Goal: Task Accomplishment & Management: Manage account settings

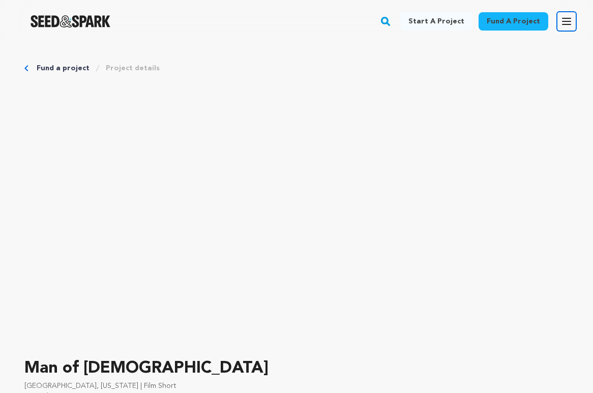
click at [567, 21] on icon "button" at bounding box center [567, 21] width 8 height 6
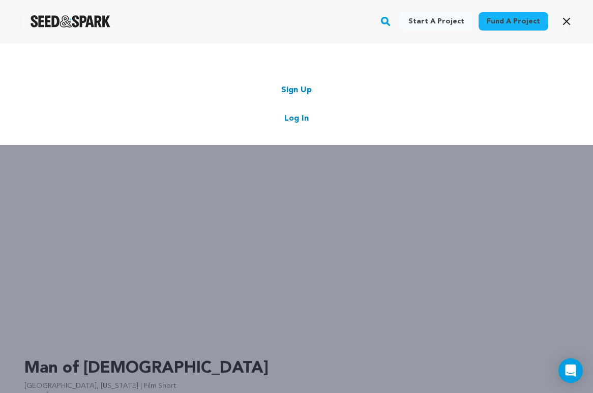
click at [295, 115] on link "Log In" at bounding box center [296, 118] width 24 height 12
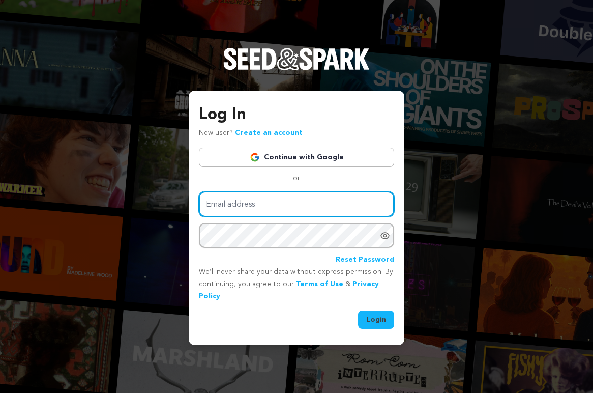
click at [259, 195] on input "Email address" at bounding box center [296, 204] width 195 height 26
type input "[EMAIL_ADDRESS][DOMAIN_NAME]"
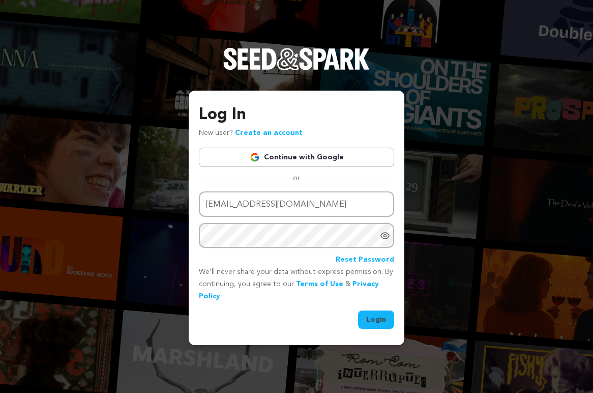
click at [377, 319] on button "Login" at bounding box center [376, 319] width 36 height 18
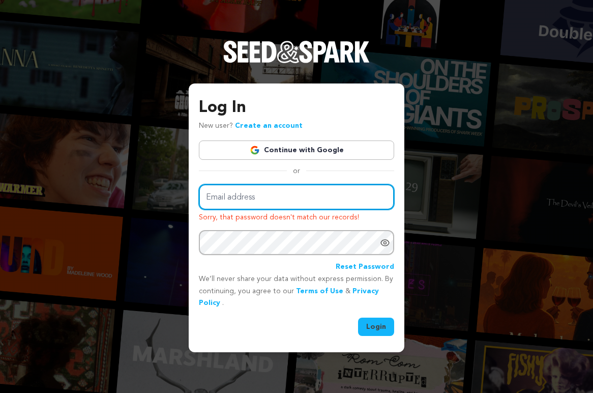
click at [246, 196] on input "Email address" at bounding box center [296, 197] width 195 height 26
type input "noahkelly0926@gmail.com"
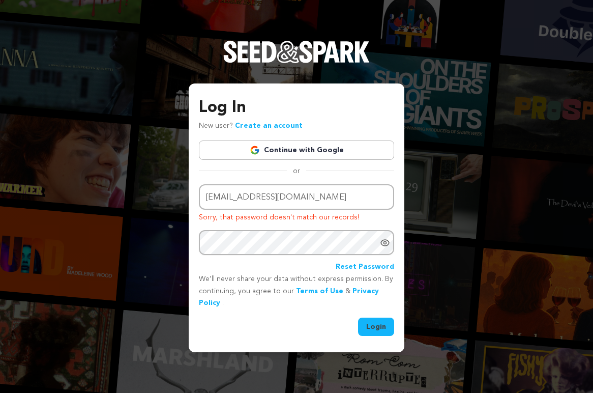
click at [383, 325] on button "Login" at bounding box center [376, 326] width 36 height 18
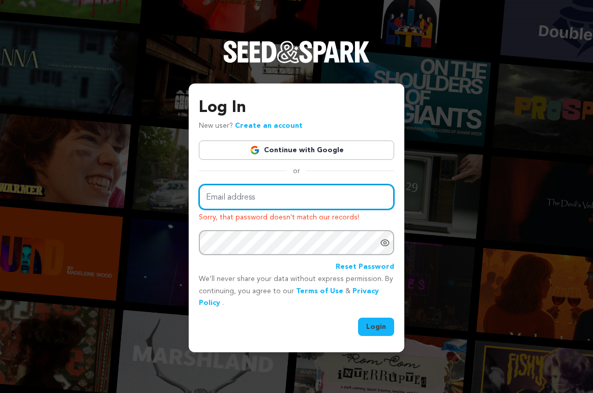
click at [287, 201] on input "Email address" at bounding box center [296, 197] width 195 height 26
type input "[EMAIL_ADDRESS][DOMAIN_NAME]"
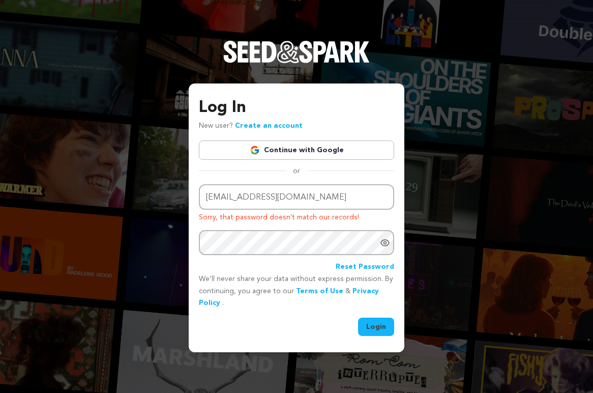
click at [372, 327] on button "Login" at bounding box center [376, 326] width 36 height 18
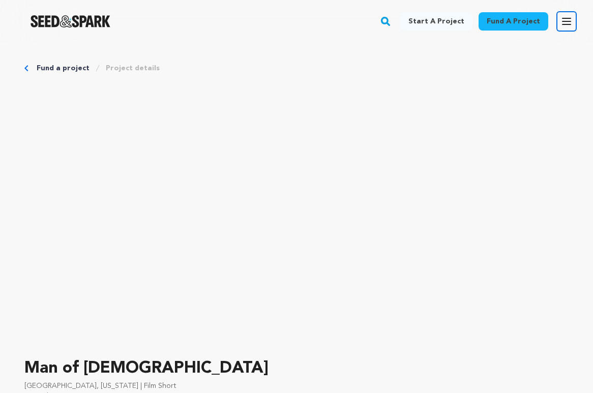
click at [566, 21] on icon "button" at bounding box center [567, 21] width 8 height 6
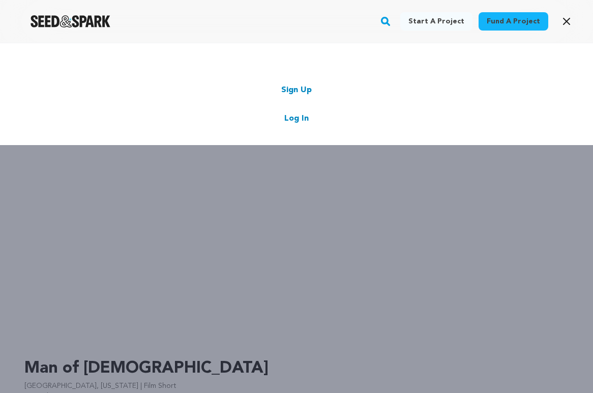
click at [297, 119] on link "Log In" at bounding box center [296, 118] width 24 height 12
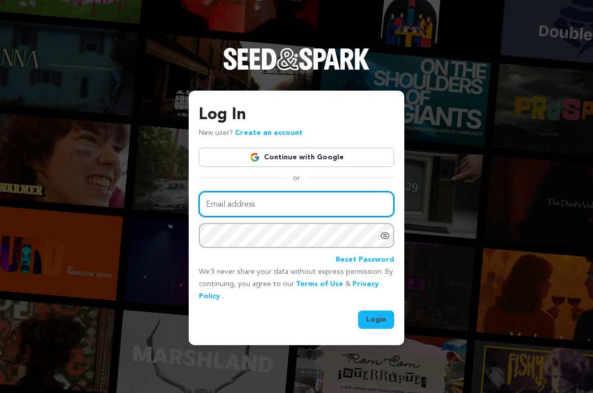
click at [238, 199] on input "Email address" at bounding box center [296, 204] width 195 height 26
type input "[EMAIL_ADDRESS][DOMAIN_NAME]"
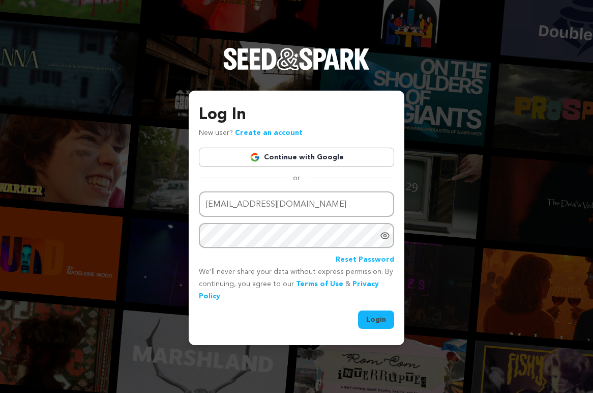
click at [384, 316] on button "Login" at bounding box center [376, 319] width 36 height 18
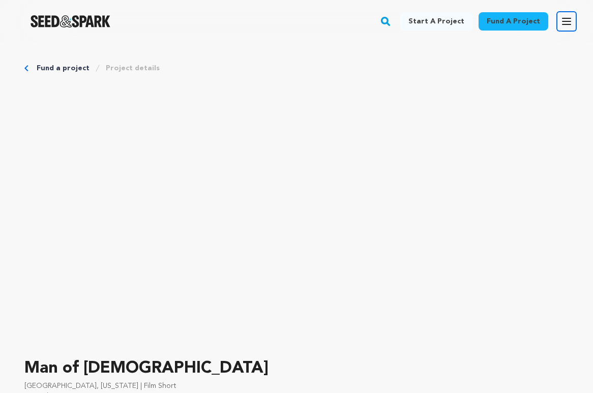
click at [564, 21] on icon "button" at bounding box center [567, 21] width 8 height 6
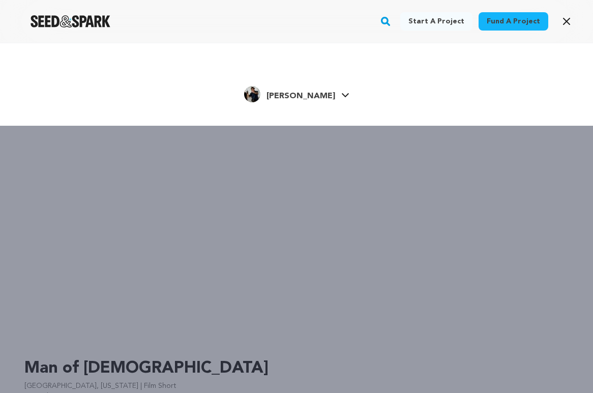
click at [341, 95] on icon at bounding box center [345, 95] width 8 height 5
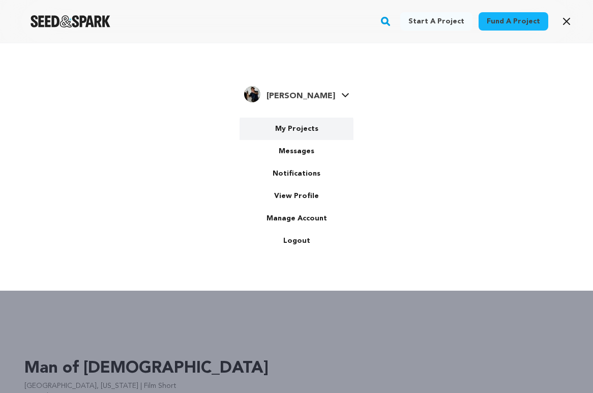
click at [293, 130] on link "My Projects" at bounding box center [297, 129] width 114 height 22
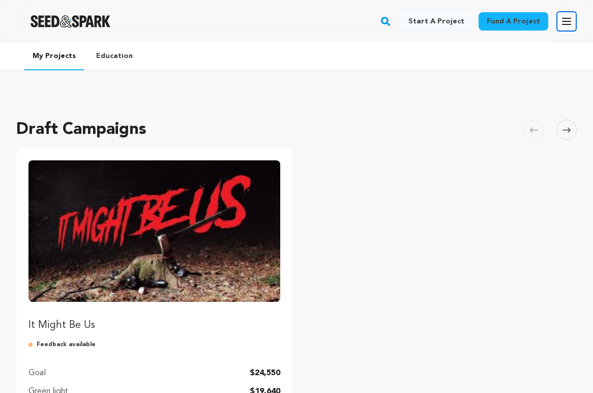
click at [565, 25] on icon "button" at bounding box center [567, 21] width 12 height 12
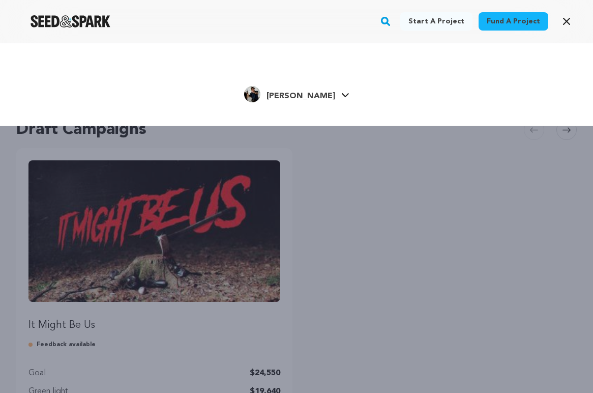
click at [311, 94] on span "[PERSON_NAME]" at bounding box center [301, 96] width 69 height 8
click at [304, 93] on span "[PERSON_NAME]" at bounding box center [301, 96] width 69 height 8
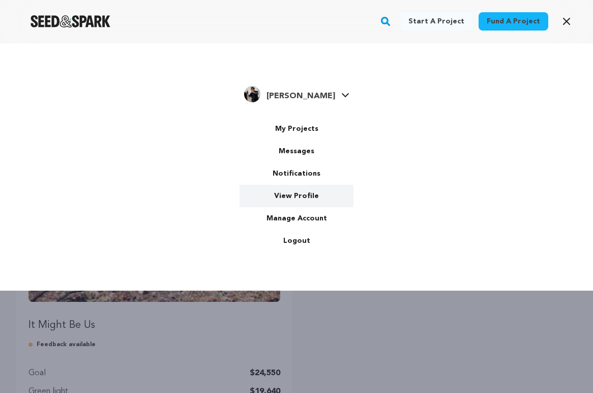
click at [302, 195] on link "View Profile" at bounding box center [297, 196] width 114 height 22
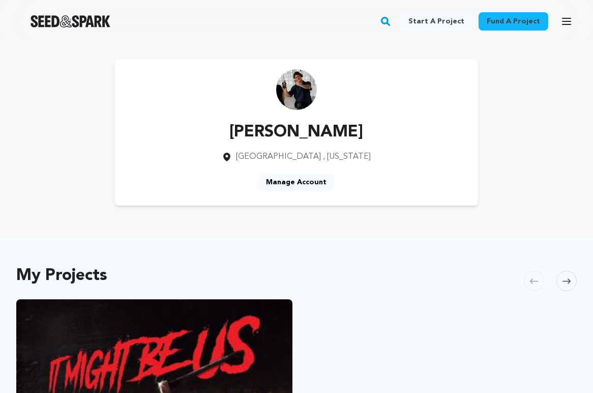
click at [309, 181] on link "Manage Account" at bounding box center [296, 182] width 77 height 18
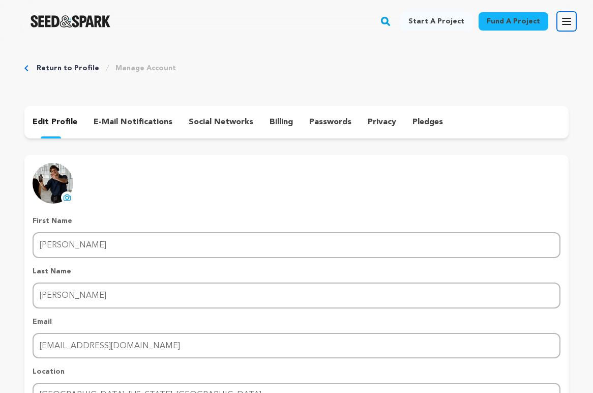
click at [562, 21] on icon "button" at bounding box center [567, 21] width 12 height 12
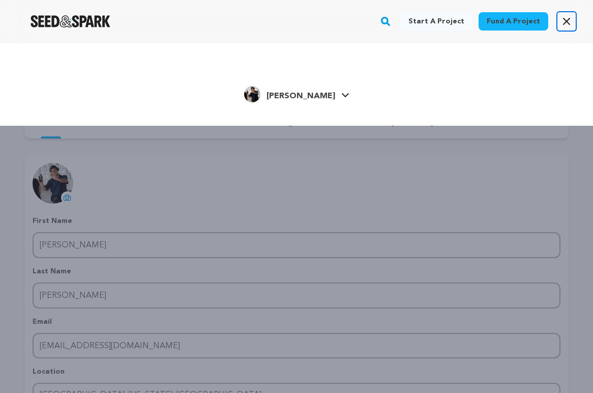
click at [568, 16] on icon "button" at bounding box center [567, 21] width 12 height 12
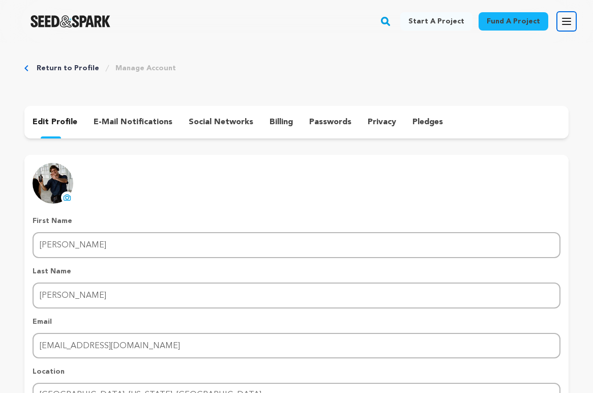
click at [568, 16] on icon "button" at bounding box center [567, 21] width 12 height 12
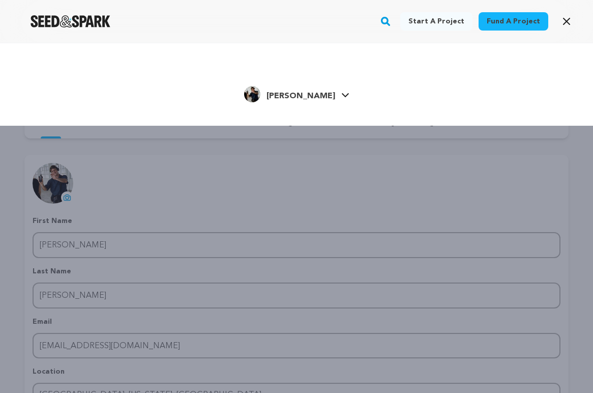
click at [300, 100] on span "[PERSON_NAME]" at bounding box center [301, 96] width 69 height 8
click at [570, 26] on icon "button" at bounding box center [567, 21] width 12 height 12
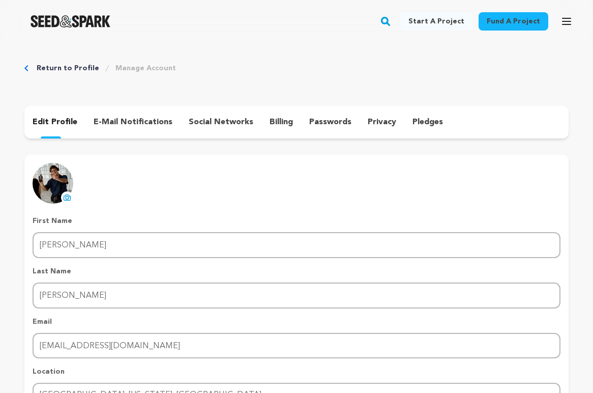
click at [112, 119] on p "e-mail notifications" at bounding box center [133, 122] width 79 height 12
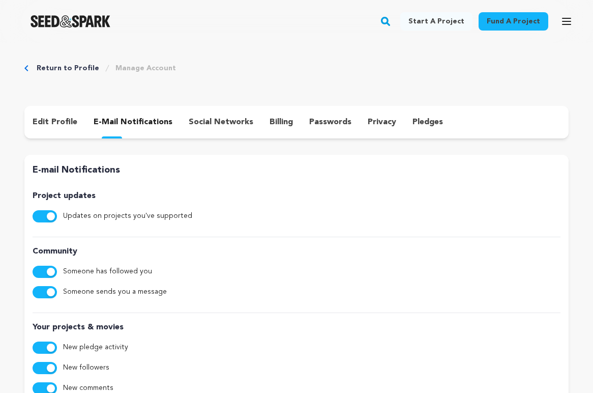
click at [59, 125] on p "edit profile" at bounding box center [55, 122] width 45 height 12
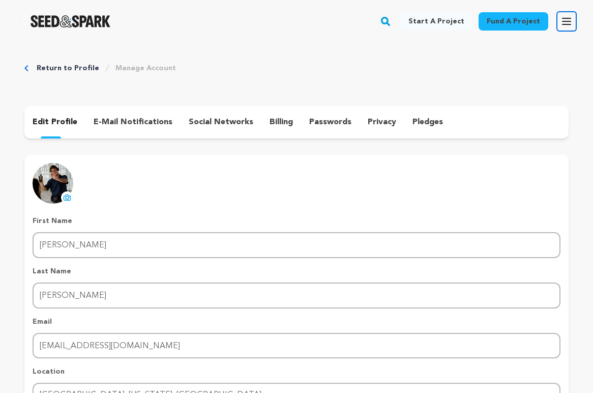
click at [570, 17] on icon "button" at bounding box center [567, 21] width 12 height 12
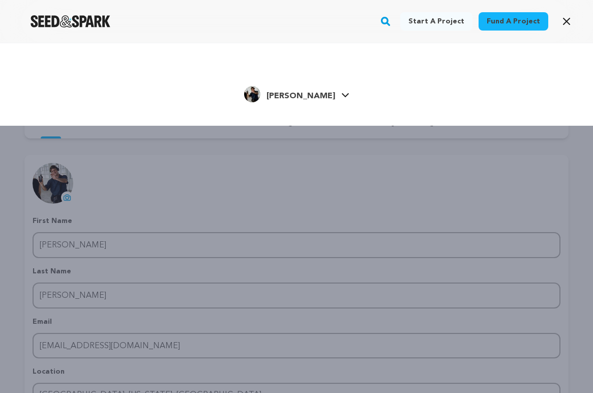
click at [320, 89] on link "[PERSON_NAME] [PERSON_NAME]" at bounding box center [296, 93] width 105 height 18
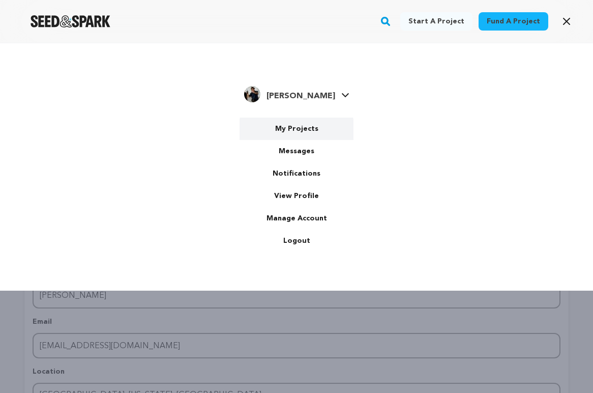
click at [288, 130] on link "My Projects" at bounding box center [297, 129] width 114 height 22
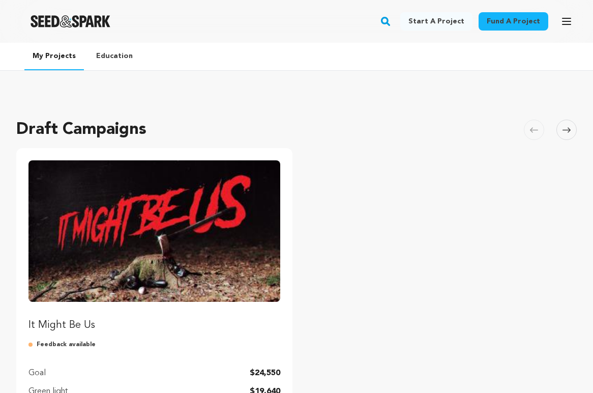
click at [165, 288] on img "Fund It Might Be Us" at bounding box center [154, 230] width 252 height 141
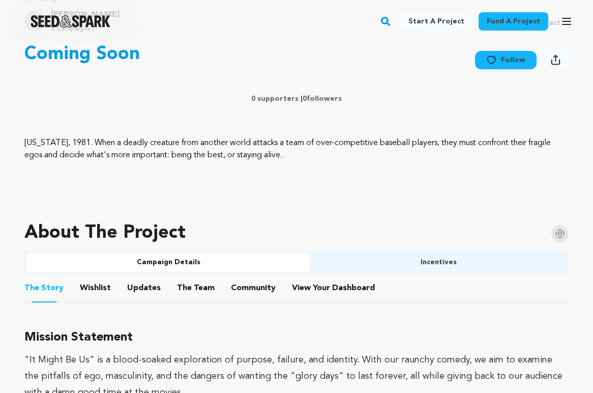
scroll to position [382, 0]
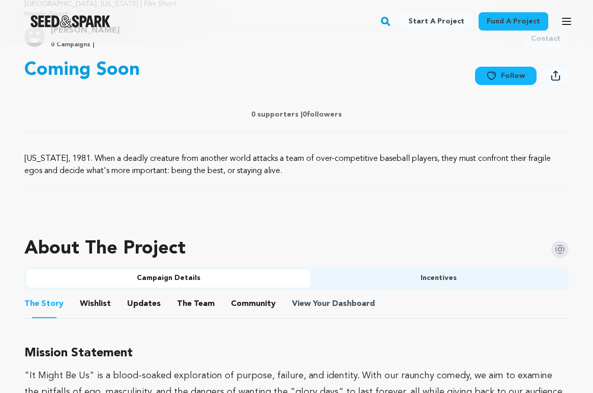
click at [332, 307] on span "Dashboard" at bounding box center [353, 304] width 43 height 12
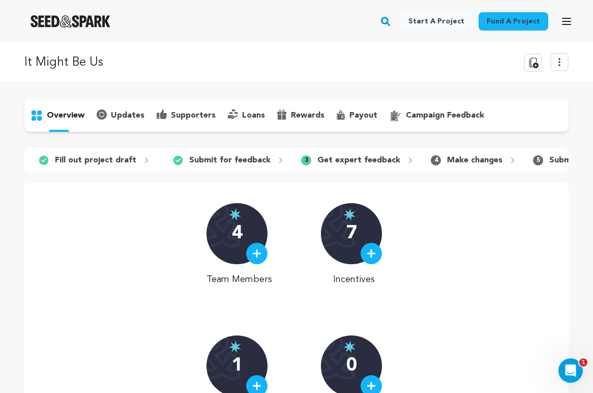
click at [559, 65] on icon at bounding box center [559, 62] width 12 height 12
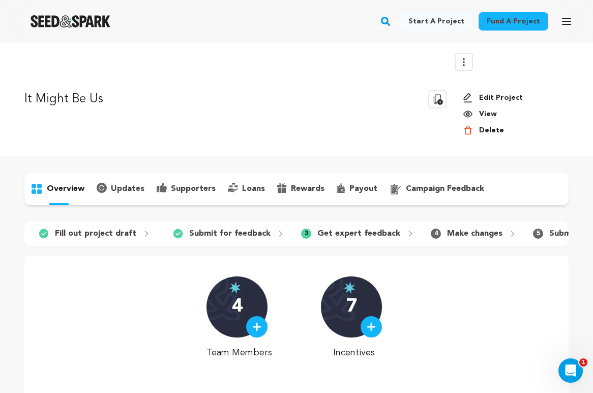
click at [505, 100] on link "Edit Project" at bounding box center [512, 98] width 98 height 10
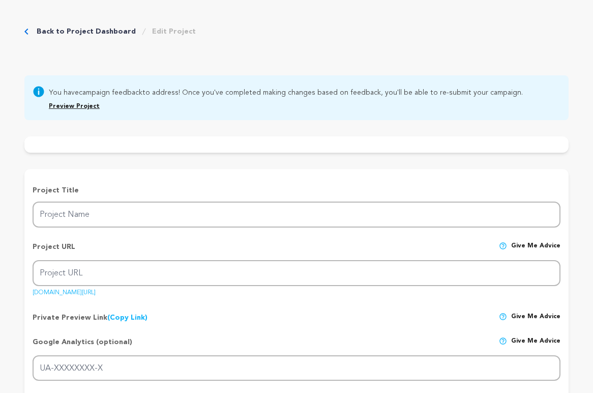
type input "It Might Be Us"
type input "it-might-be-us"
type input "A team of over-competitive baseball players is hunted by an alien parasite for …"
type textarea "North Carolina, 1981. When a deadly creature from another world attacks a team …"
type textarea ""It Might Be Us" is a blood-soaked exploration of purpose, failure, and identit…"
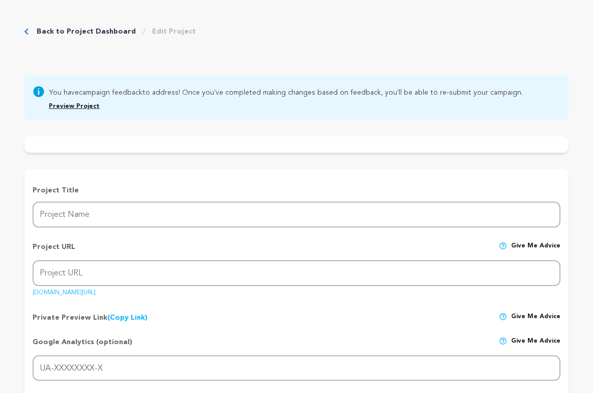
radio input "true"
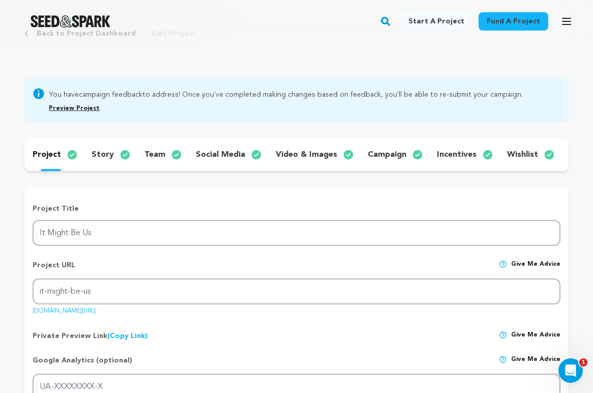
click at [446, 154] on p "incentives" at bounding box center [457, 155] width 40 height 12
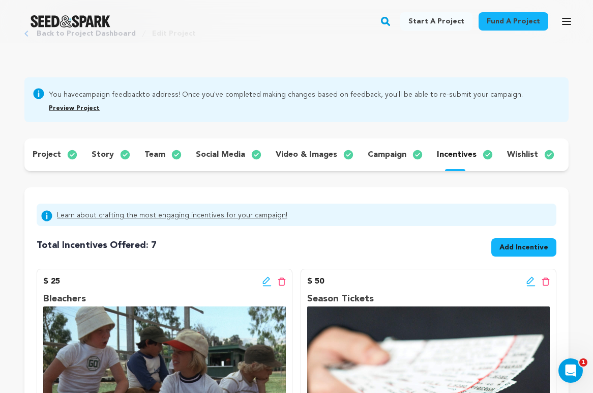
click at [501, 247] on button "Add Incentive" at bounding box center [523, 247] width 65 height 18
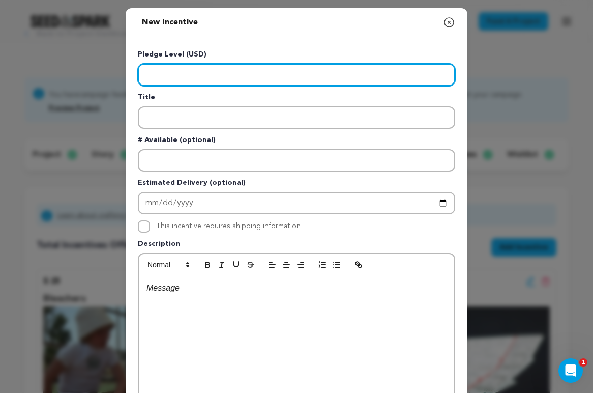
click at [200, 73] on input "Enter level" at bounding box center [296, 75] width 317 height 22
type input "15"
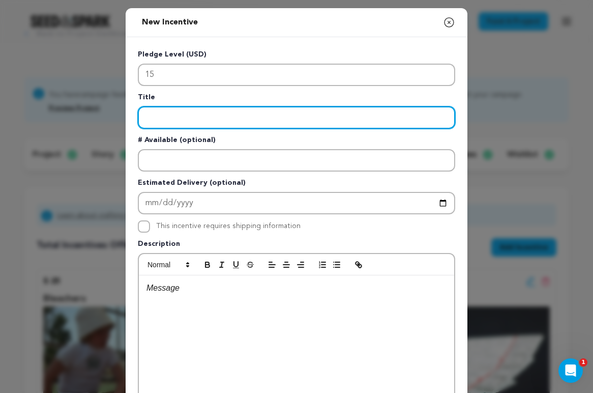
click at [180, 121] on input "Enter title" at bounding box center [296, 117] width 317 height 22
type input "s"
type input "Scalpers"
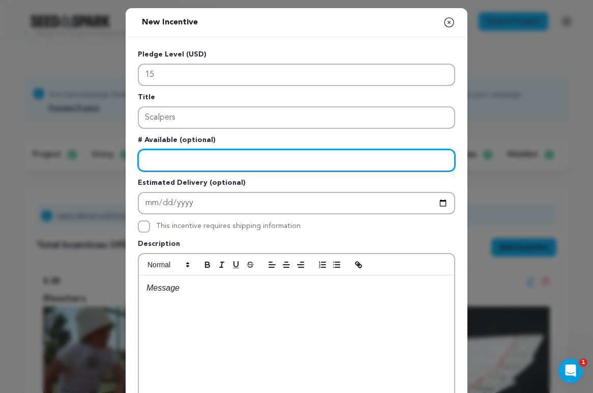
click at [169, 158] on input "Enter number available" at bounding box center [296, 160] width 317 height 22
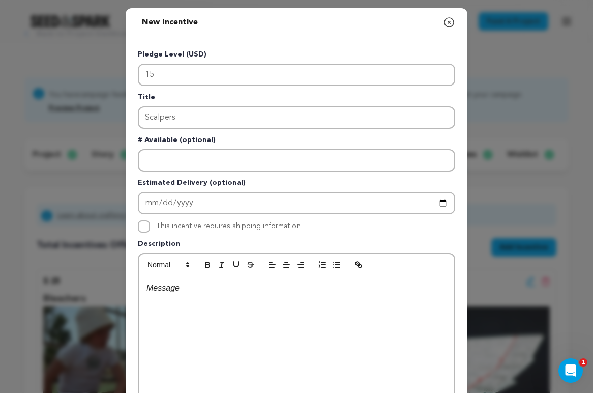
click at [200, 312] on div at bounding box center [296, 351] width 315 height 153
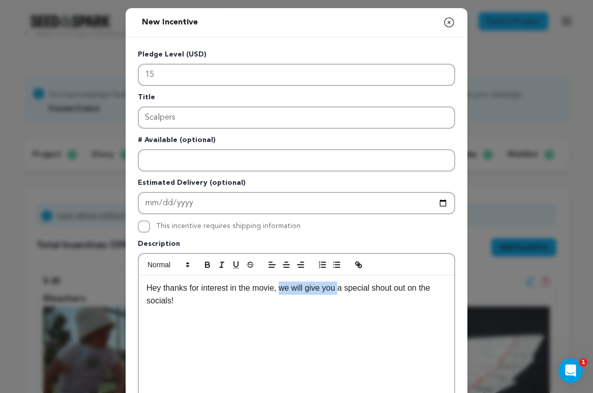
drag, startPoint x: 339, startPoint y: 289, endPoint x: 281, endPoint y: 291, distance: 58.5
click at [281, 291] on p "Hey thanks for interest in the movie, we will give you a special shout out on t…" at bounding box center [297, 294] width 300 height 26
click at [280, 288] on p "Hey thanks for interest in the movie, you will receive a special shout out on t…" at bounding box center [297, 294] width 300 height 26
click at [340, 302] on p "Hey thanks for interest in the movie! You will receive a special shout out on t…" at bounding box center [297, 294] width 300 height 26
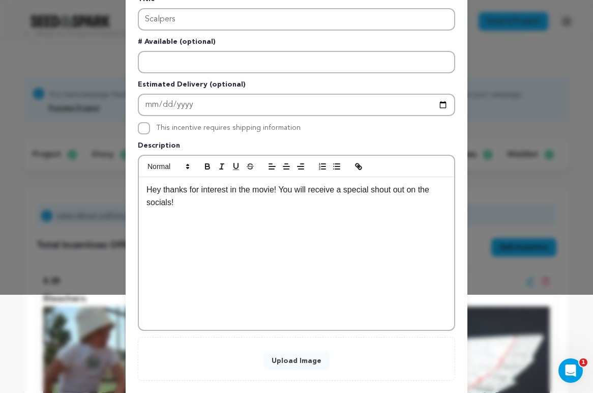
scroll to position [153, 0]
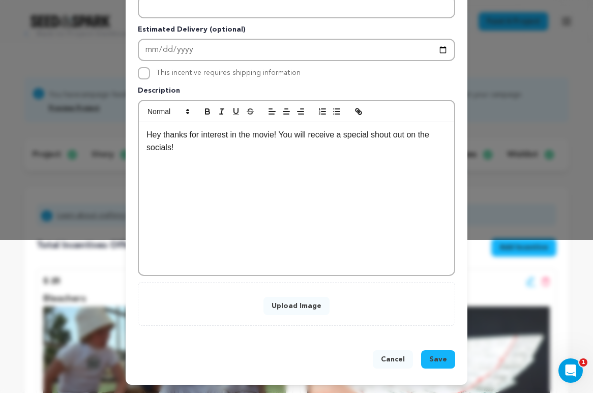
click at [303, 302] on button "Upload Image" at bounding box center [297, 306] width 66 height 18
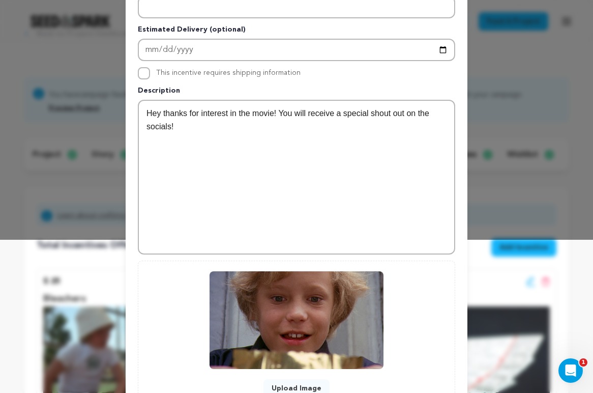
scroll to position [236, 0]
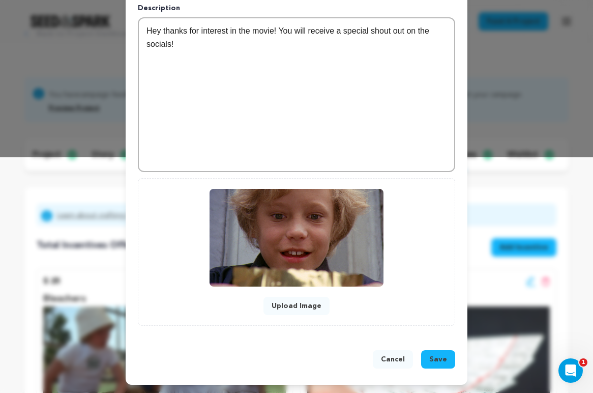
click at [440, 362] on span "Save" at bounding box center [438, 359] width 18 height 10
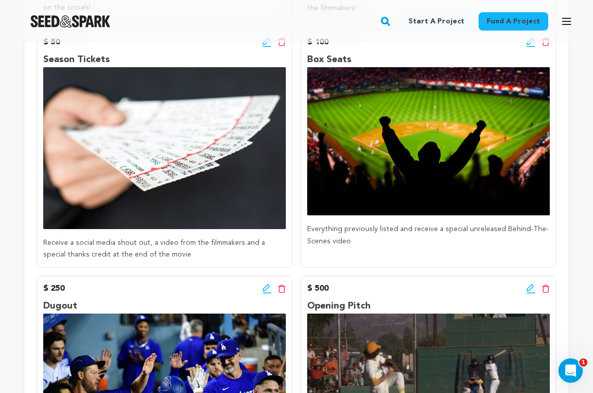
scroll to position [502, 0]
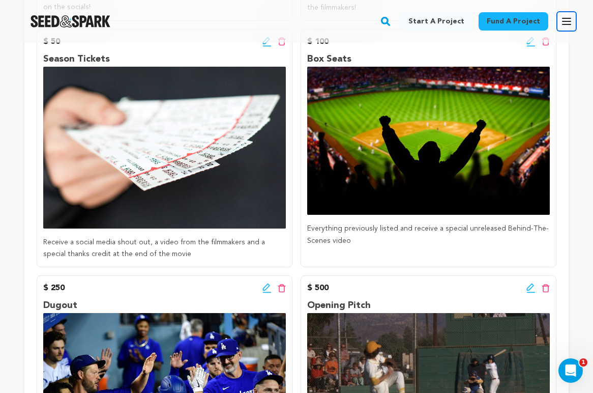
click at [572, 20] on icon "button" at bounding box center [567, 21] width 12 height 12
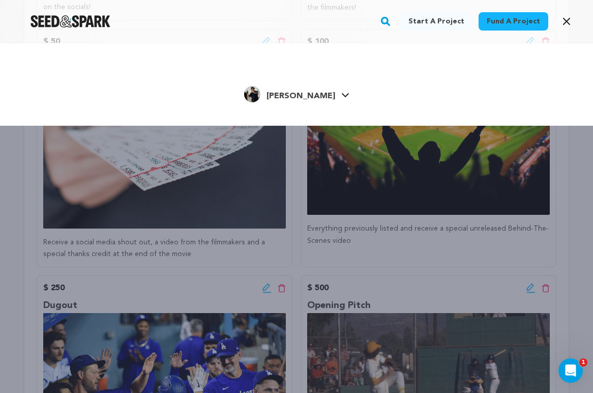
click at [341, 93] on icon at bounding box center [345, 95] width 8 height 5
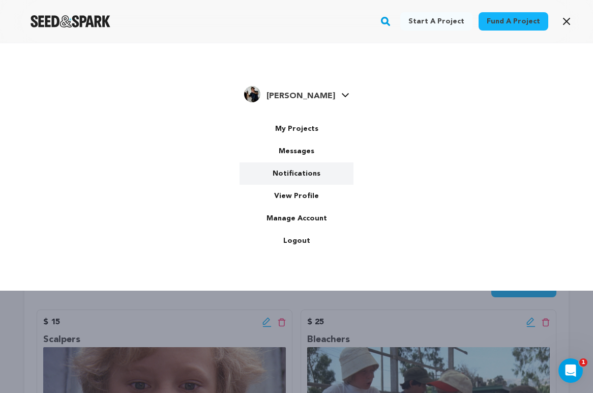
click at [295, 167] on link "Notifications" at bounding box center [297, 173] width 114 height 22
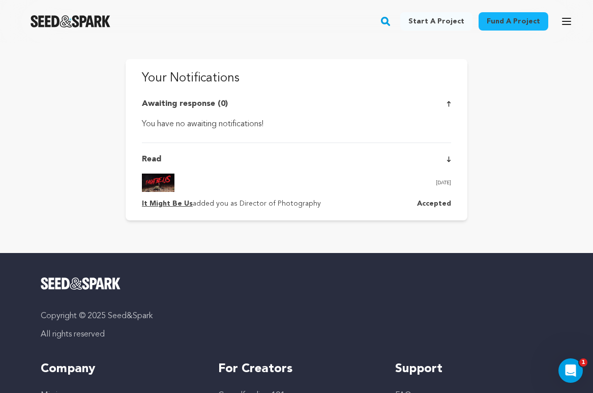
click at [305, 176] on div "[DATE]" at bounding box center [296, 182] width 309 height 18
click at [575, 20] on button "Open main menu" at bounding box center [567, 21] width 20 height 20
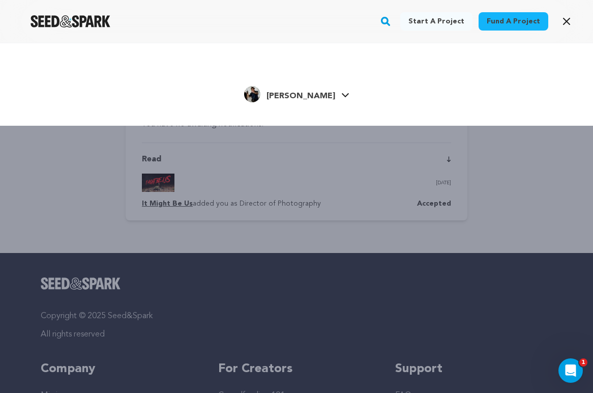
click at [445, 174] on div "Start a project Fund a project [PERSON_NAME]" at bounding box center [296, 239] width 593 height 393
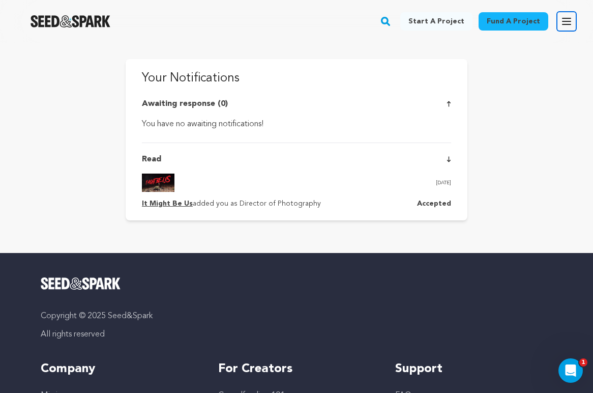
click at [563, 22] on icon "button" at bounding box center [567, 21] width 12 height 12
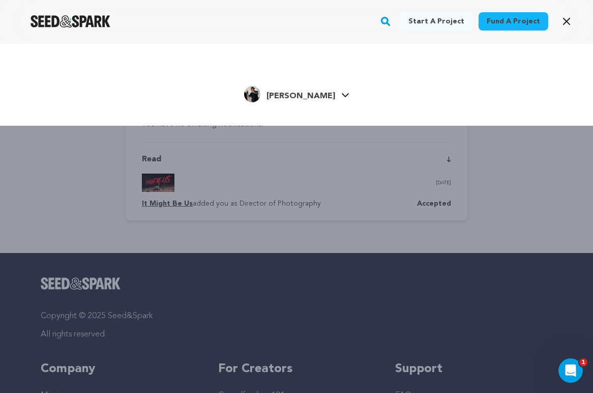
click at [312, 96] on span "[PERSON_NAME]" at bounding box center [301, 96] width 69 height 8
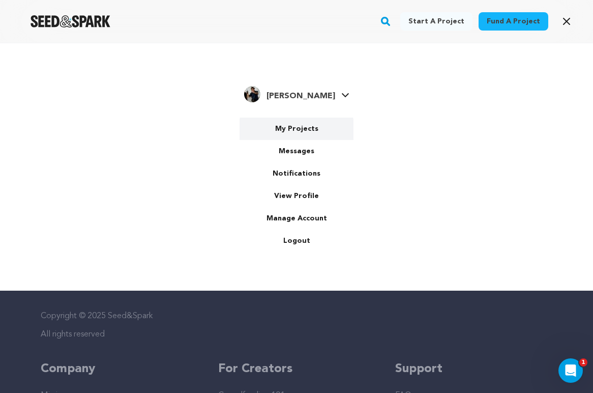
click at [311, 127] on link "My Projects" at bounding box center [297, 129] width 114 height 22
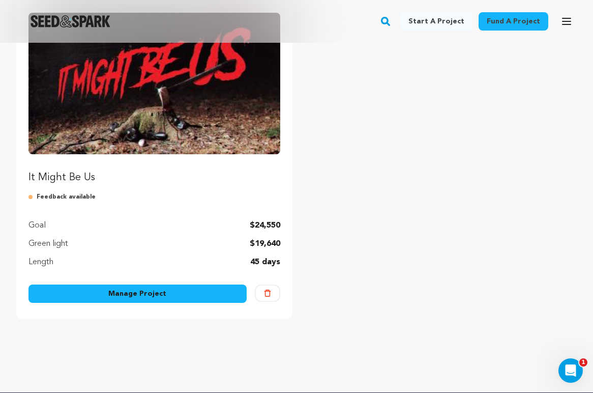
scroll to position [150, 0]
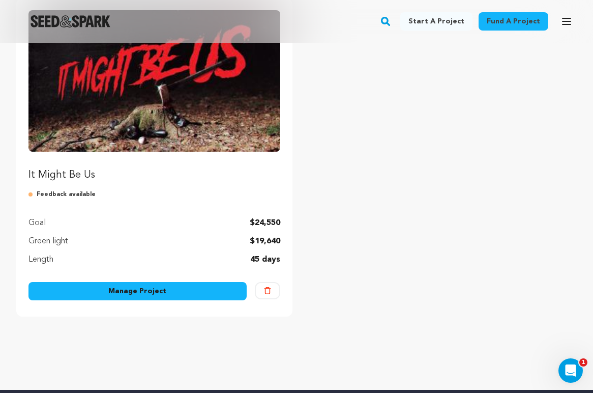
click at [147, 293] on link "Manage Project" at bounding box center [137, 291] width 218 height 18
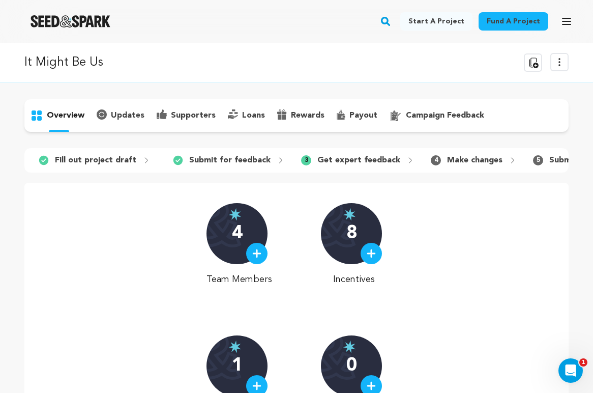
click at [452, 118] on p "campaign feedback" at bounding box center [445, 115] width 78 height 12
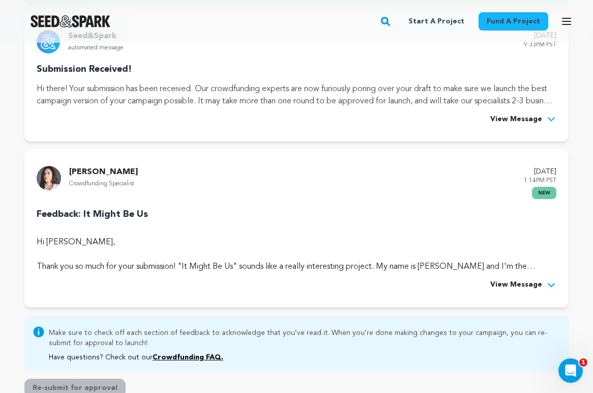
scroll to position [184, 0]
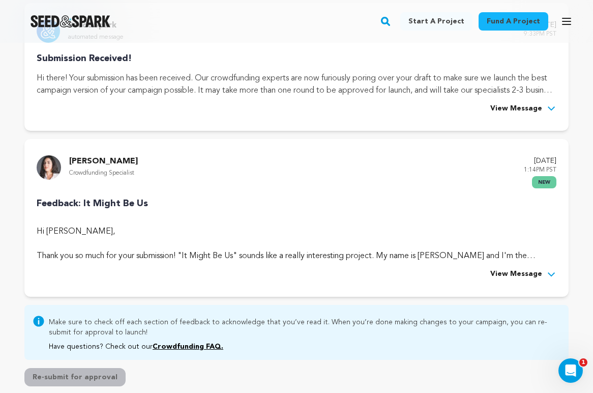
click at [535, 276] on span "View Message" at bounding box center [516, 274] width 52 height 12
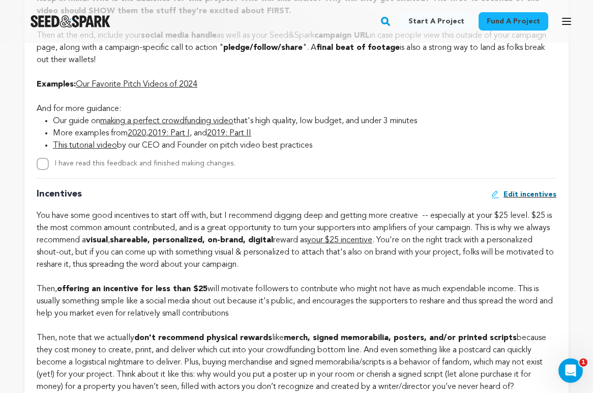
scroll to position [868, 0]
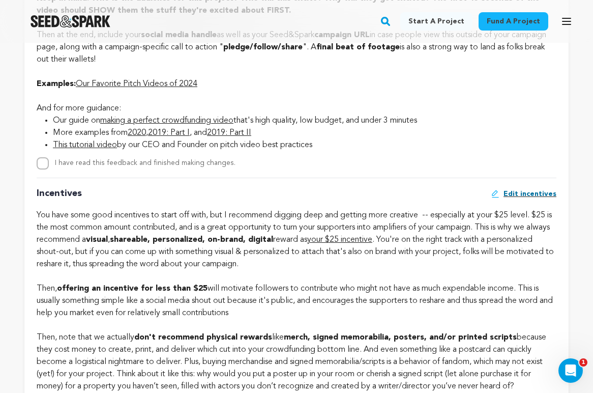
click at [189, 84] on link "Our Favorite Pitch Videos of 2024" at bounding box center [137, 84] width 122 height 8
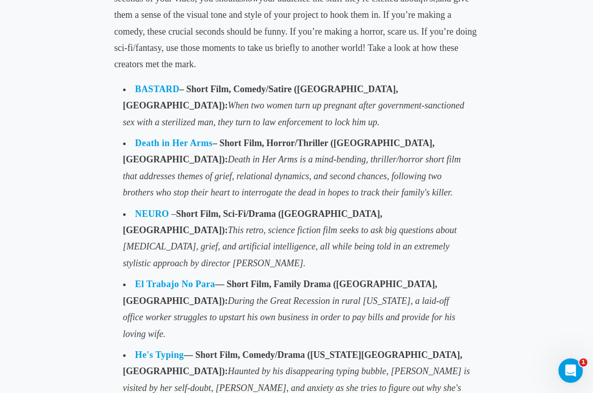
scroll to position [751, 0]
click at [162, 83] on link "BASTARD" at bounding box center [157, 88] width 44 height 10
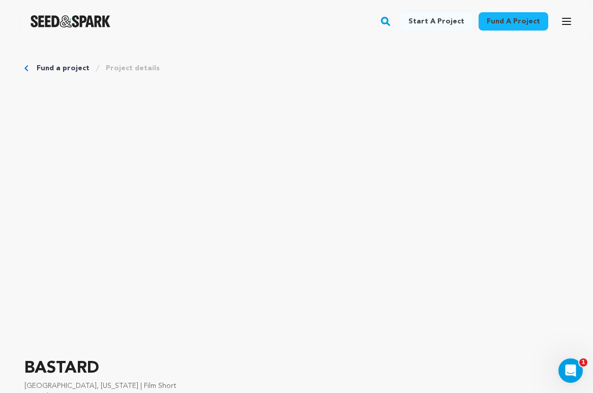
click at [27, 68] on icon "Breadcrumb" at bounding box center [26, 68] width 4 height 6
click at [25, 68] on icon "Breadcrumb" at bounding box center [26, 68] width 4 height 6
click at [57, 17] on img "Seed&Spark Homepage" at bounding box center [71, 21] width 80 height 12
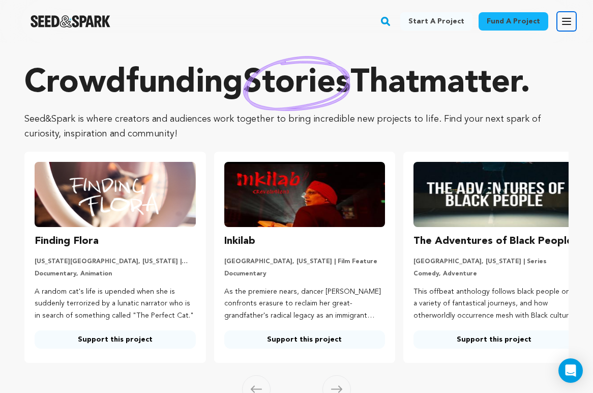
click at [573, 22] on button "Open main menu" at bounding box center [567, 21] width 20 height 20
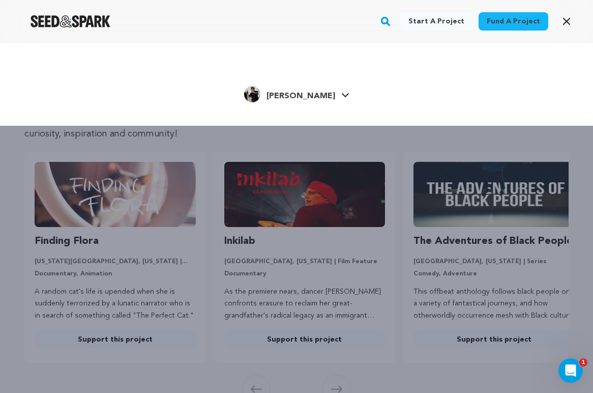
click at [315, 97] on span "[PERSON_NAME]" at bounding box center [301, 96] width 69 height 8
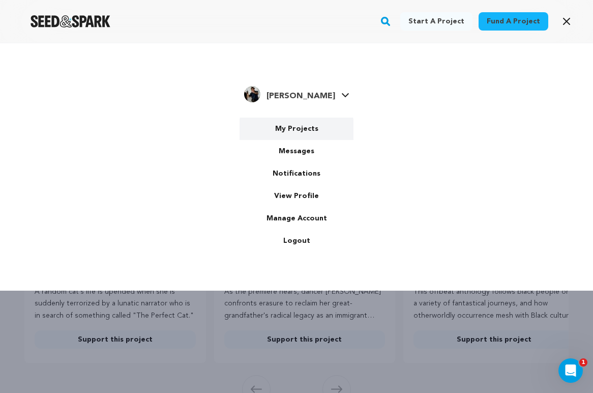
click at [302, 125] on link "My Projects" at bounding box center [297, 129] width 114 height 22
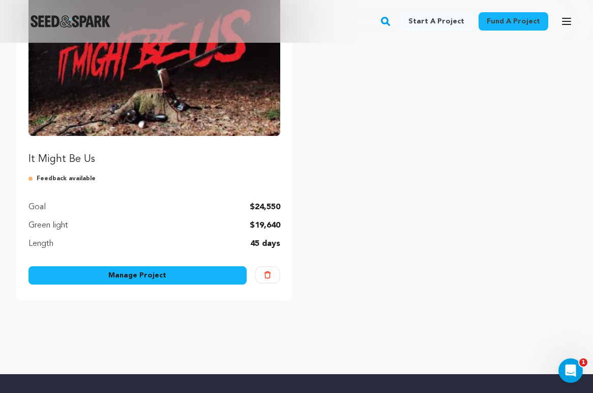
scroll to position [167, 0]
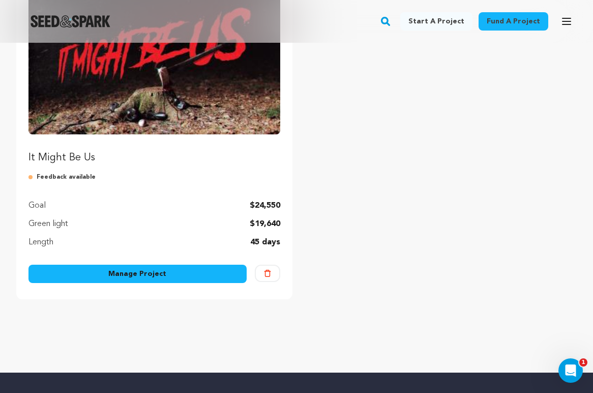
click at [150, 274] on link "Manage Project" at bounding box center [137, 274] width 218 height 18
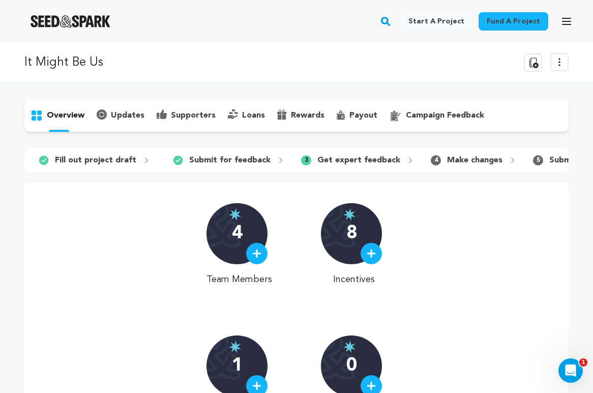
click at [458, 115] on p "campaign feedback" at bounding box center [445, 115] width 78 height 12
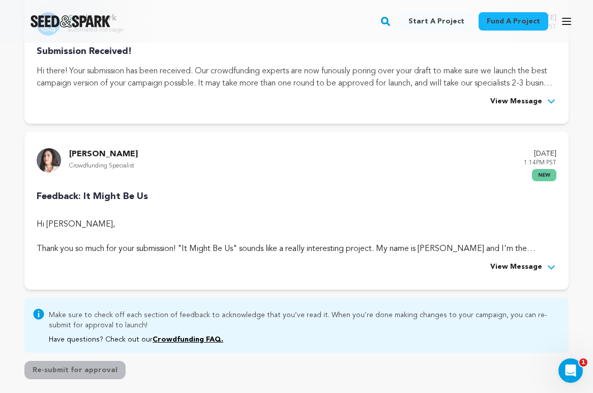
scroll to position [193, 0]
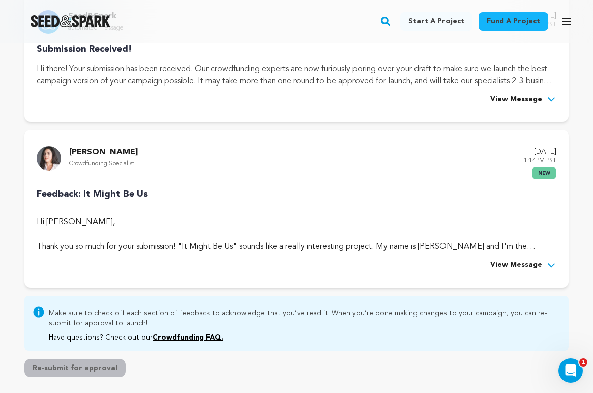
click at [508, 262] on span "View Message" at bounding box center [516, 265] width 52 height 12
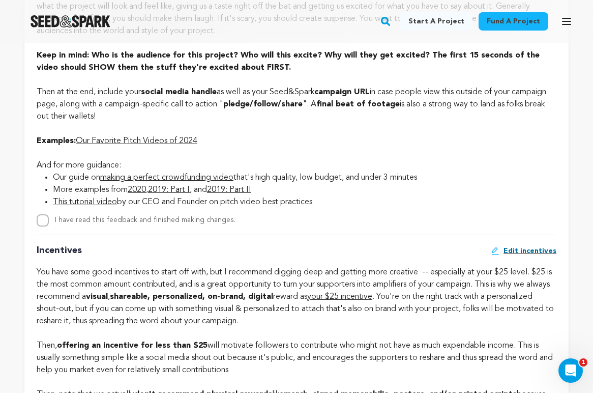
scroll to position [811, 0]
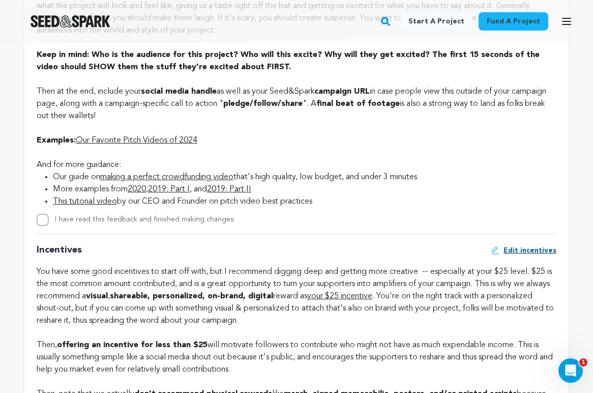
click at [178, 136] on link "Our Favorite Pitch Videos of 2024" at bounding box center [137, 140] width 122 height 8
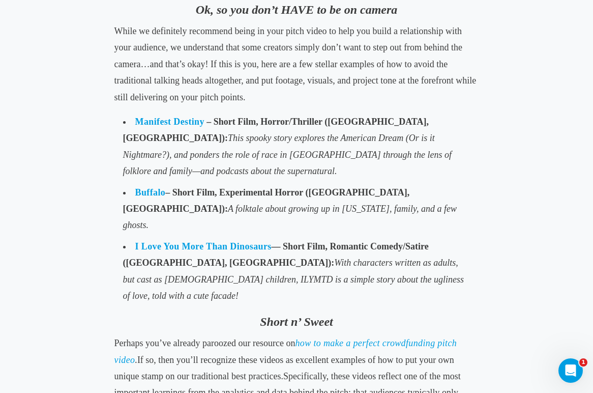
scroll to position [2553, 0]
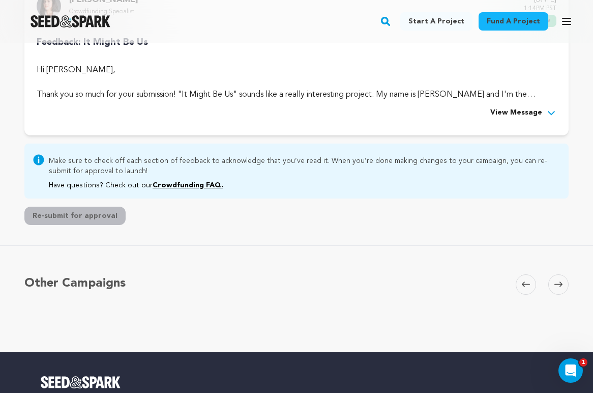
scroll to position [345, 0]
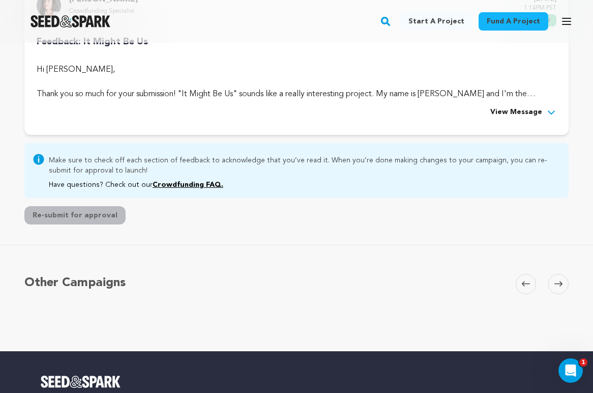
click at [526, 108] on span "View Message" at bounding box center [516, 112] width 52 height 12
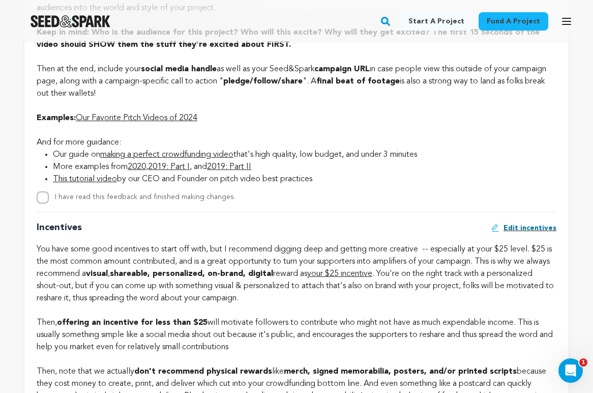
scroll to position [832, 0]
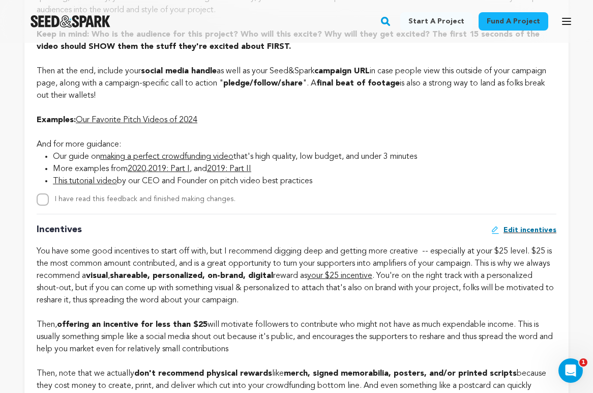
click at [132, 120] on link "Our Favorite Pitch Videos of 2024" at bounding box center [137, 120] width 122 height 8
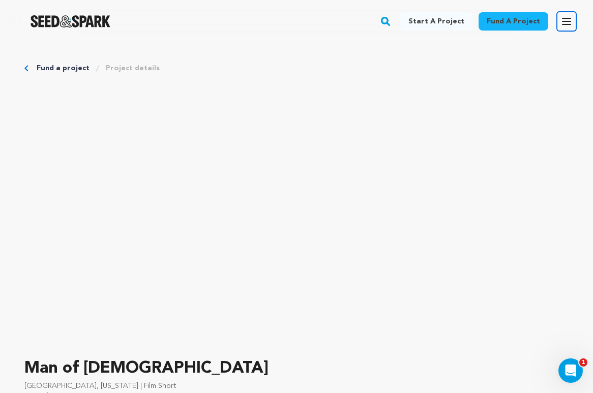
click at [564, 21] on icon "button" at bounding box center [567, 21] width 8 height 6
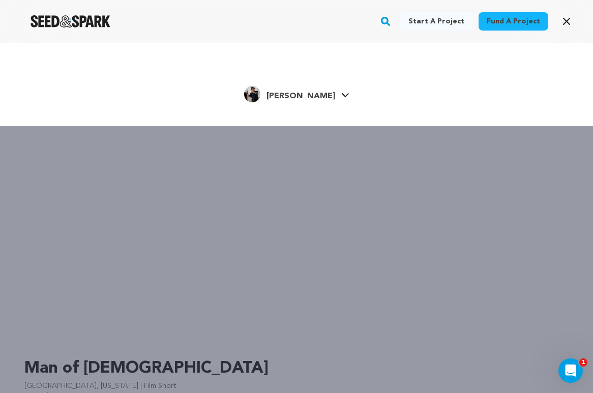
click at [311, 95] on span "[PERSON_NAME]" at bounding box center [301, 96] width 69 height 8
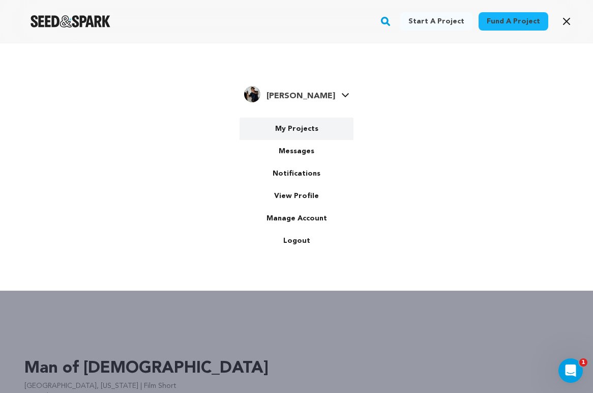
click at [290, 133] on link "My Projects" at bounding box center [297, 129] width 114 height 22
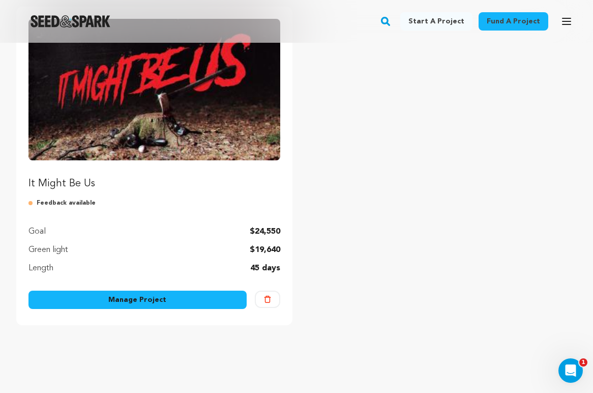
scroll to position [142, 0]
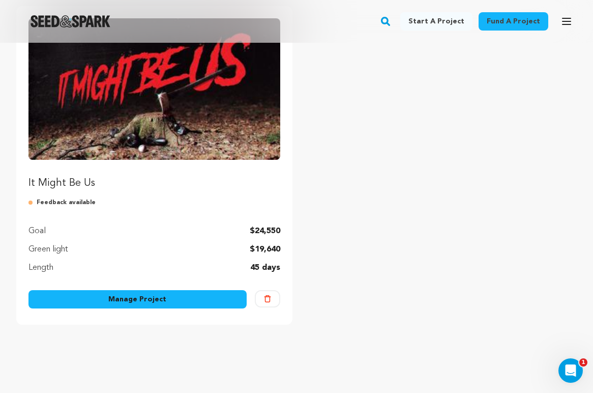
click at [196, 299] on link "Manage Project" at bounding box center [137, 299] width 218 height 18
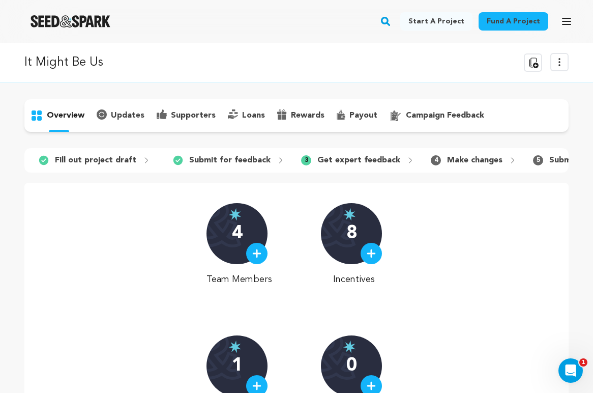
click at [570, 64] on div "It Might Be Us Delete Campaign Copy public preview link View project Edit Proje…" at bounding box center [296, 62] width 593 height 19
click at [561, 63] on icon at bounding box center [559, 62] width 12 height 12
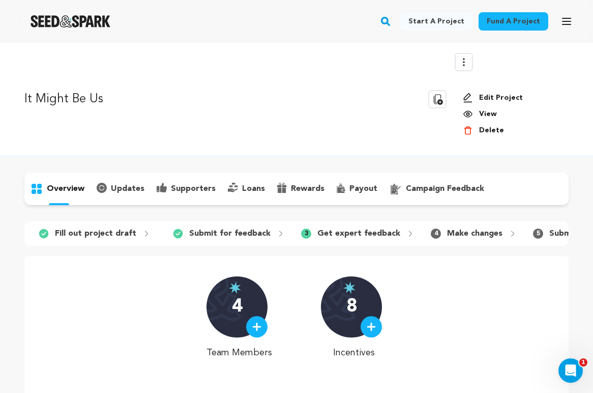
click at [498, 97] on link "Edit Project" at bounding box center [512, 98] width 98 height 10
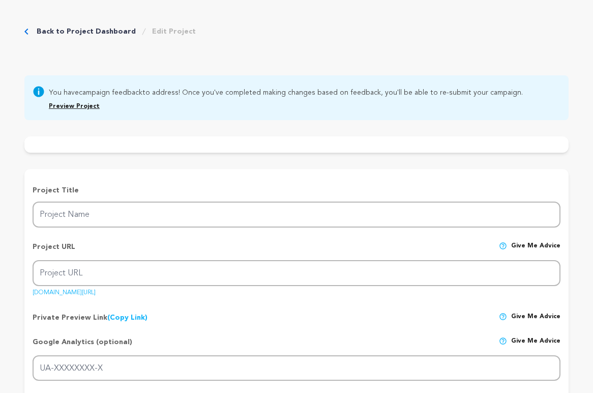
type input "It Might Be Us"
type input "it-might-be-us"
type input "A team of over-competitive baseball players is hunted by an alien parasite for …"
type textarea "[US_STATE], 1981. When a deadly creature from another world attacks a team of o…"
type textarea ""It Might Be Us" is a blood-soaked exploration of purpose, failure, and identit…"
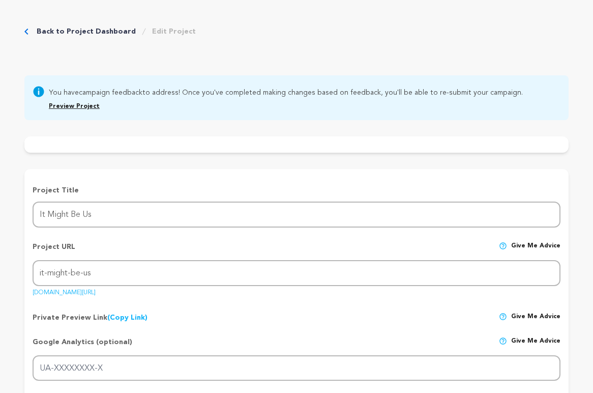
radio input "true"
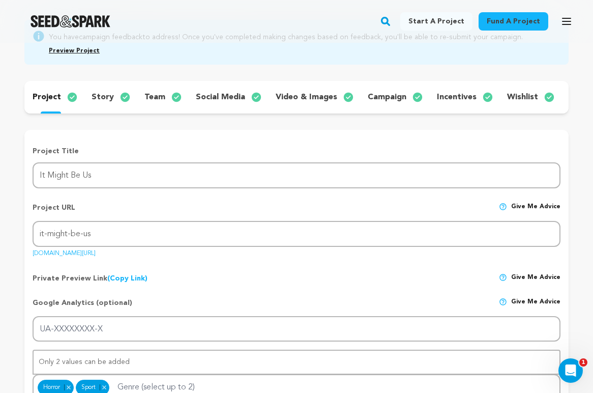
click at [453, 92] on p "incentives" at bounding box center [457, 97] width 40 height 12
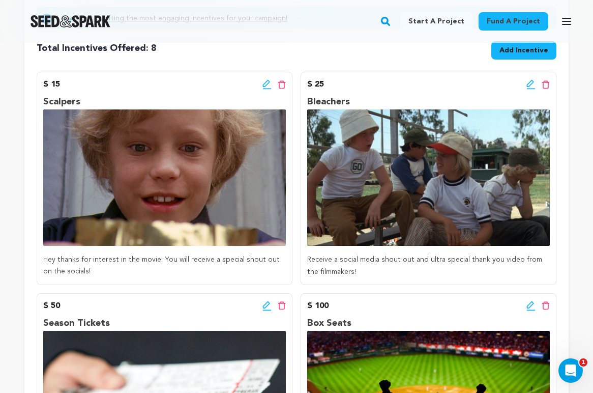
scroll to position [228, 0]
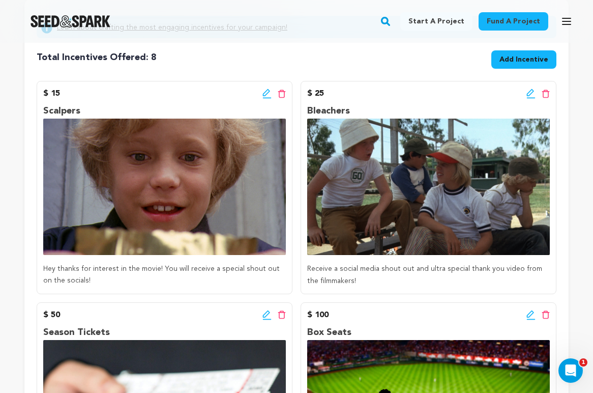
click at [529, 96] on icon at bounding box center [530, 92] width 7 height 7
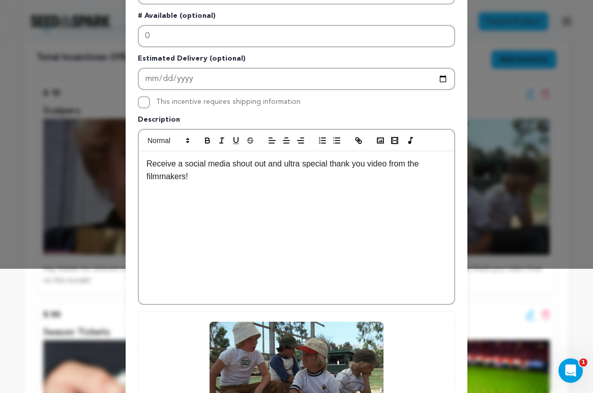
scroll to position [127, 0]
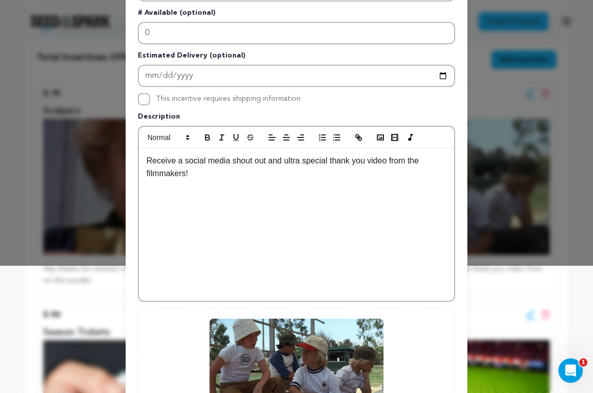
click at [286, 161] on p "Receive a social media shout out and ultra special thank you video from the fil…" at bounding box center [297, 167] width 300 height 26
click at [194, 173] on p "Receive a social media shout out, an ultra special thank you video from the fil…" at bounding box center [297, 167] width 300 height 26
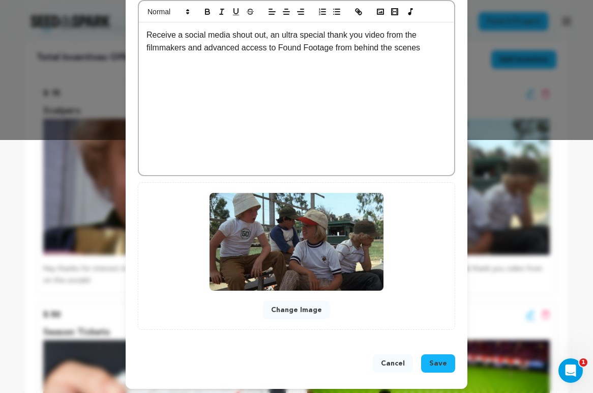
scroll to position [257, 0]
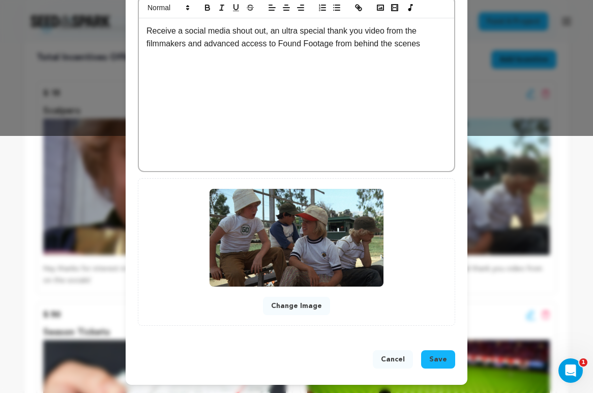
click at [426, 359] on button "Save" at bounding box center [438, 359] width 34 height 18
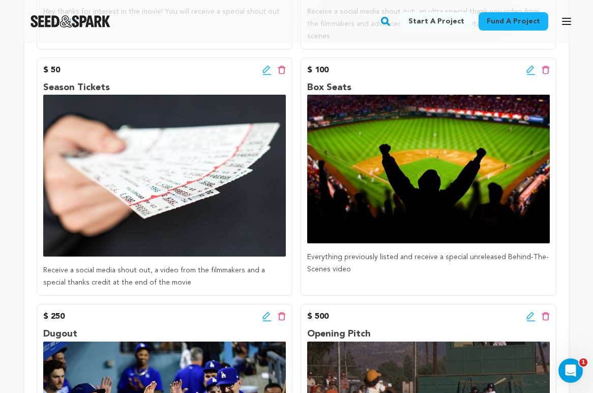
scroll to position [472, 0]
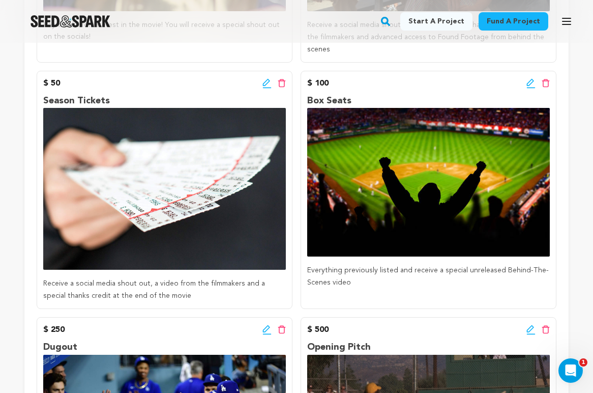
click at [265, 78] on icon at bounding box center [267, 83] width 9 height 10
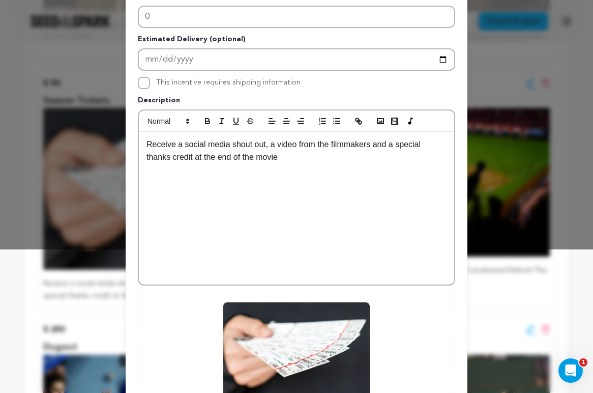
scroll to position [144, 0]
click at [374, 142] on p "Receive a social media shout out, a video from the filmmakers and a special tha…" at bounding box center [297, 150] width 300 height 26
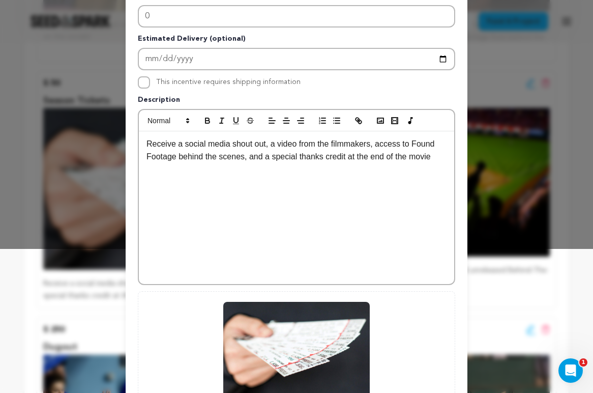
click at [439, 161] on p "Receive a social media shout out, a video from the filmmakers, access to Found …" at bounding box center [297, 150] width 300 height 26
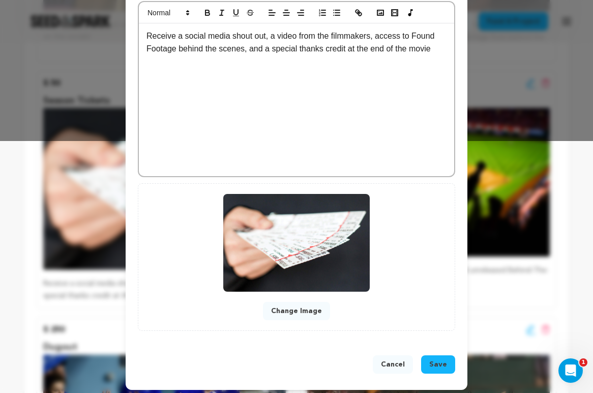
scroll to position [253, 0]
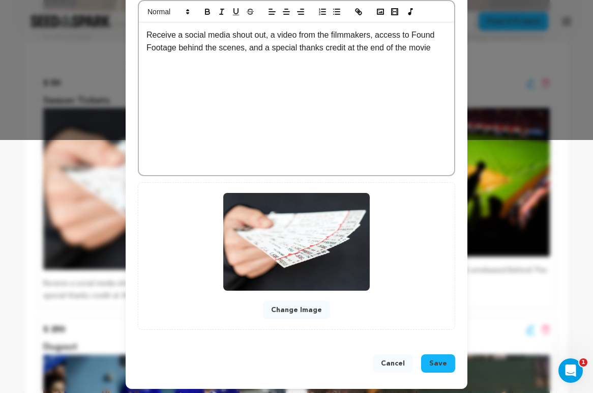
click at [429, 365] on button "Save" at bounding box center [438, 363] width 34 height 18
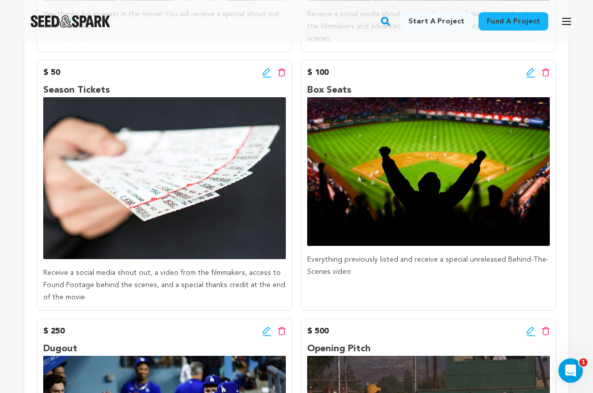
scroll to position [483, 0]
click at [529, 68] on icon at bounding box center [531, 73] width 9 height 10
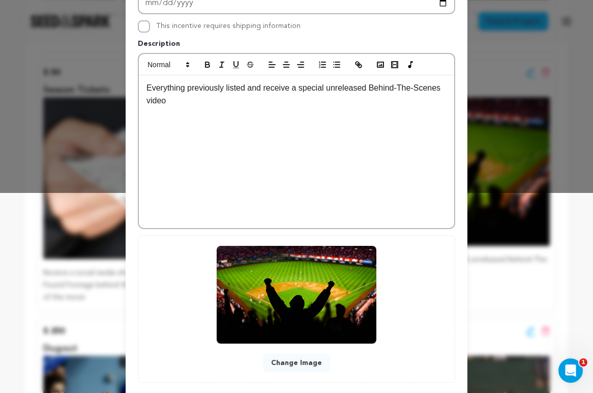
scroll to position [199, 0]
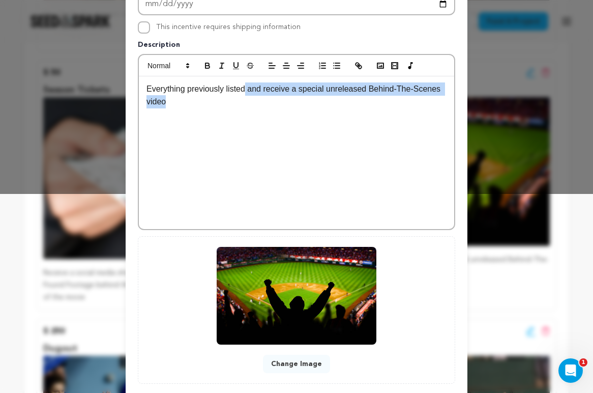
drag, startPoint x: 213, startPoint y: 112, endPoint x: 247, endPoint y: 89, distance: 42.1
click at [247, 89] on div "Everything previously listed and receive a special unreleased Behind-The-Scenes…" at bounding box center [296, 152] width 315 height 153
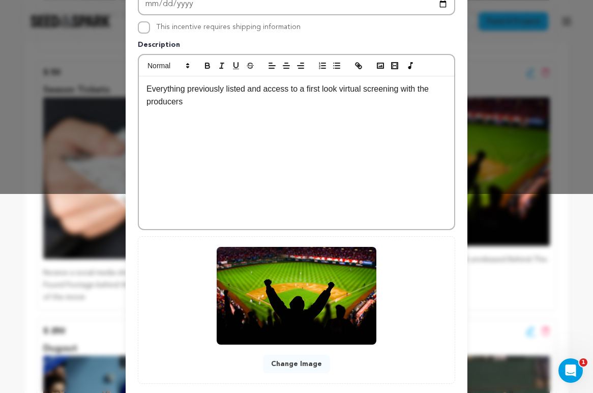
scroll to position [257, 0]
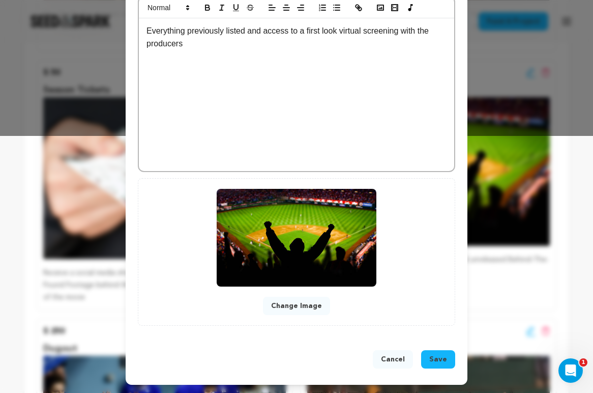
click at [429, 362] on button "Save" at bounding box center [438, 359] width 34 height 18
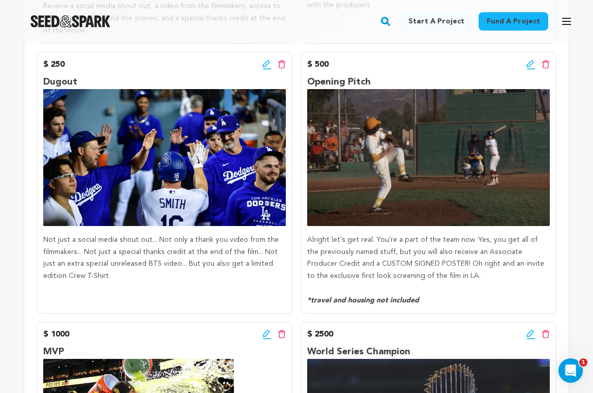
scroll to position [730, 0]
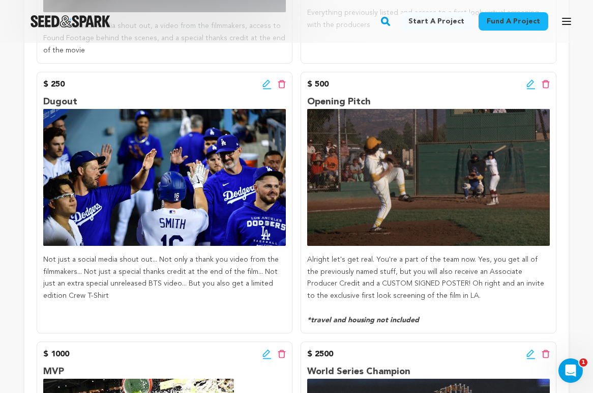
click at [264, 79] on icon at bounding box center [267, 84] width 9 height 10
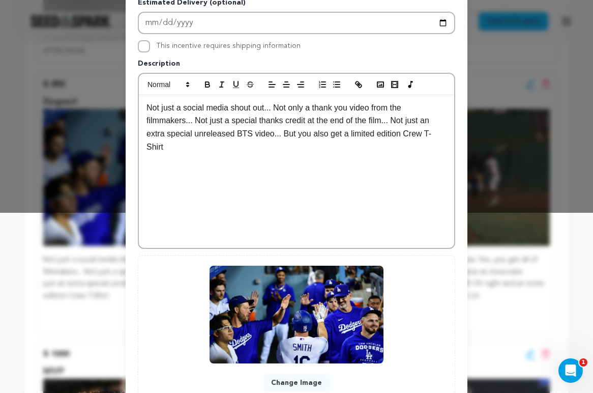
scroll to position [181, 0]
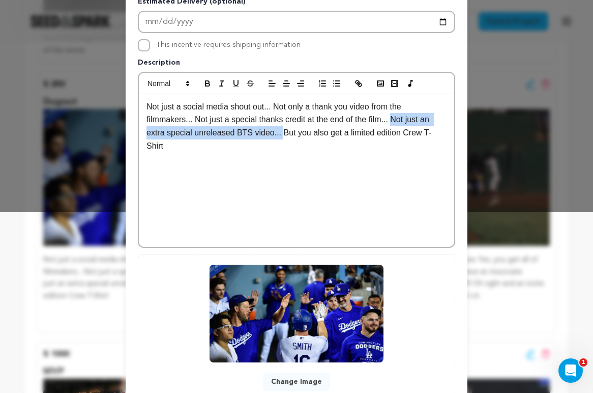
drag, startPoint x: 283, startPoint y: 134, endPoint x: 396, endPoint y: 116, distance: 114.3
click at [396, 116] on p "Not just a social media shout out... Not only a thank you video from the filmma…" at bounding box center [297, 126] width 300 height 52
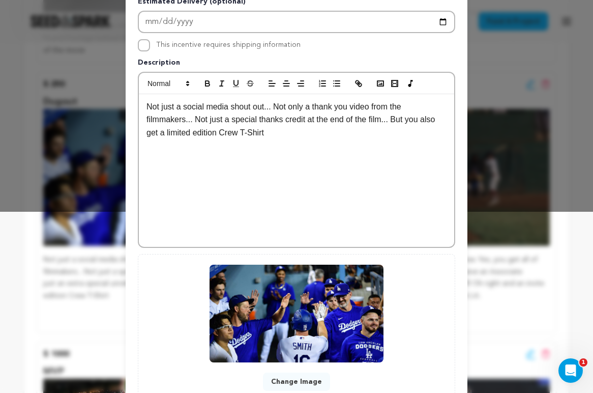
click at [196, 120] on p "Not just a social media shout out... Not only a thank you video from the filmma…" at bounding box center [297, 119] width 300 height 39
click at [327, 118] on p "Not just a social media shout out... Not only a thank you video from the filmma…" at bounding box center [297, 119] width 300 height 39
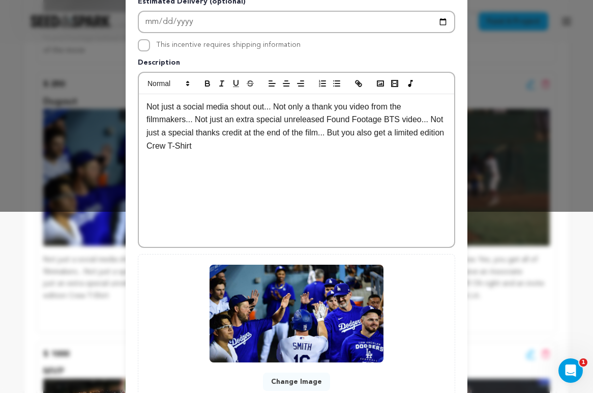
click at [362, 139] on p "Not just a social media shout out... Not only a thank you video from the filmma…" at bounding box center [297, 126] width 300 height 52
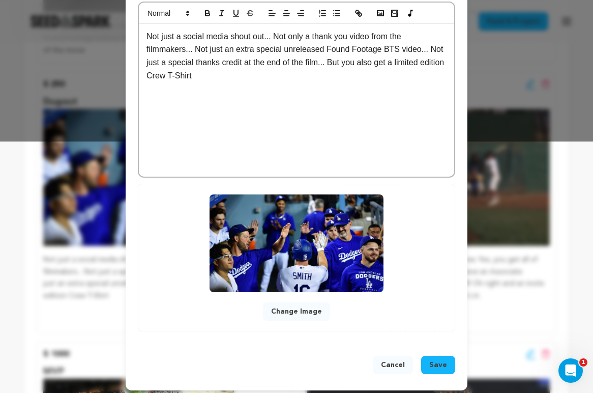
scroll to position [257, 0]
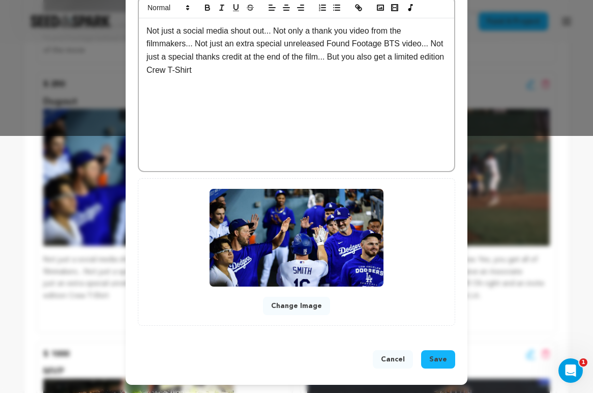
click at [425, 359] on button "Save" at bounding box center [438, 359] width 34 height 18
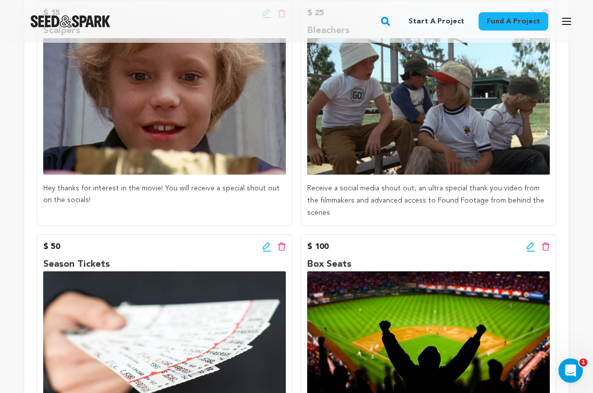
scroll to position [214, 0]
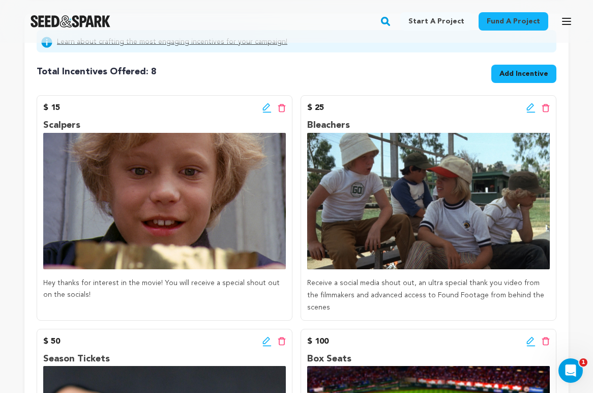
click at [265, 105] on icon at bounding box center [267, 108] width 9 height 10
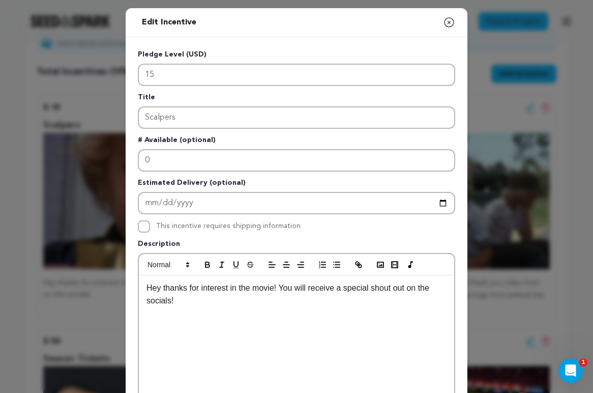
click at [200, 288] on p "Hey thanks for interest in the movie! You will receive a special shout out on t…" at bounding box center [297, 294] width 300 height 26
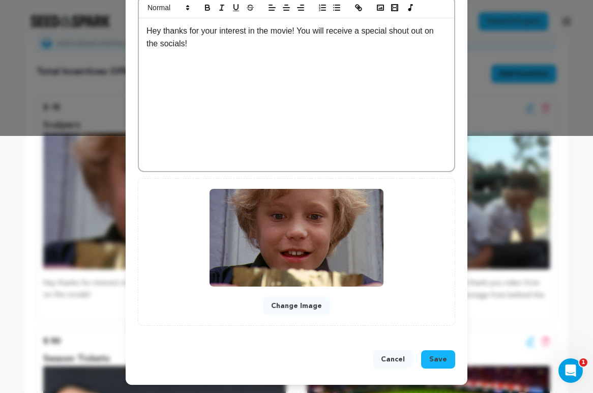
click at [429, 364] on button "Save" at bounding box center [438, 359] width 34 height 18
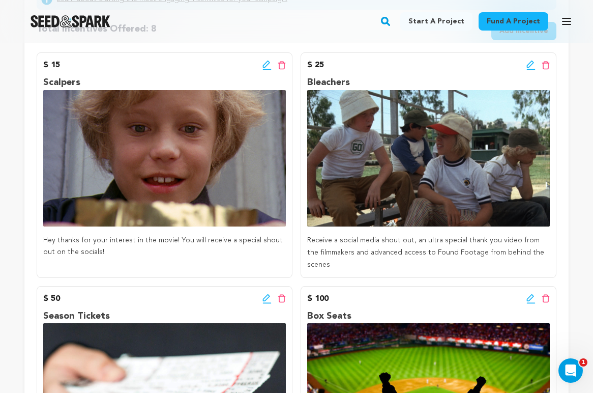
click at [267, 64] on icon at bounding box center [267, 65] width 9 height 10
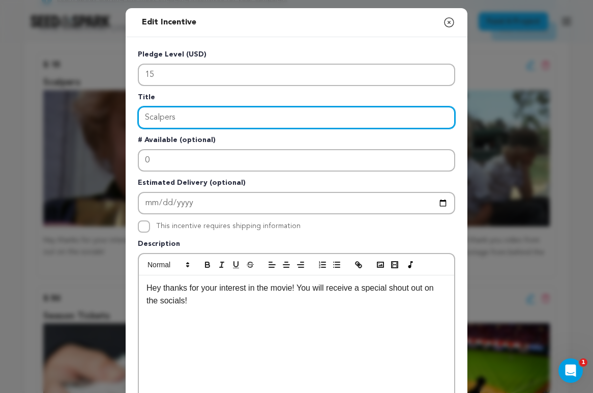
drag, startPoint x: 192, startPoint y: 120, endPoint x: 150, endPoint y: 115, distance: 42.5
click at [150, 115] on input "Scalpers" at bounding box center [296, 117] width 317 height 22
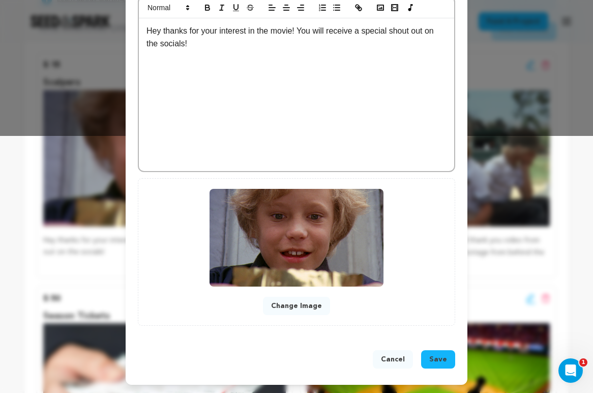
type input "Scoreboard Shoutout"
click at [429, 357] on button "Save" at bounding box center [438, 359] width 34 height 18
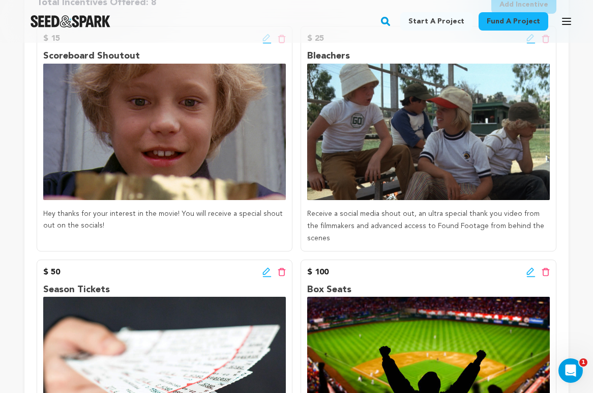
scroll to position [280, 0]
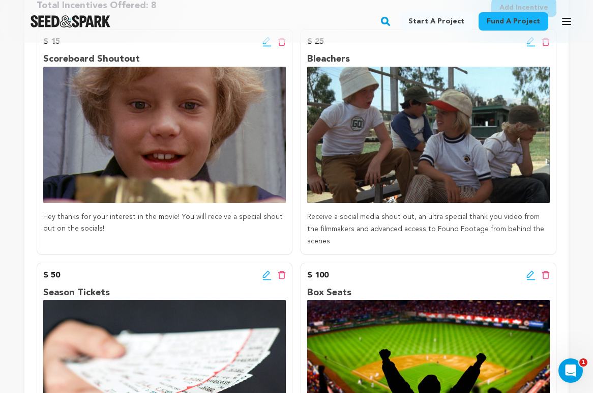
click at [529, 43] on icon at bounding box center [530, 40] width 7 height 7
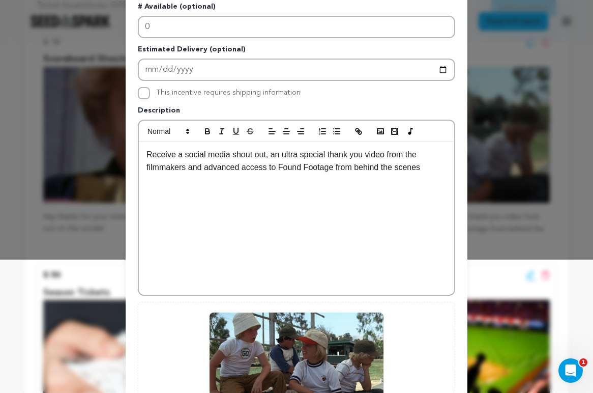
scroll to position [134, 0]
click at [206, 167] on p "Receive a social media shout out, an ultra special thank you video from the fil…" at bounding box center [297, 161] width 300 height 26
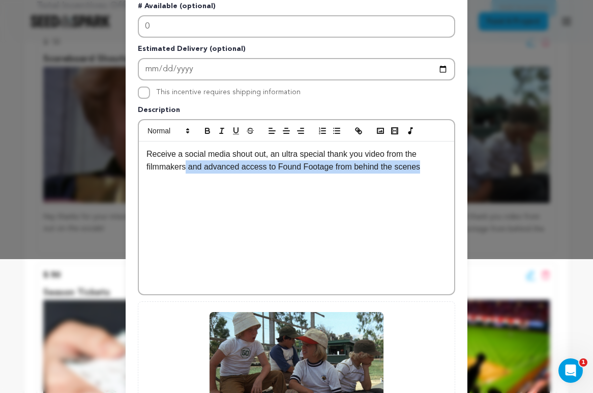
drag, startPoint x: 430, startPoint y: 168, endPoint x: 186, endPoint y: 171, distance: 244.2
click at [186, 171] on p "Receive a social media shout out, an ultra special thank you video from the fil…" at bounding box center [297, 161] width 300 height 26
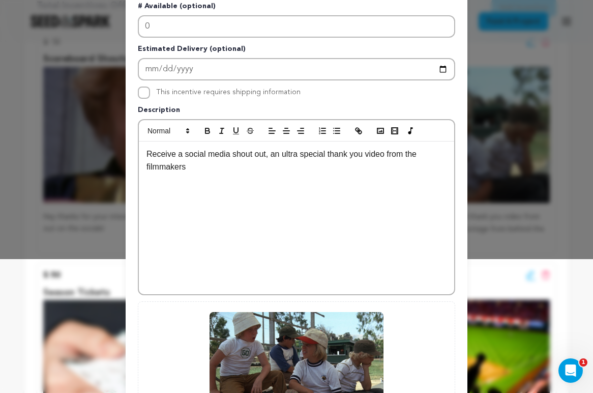
scroll to position [257, 0]
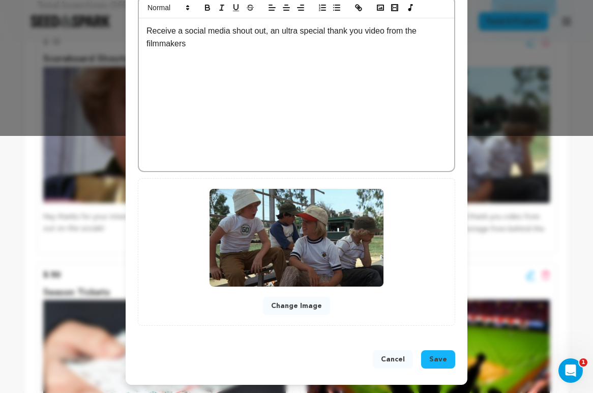
click at [428, 360] on button "Save" at bounding box center [438, 359] width 34 height 18
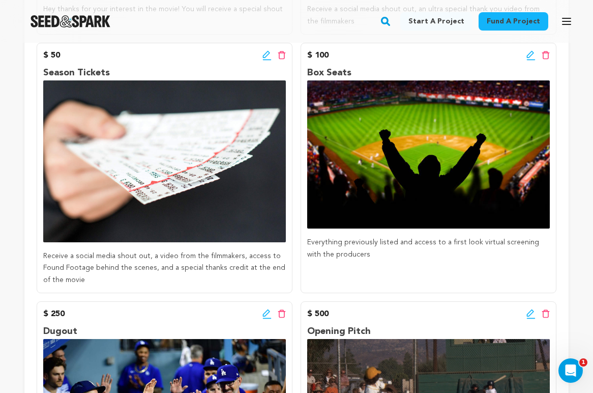
scroll to position [487, 0]
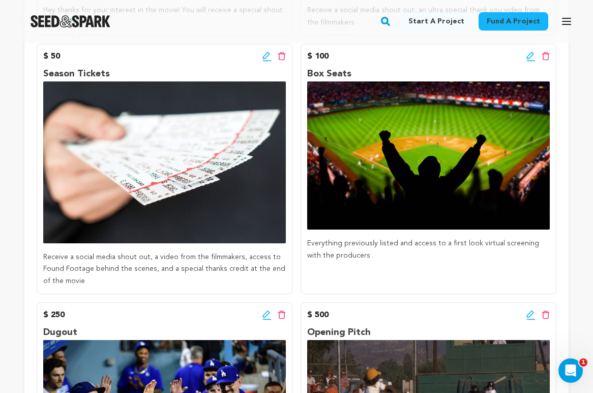
click at [269, 56] on icon at bounding box center [267, 56] width 9 height 10
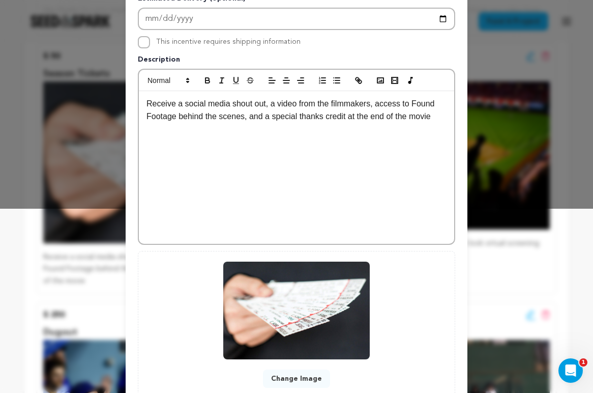
scroll to position [185, 0]
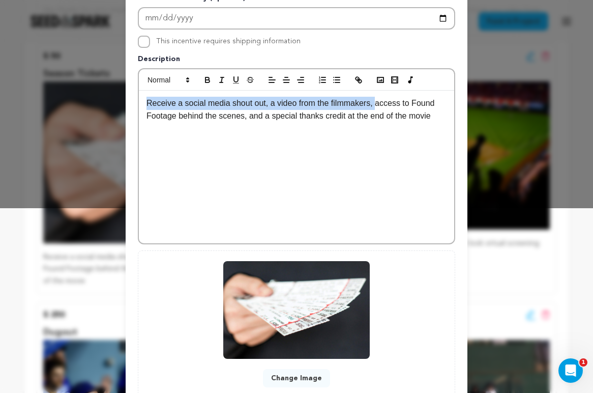
drag, startPoint x: 377, startPoint y: 104, endPoint x: 150, endPoint y: 107, distance: 227.9
click at [148, 107] on p "Receive a social media shout out, a video from the filmmakers, access to Found …" at bounding box center [297, 110] width 300 height 26
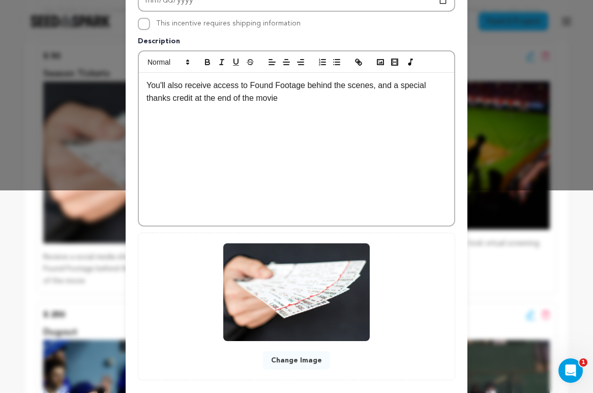
scroll to position [203, 0]
click at [309, 89] on p "You'll also receive access to Found Footage behind the scenes, and a special th…" at bounding box center [297, 91] width 300 height 26
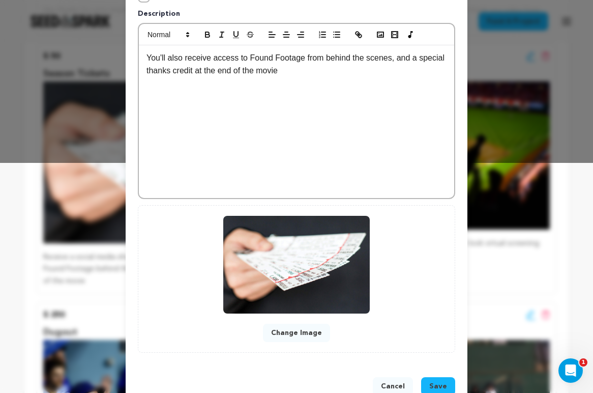
scroll to position [257, 0]
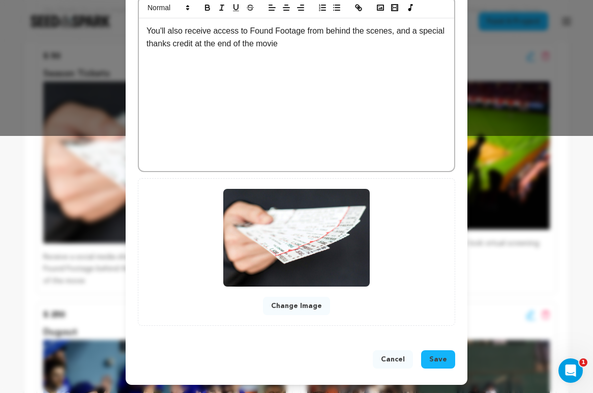
click at [323, 46] on p "You'll also receive access to Found Footage from behind the scenes, and a speci…" at bounding box center [297, 37] width 300 height 26
click at [427, 360] on button "Save" at bounding box center [438, 359] width 34 height 18
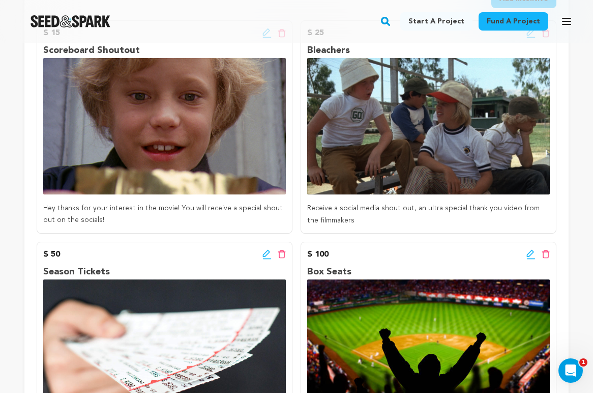
scroll to position [260, 0]
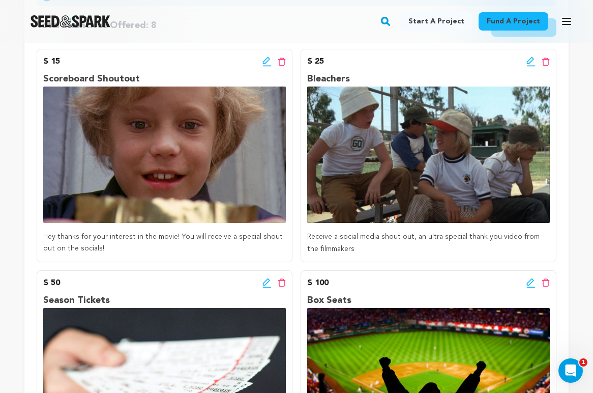
click at [532, 63] on icon at bounding box center [531, 61] width 9 height 10
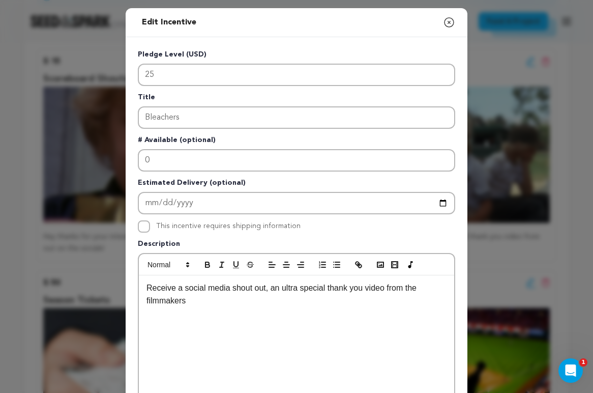
click at [273, 290] on p "Receive a social media shout out, an ultra special thank you video from the fil…" at bounding box center [297, 294] width 300 height 26
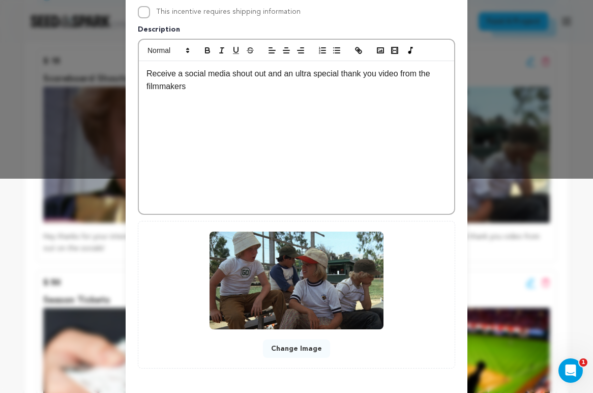
scroll to position [230, 0]
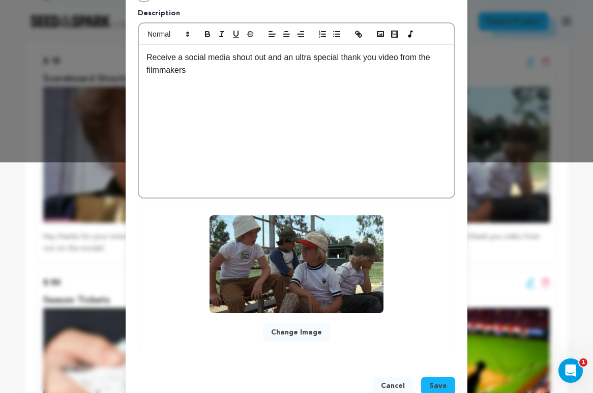
click at [430, 385] on button "Save" at bounding box center [438, 385] width 34 height 18
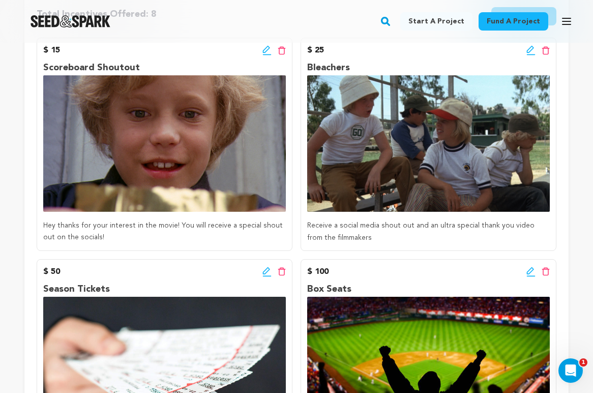
scroll to position [263, 0]
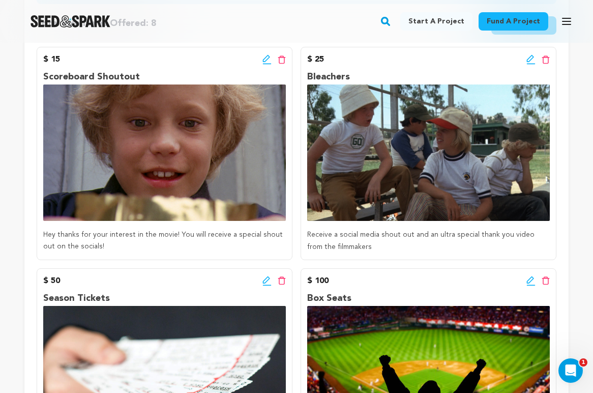
click at [531, 63] on icon at bounding box center [531, 59] width 9 height 10
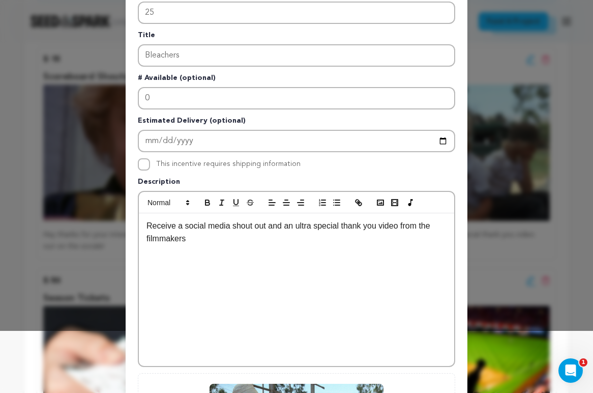
scroll to position [105, 0]
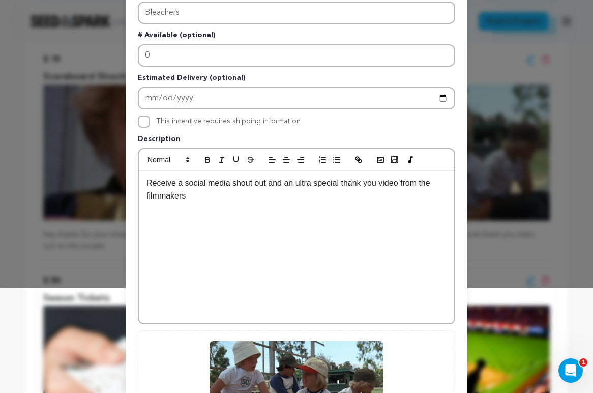
click at [201, 200] on p "Receive a social media shout out and an ultra special thank you video from the …" at bounding box center [297, 190] width 300 height 26
click at [149, 185] on p "Receive a social media shout out and an ultra special thank you video from the …" at bounding box center [297, 190] width 300 height 26
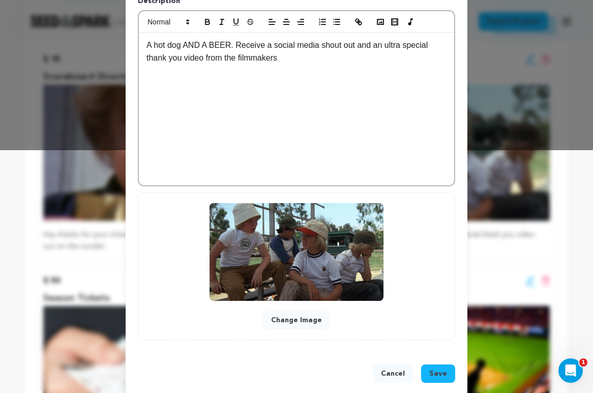
scroll to position [257, 0]
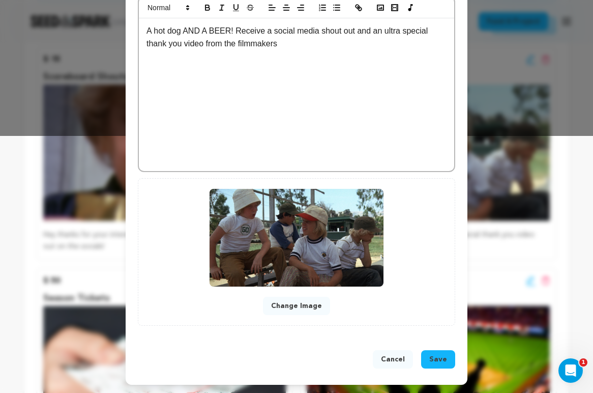
click at [429, 365] on button "Save" at bounding box center [438, 359] width 34 height 18
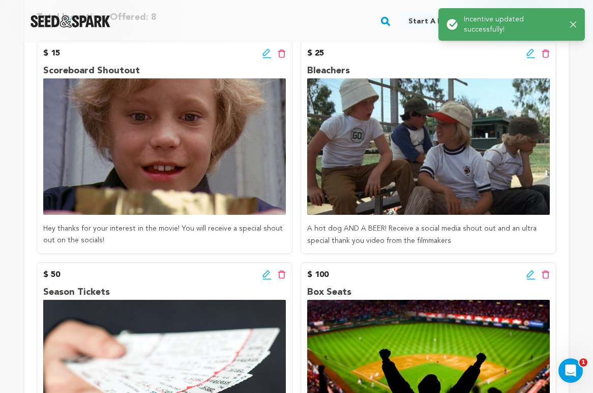
scroll to position [279, 0]
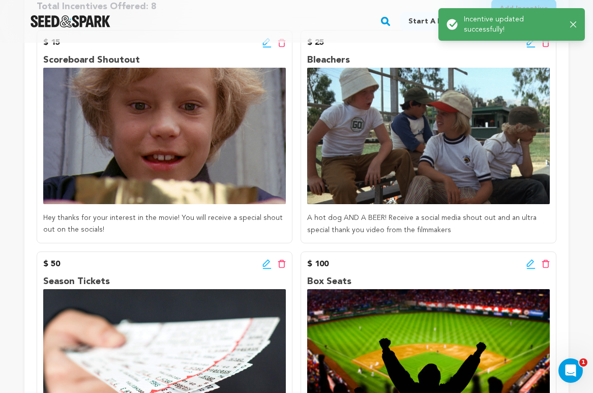
click at [269, 45] on icon at bounding box center [267, 43] width 9 height 10
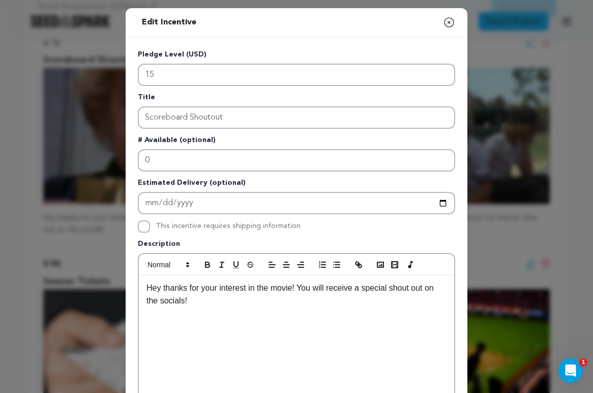
click at [146, 290] on div "Hey thanks for your interest in the movie! You will receive a special shout out…" at bounding box center [296, 351] width 315 height 153
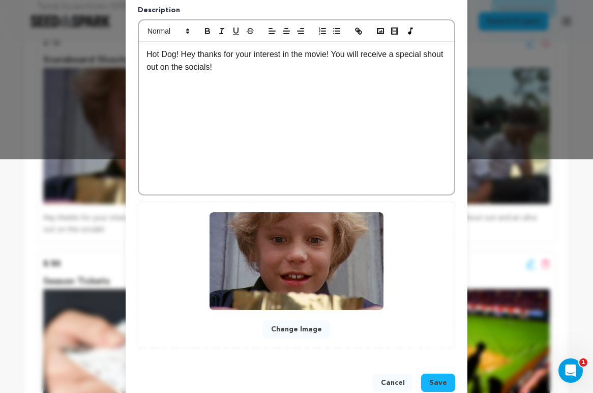
scroll to position [236, 0]
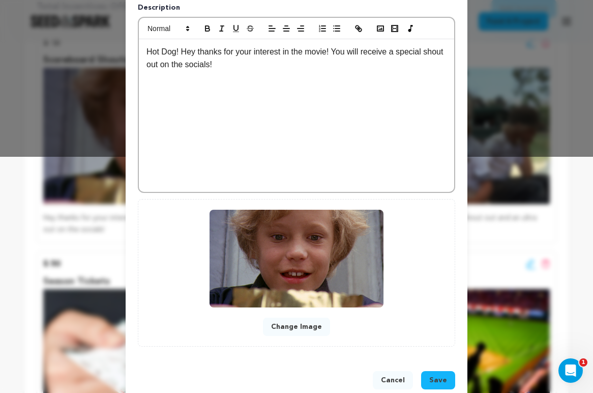
click at [425, 373] on button "Save" at bounding box center [438, 380] width 34 height 18
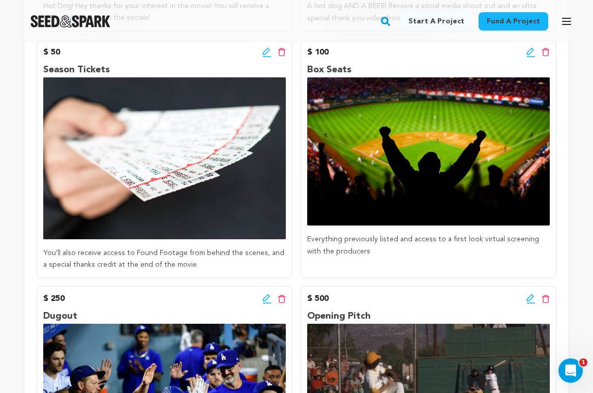
scroll to position [488, 0]
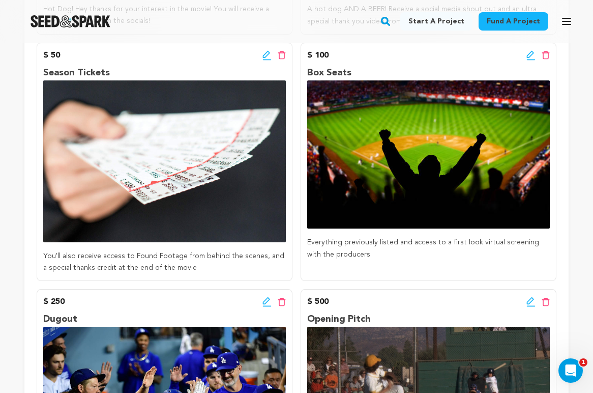
click at [268, 53] on icon at bounding box center [267, 55] width 9 height 10
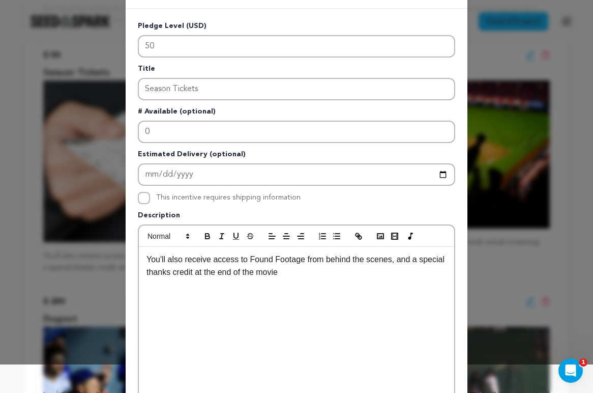
scroll to position [31, 0]
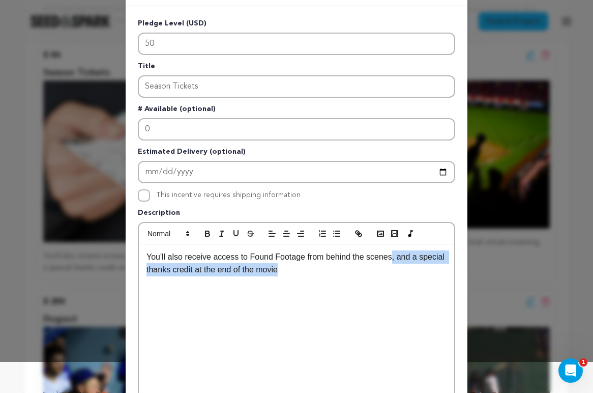
drag, startPoint x: 326, startPoint y: 276, endPoint x: 396, endPoint y: 260, distance: 72.0
click at [396, 260] on p "You'll also receive access to Found Footage from behind the scenes, and a speci…" at bounding box center [297, 263] width 300 height 26
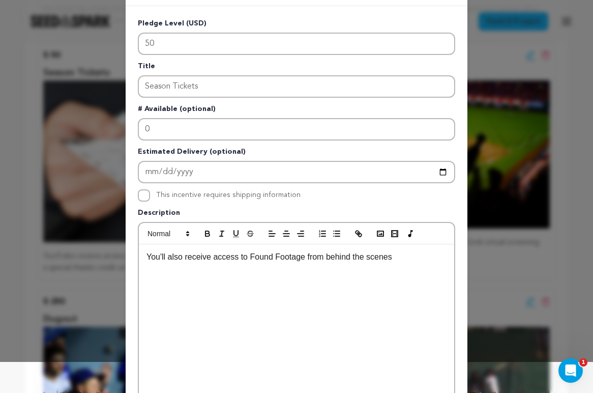
click at [148, 258] on p "You'll also receive access to Found Footage from behind the scenes" at bounding box center [297, 256] width 300 height 13
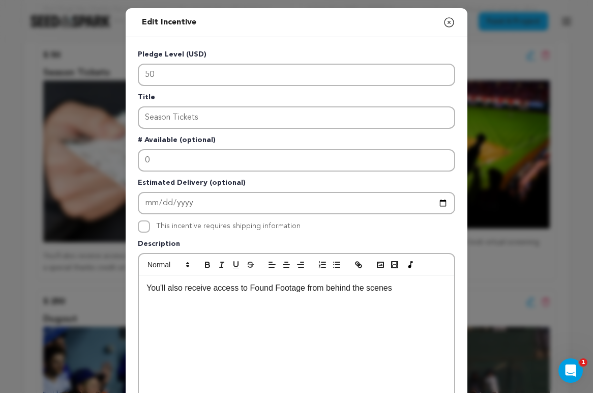
click at [105, 102] on div "Edit Incentive Close modal Pledge Level (USD) 50 Title Season Tickets # Availab…" at bounding box center [296, 325] width 593 height 650
click at [449, 21] on icon "button" at bounding box center [449, 22] width 12 height 12
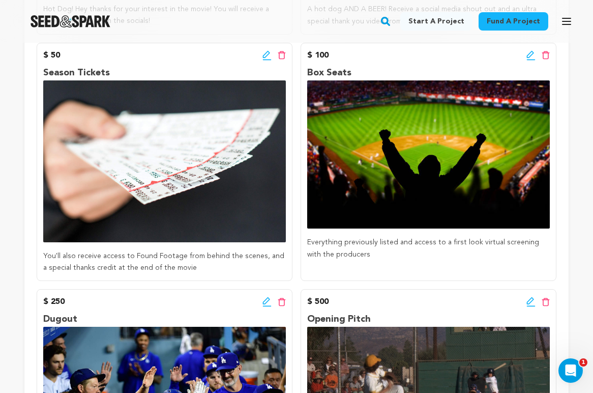
click at [267, 52] on icon at bounding box center [267, 55] width 9 height 10
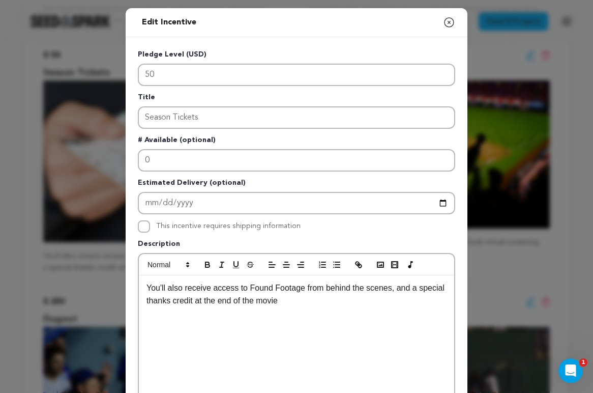
click at [149, 286] on p "You'll also receive access to Found Footage from behind the scenes, and a speci…" at bounding box center [297, 294] width 300 height 26
click at [147, 286] on p "You'll also receive access to Found Footage from behind the scenes, and a speci…" at bounding box center [297, 294] width 300 height 26
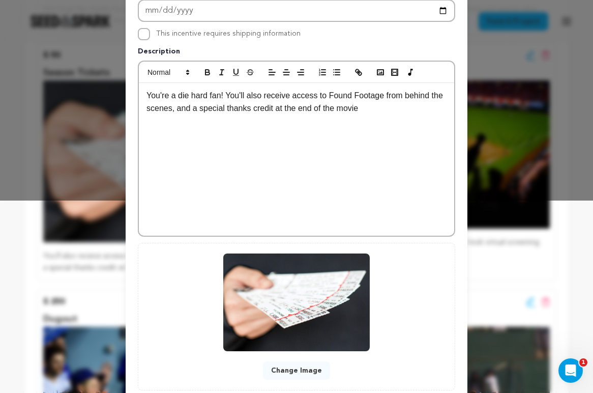
scroll to position [193, 0]
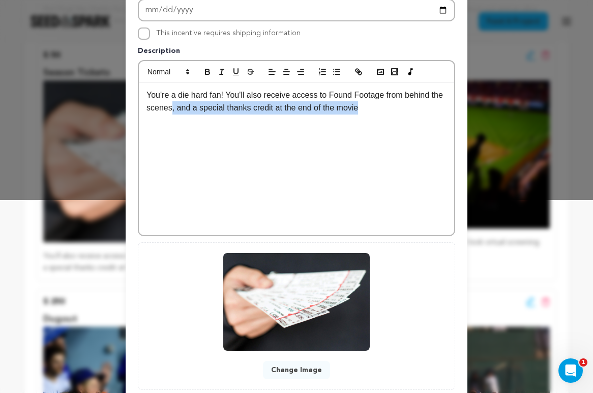
drag, startPoint x: 381, startPoint y: 111, endPoint x: 187, endPoint y: 112, distance: 194.3
click at [187, 112] on p "You're a die hard fan! You'll also receive access to Found Footage from behind …" at bounding box center [297, 102] width 300 height 26
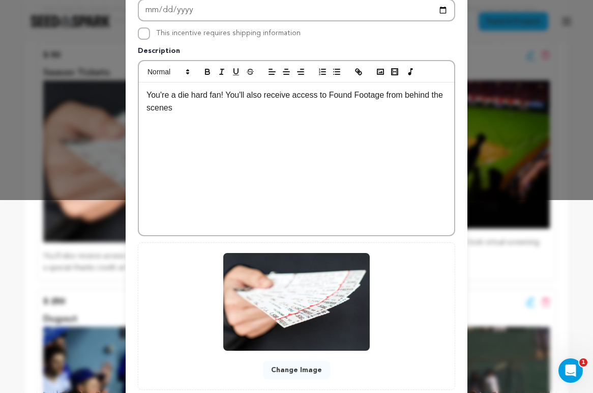
scroll to position [257, 0]
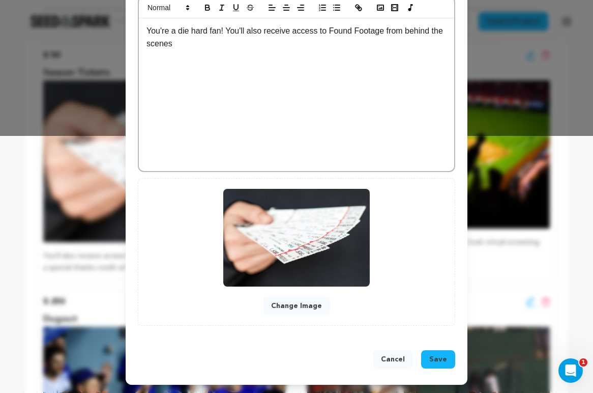
click at [430, 363] on button "Save" at bounding box center [438, 359] width 34 height 18
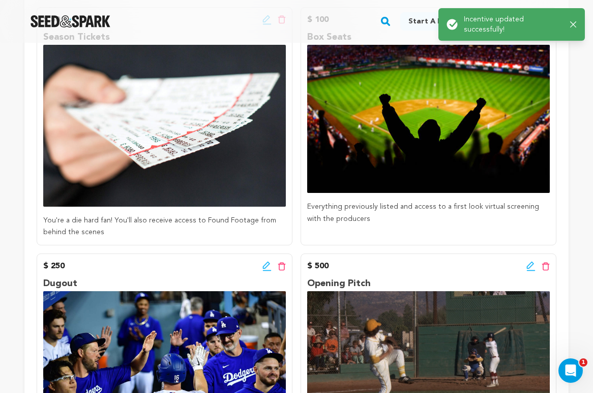
scroll to position [469, 0]
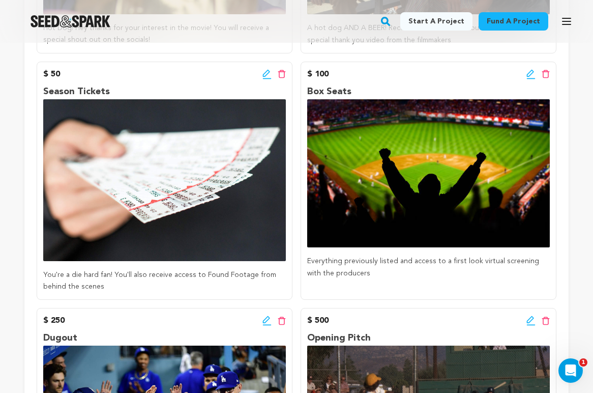
click at [527, 76] on icon at bounding box center [530, 73] width 7 height 7
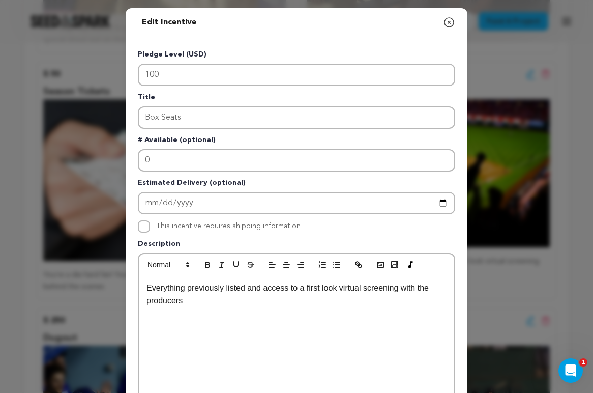
click at [147, 290] on p "Everything previously listed and access to a first look virtual screening with …" at bounding box center [297, 294] width 300 height 26
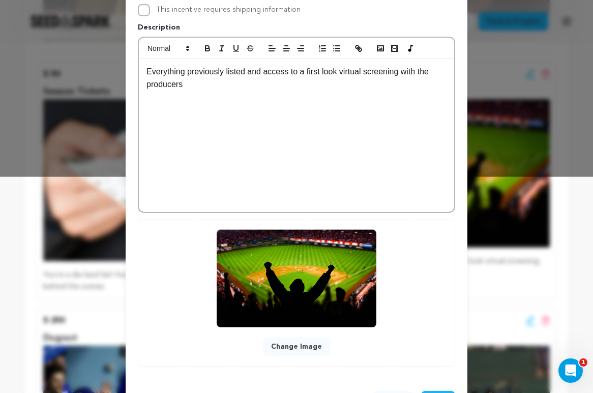
scroll to position [257, 0]
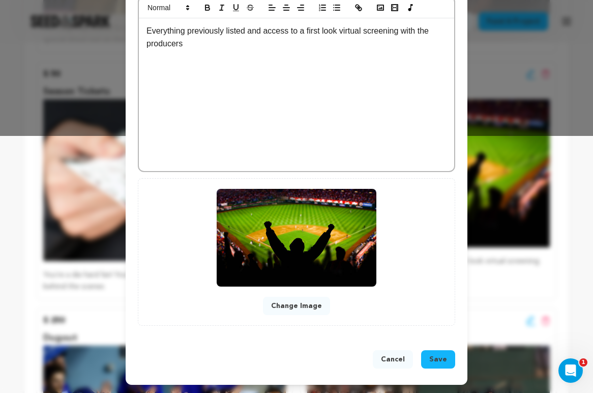
click at [395, 355] on button "Cancel" at bounding box center [393, 359] width 40 height 18
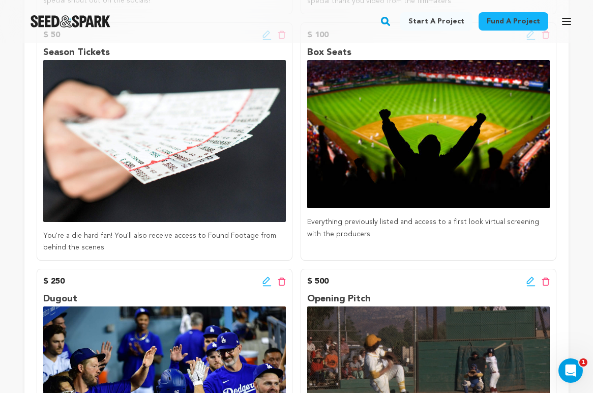
scroll to position [476, 0]
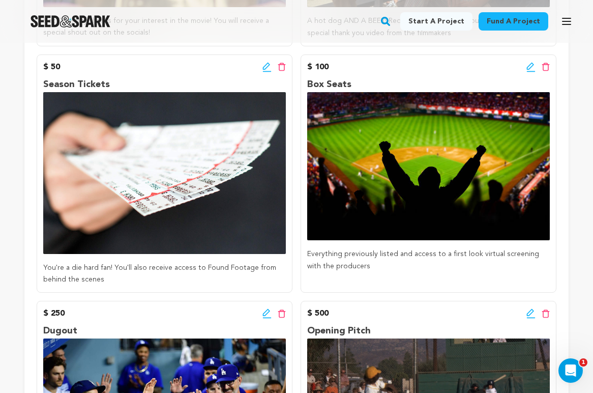
click at [532, 70] on icon at bounding box center [531, 67] width 9 height 10
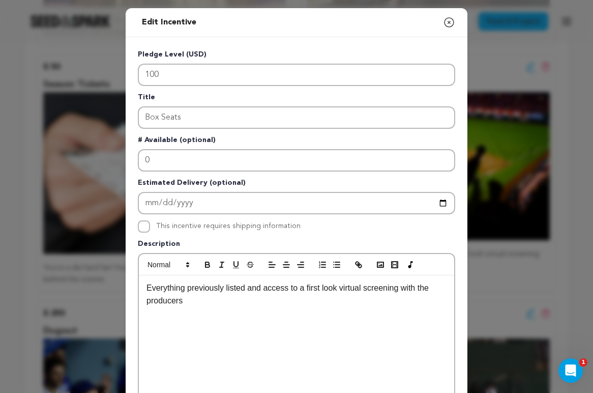
click at [149, 287] on p "Everything previously listed and access to a first look virtual screening with …" at bounding box center [297, 294] width 300 height 26
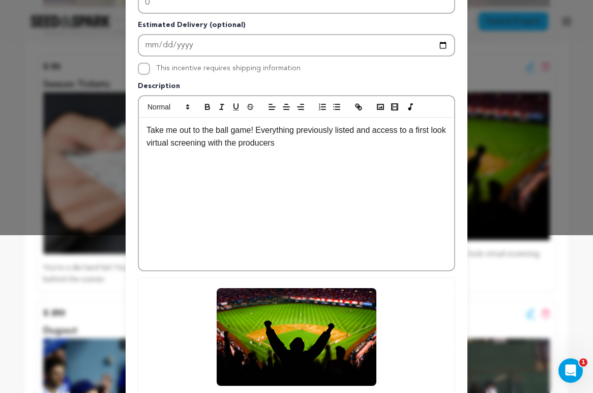
scroll to position [257, 0]
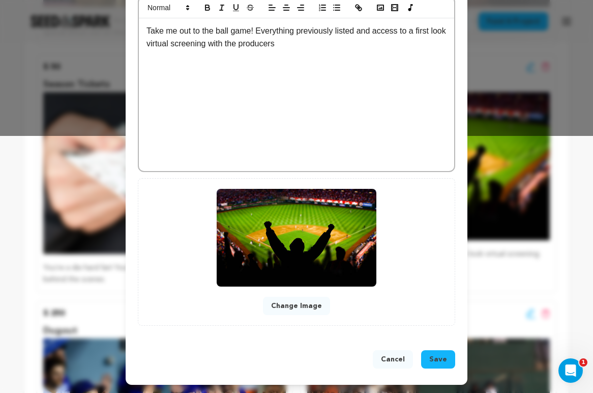
click at [428, 360] on button "Save" at bounding box center [438, 359] width 34 height 18
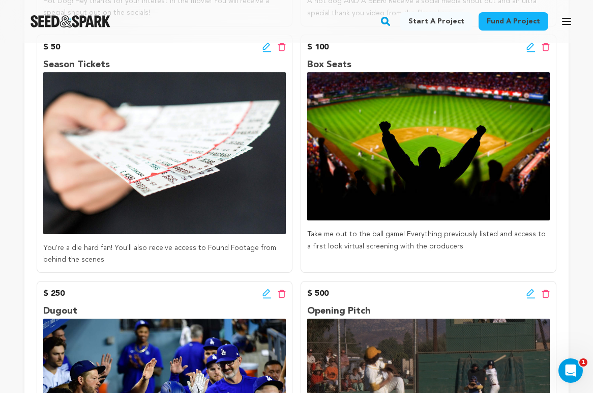
scroll to position [481, 0]
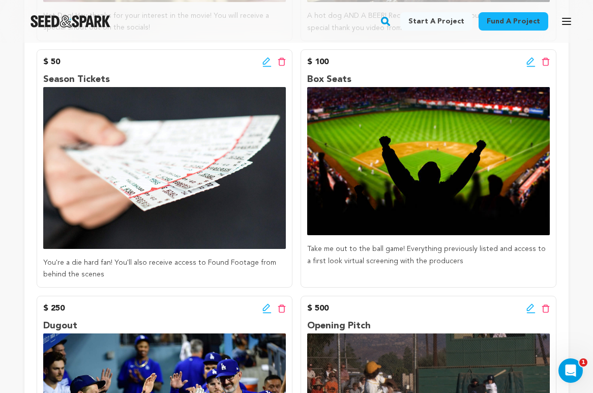
click at [532, 58] on icon at bounding box center [530, 60] width 7 height 7
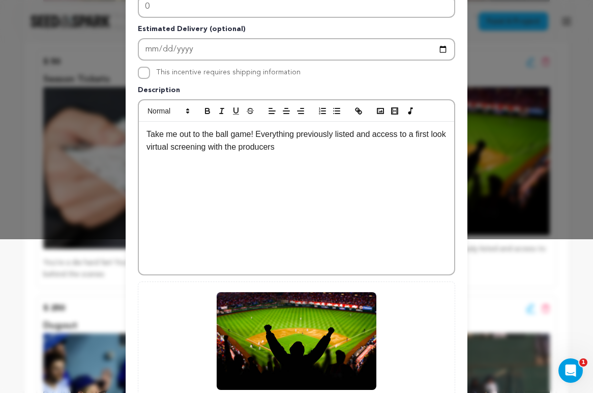
scroll to position [154, 0]
click at [374, 133] on p "Take me out to the ball game! Everything previously listed and access to a firs…" at bounding box center [297, 140] width 300 height 26
click at [341, 149] on p "Take me out to the ball game! Everything previously listed and access to a firs…" at bounding box center [297, 140] width 300 height 26
click at [259, 135] on p "Take me out to the ball game! Everything previously listed and access to a firs…" at bounding box center [297, 140] width 300 height 26
click at [360, 135] on p "Take me out to the ball game! Everything previously listed and access to a firs…" at bounding box center [297, 140] width 300 height 26
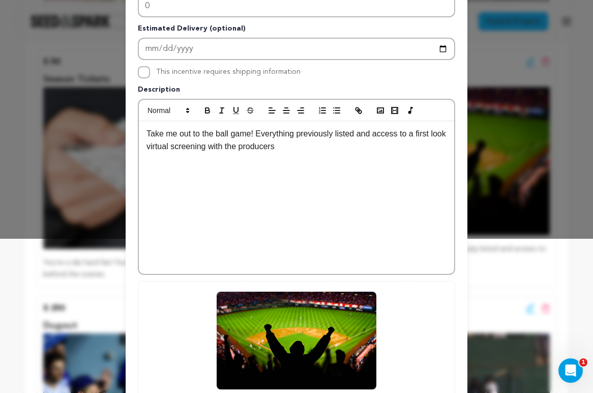
click at [377, 135] on p "Take me out to the ball game! Everything previously listed and access to a firs…" at bounding box center [297, 140] width 300 height 26
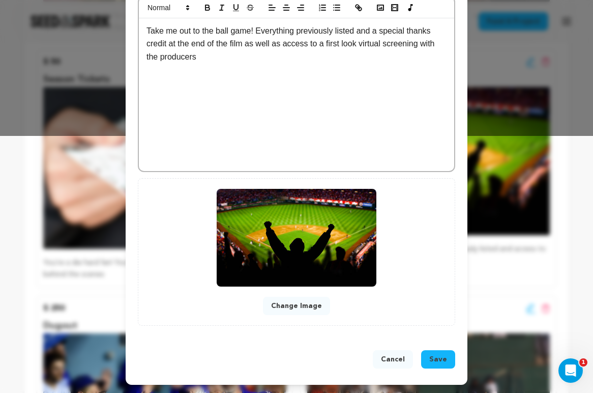
click at [428, 361] on button "Save" at bounding box center [438, 359] width 34 height 18
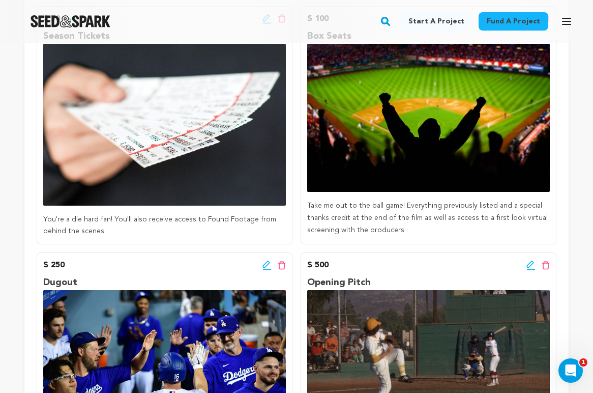
scroll to position [494, 0]
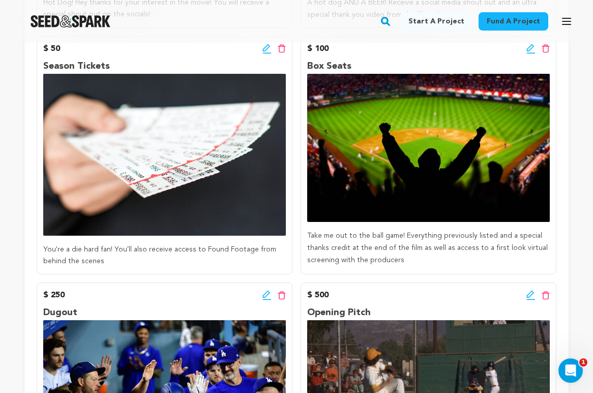
click at [263, 49] on icon at bounding box center [266, 47] width 7 height 7
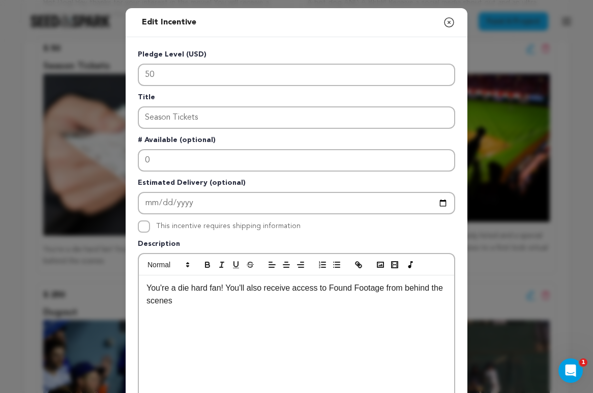
click at [445, 23] on icon "button" at bounding box center [449, 22] width 9 height 9
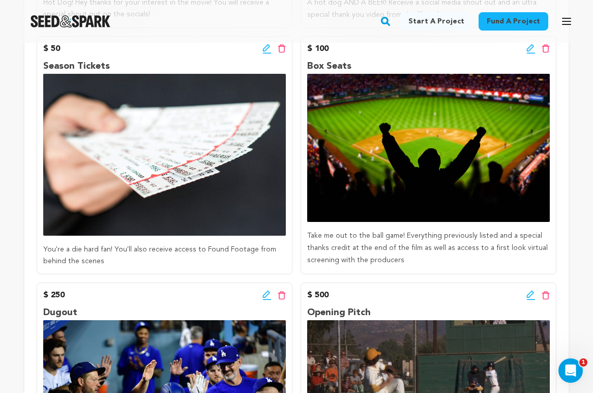
click at [264, 51] on icon at bounding box center [266, 47] width 7 height 7
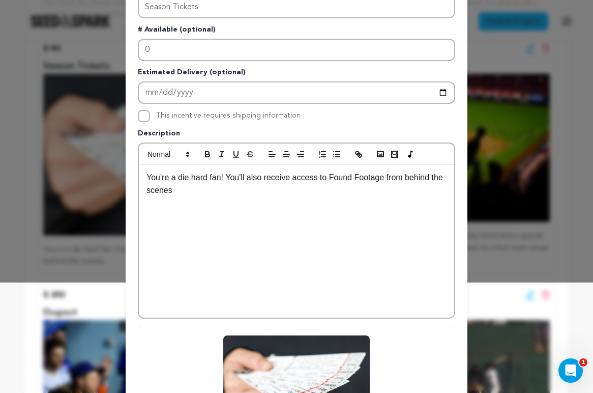
scroll to position [112, 0]
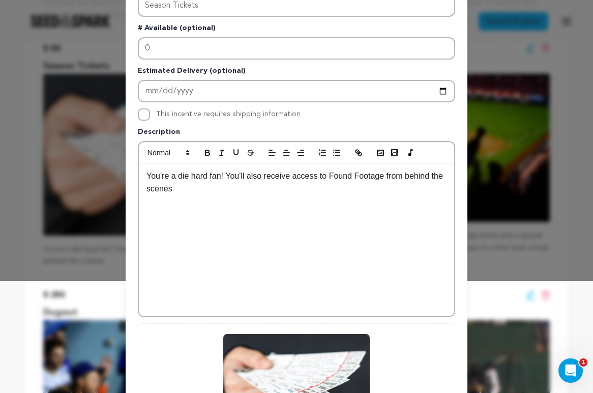
click at [206, 195] on p "You're a die hard fan! You'll also receive access to Found Footage from behind …" at bounding box center [297, 182] width 300 height 26
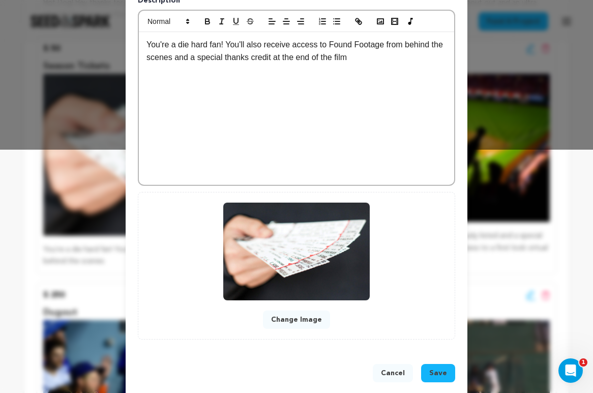
scroll to position [248, 0]
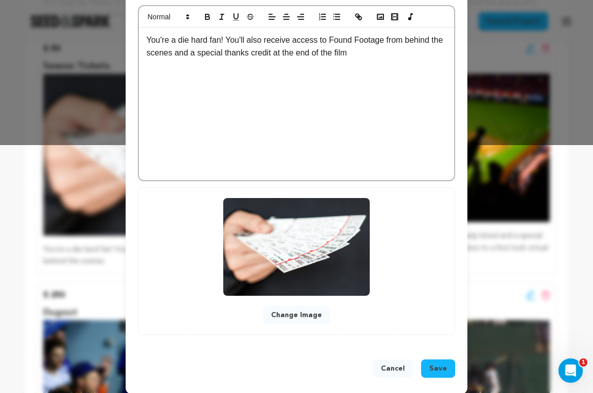
click at [426, 370] on button "Save" at bounding box center [438, 368] width 34 height 18
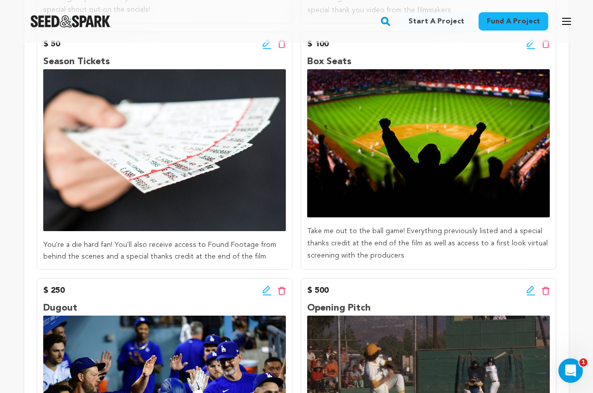
scroll to position [481, 0]
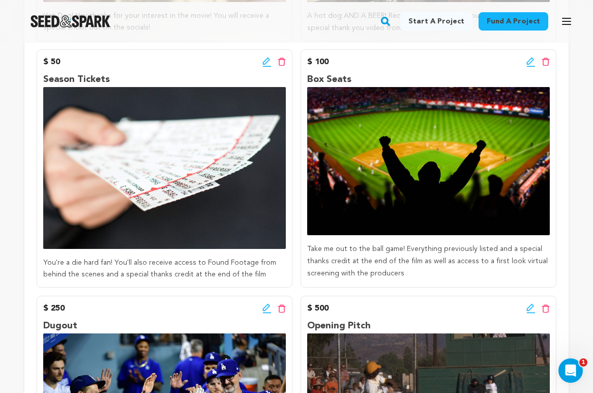
click at [266, 62] on icon at bounding box center [267, 62] width 9 height 10
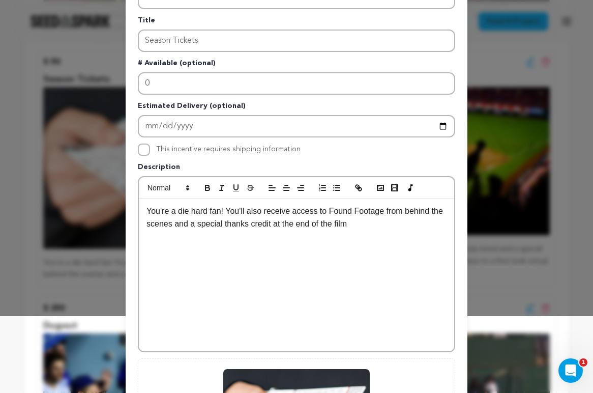
scroll to position [80, 0]
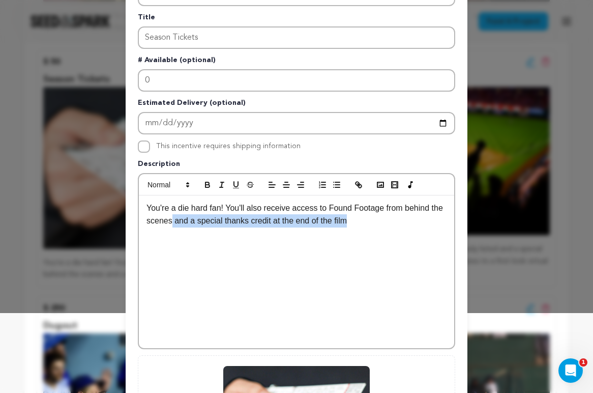
drag, startPoint x: 375, startPoint y: 225, endPoint x: 185, endPoint y: 220, distance: 190.3
click at [185, 220] on p "You're a die hard fan! You'll also receive access to Found Footage from behind …" at bounding box center [297, 214] width 300 height 26
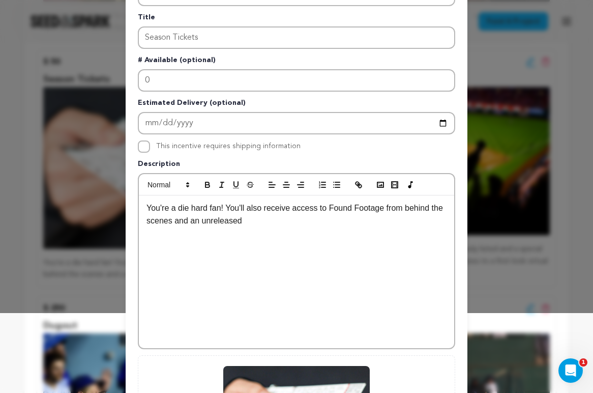
click at [217, 221] on p "You're a die hard fan! You'll also receive access to Found Footage from behind …" at bounding box center [297, 214] width 300 height 26
click at [306, 219] on p "You're a die hard fan! You'll also receive access to Found Footage from behind …" at bounding box center [297, 214] width 300 height 26
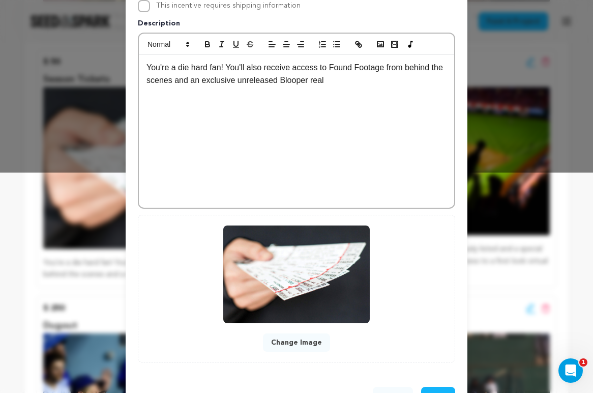
scroll to position [257, 0]
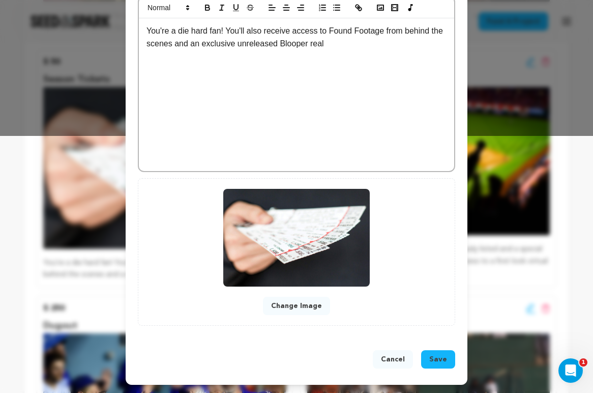
click at [429, 363] on button "Save" at bounding box center [438, 359] width 34 height 18
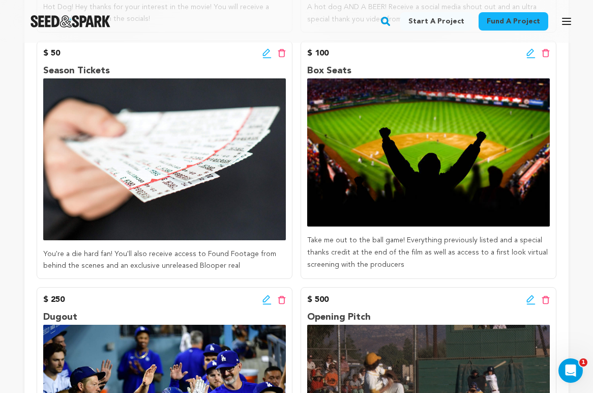
scroll to position [474, 0]
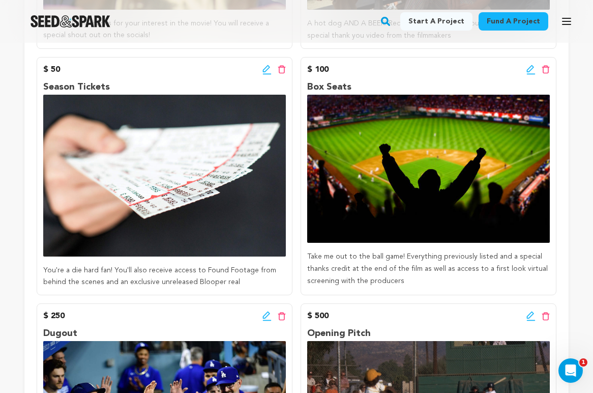
click at [531, 67] on icon at bounding box center [531, 70] width 9 height 10
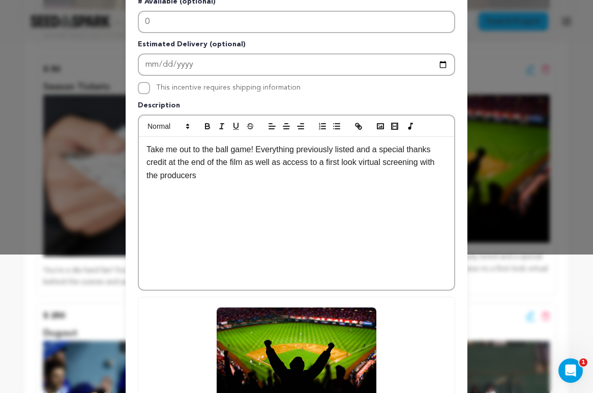
scroll to position [142, 0]
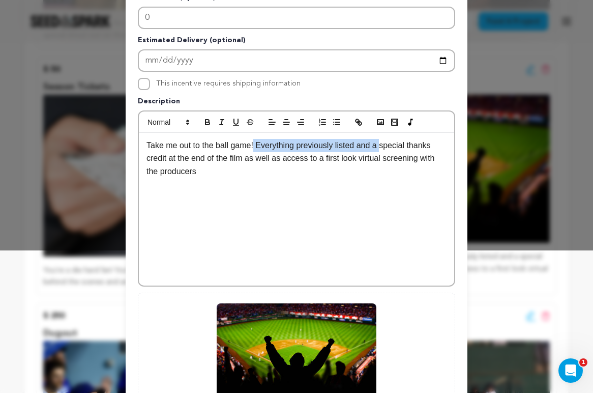
drag, startPoint x: 382, startPoint y: 147, endPoint x: 256, endPoint y: 145, distance: 126.2
click at [256, 145] on p "Take me out to the ball game! Everything previously listed and a special thanks…" at bounding box center [297, 158] width 300 height 39
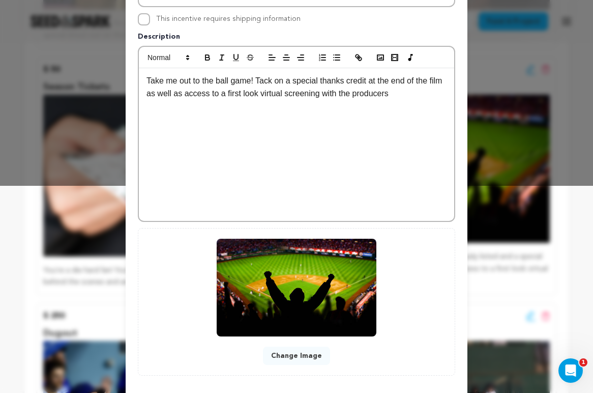
scroll to position [257, 0]
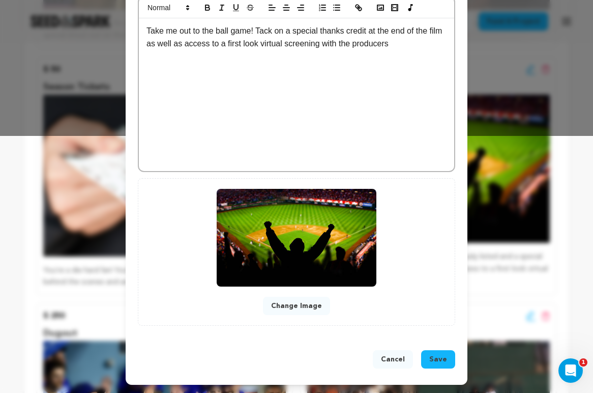
click at [428, 358] on button "Save" at bounding box center [438, 359] width 34 height 18
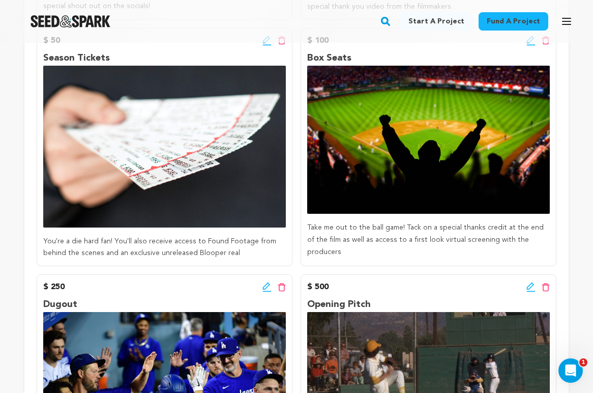
scroll to position [491, 0]
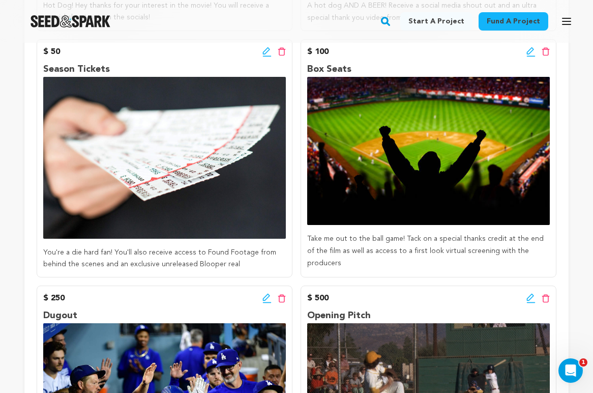
click at [530, 53] on icon at bounding box center [530, 50] width 7 height 7
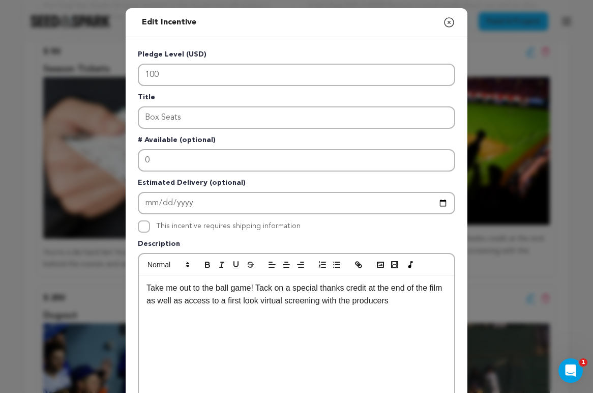
scroll to position [153, 0]
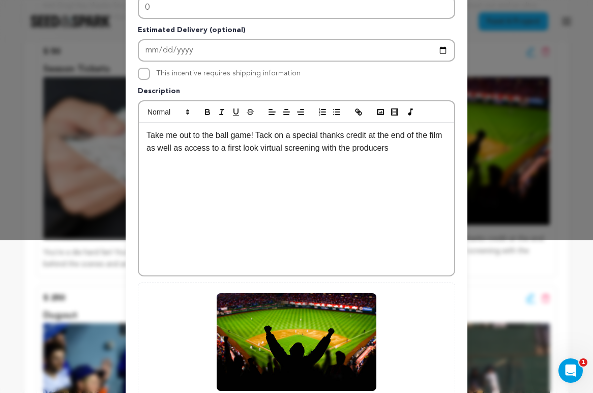
click at [370, 148] on p "Take me out to the ball game! Tack on a special thanks credit at the end of the…" at bounding box center [297, 142] width 300 height 26
click at [336, 148] on p "Take me out to the ball game! Tack on a special thanks credit at the end of the…" at bounding box center [297, 142] width 300 height 26
click at [406, 151] on p "Take me out to the ball game! Tack on a special thanks credit at the end of the…" at bounding box center [297, 142] width 300 height 26
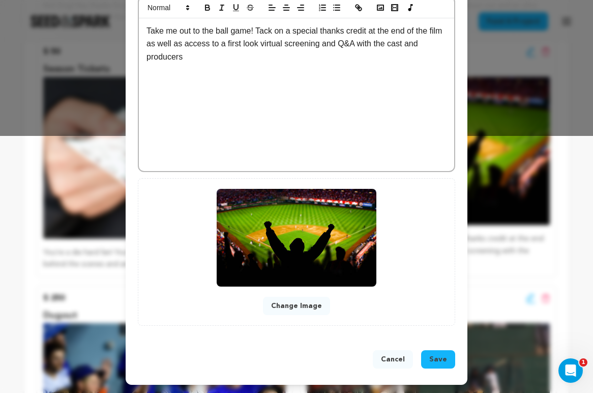
click at [430, 360] on button "Save" at bounding box center [438, 359] width 34 height 18
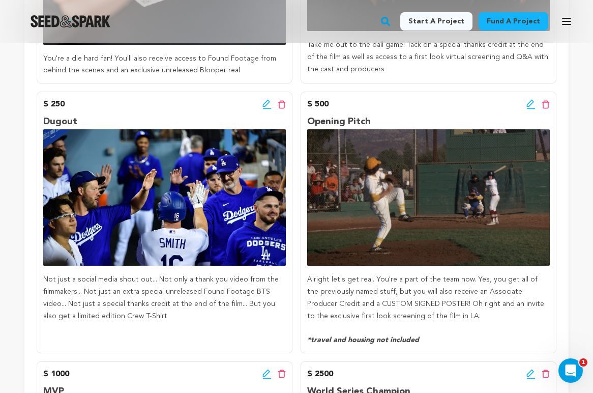
scroll to position [691, 0]
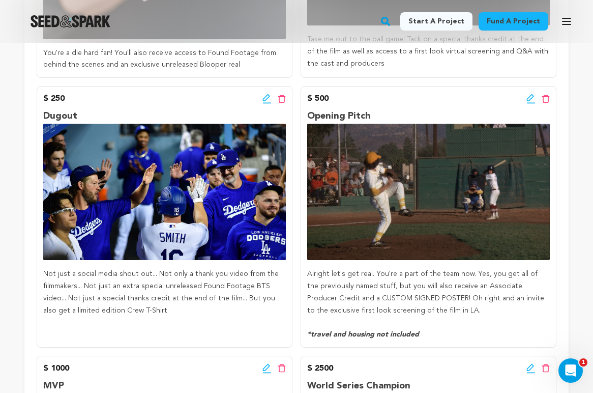
click at [265, 99] on icon at bounding box center [267, 99] width 9 height 10
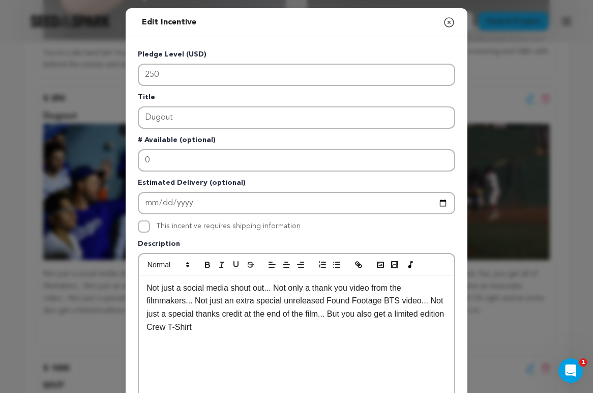
click at [147, 288] on p "Not just a social media shout out... Not only a thank you video from the filmma…" at bounding box center [297, 307] width 300 height 52
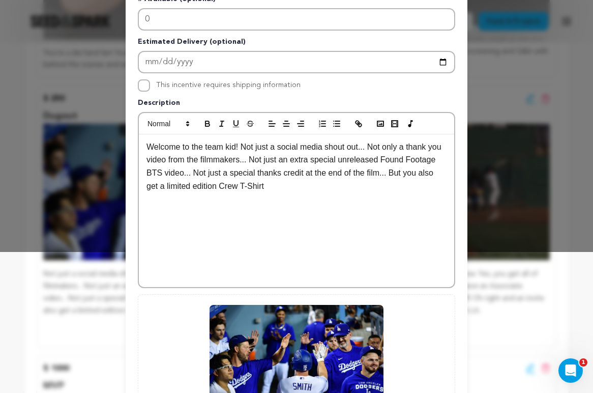
scroll to position [176, 0]
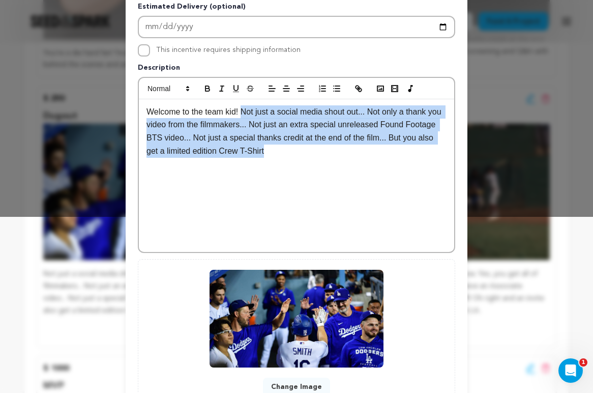
drag, startPoint x: 305, startPoint y: 158, endPoint x: 243, endPoint y: 106, distance: 80.9
click at [243, 106] on div "Welcome to the team kid! Not just a social media shout out... Not only a thank …" at bounding box center [296, 175] width 315 height 153
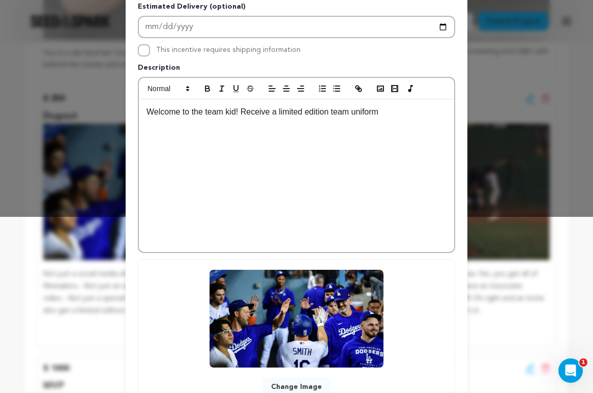
click at [275, 111] on p "Welcome to the team kid! Receive a limited edition team uniform" at bounding box center [297, 111] width 300 height 13
click at [363, 114] on p "Welcome to the team kid! Receive your own limited edition team uniform" at bounding box center [297, 111] width 300 height 13
drag, startPoint x: 382, startPoint y: 113, endPoint x: 362, endPoint y: 113, distance: 19.3
click at [362, 113] on p "Welcome to the team kid! Receive your own limited edition team uniform" at bounding box center [297, 111] width 300 height 13
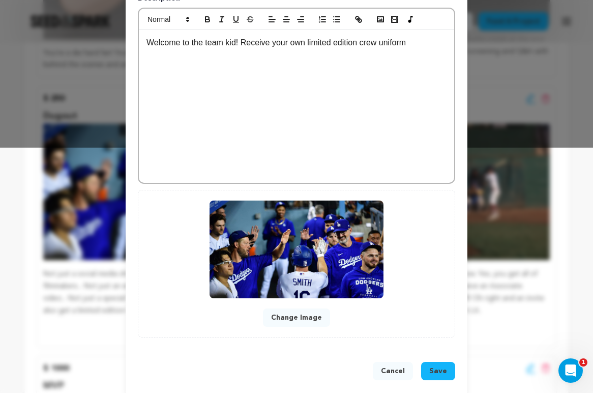
scroll to position [257, 0]
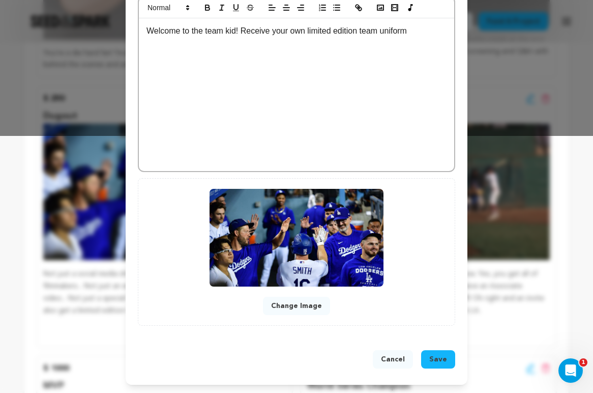
click at [428, 361] on button "Save" at bounding box center [438, 359] width 34 height 18
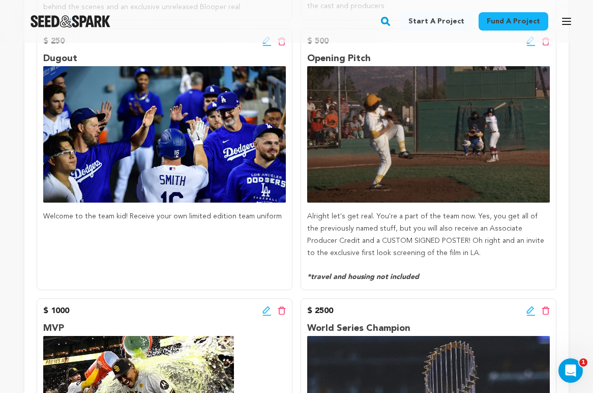
scroll to position [748, 0]
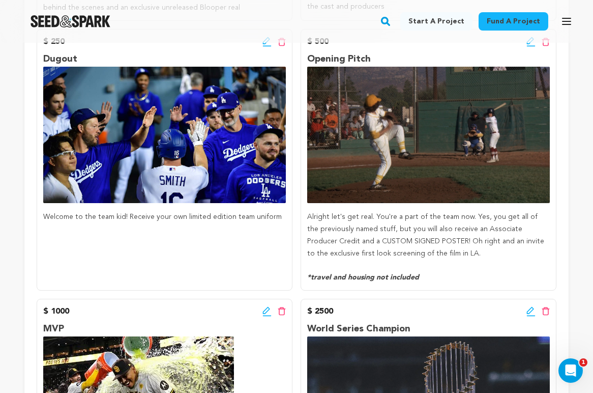
click at [529, 46] on icon at bounding box center [531, 46] width 9 height 1
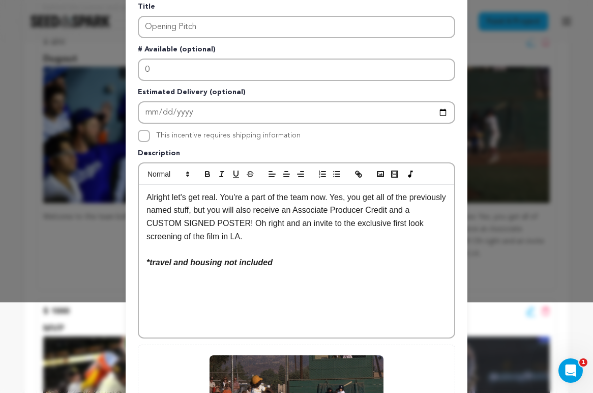
scroll to position [181, 0]
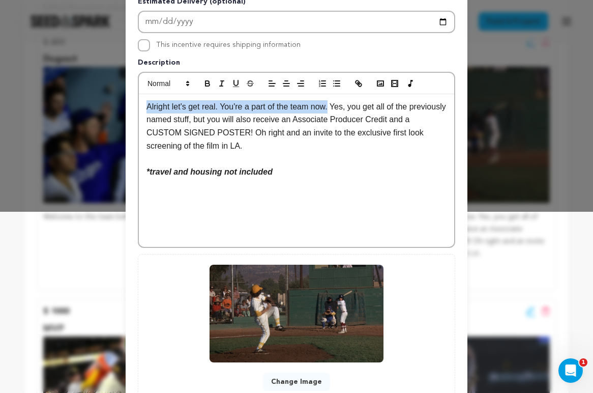
drag, startPoint x: 333, startPoint y: 107, endPoint x: 131, endPoint y: 107, distance: 201.5
click at [131, 107] on div "Pledge Level (USD) 500 Title Opening Pitch # Available (optional) 0 Estimated D…" at bounding box center [297, 135] width 342 height 558
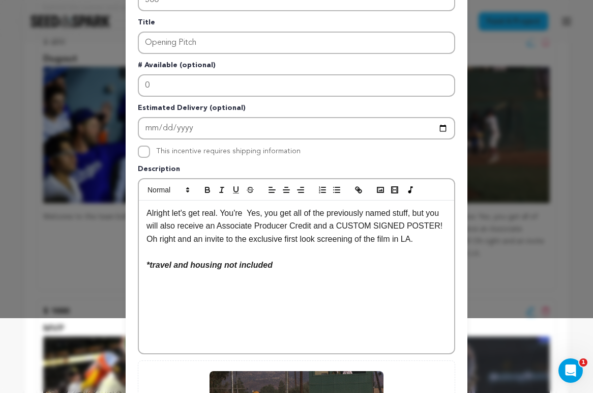
scroll to position [76, 0]
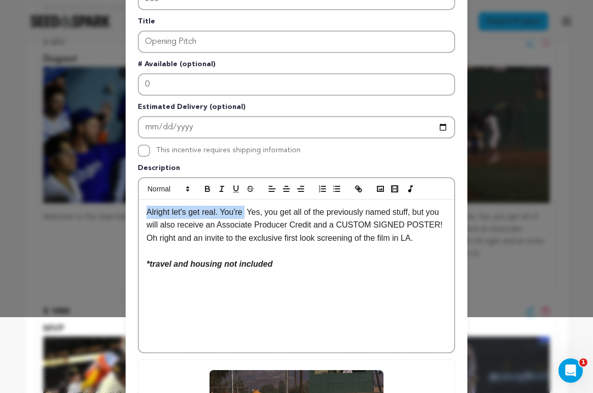
drag, startPoint x: 248, startPoint y: 212, endPoint x: 150, endPoint y: 205, distance: 98.9
click at [150, 205] on div "Alright let's get real. You're Yes, you get all of the previously named stuff, …" at bounding box center [296, 275] width 315 height 153
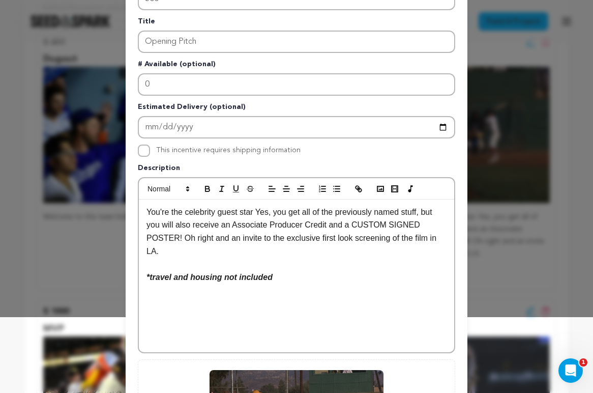
scroll to position [257, 0]
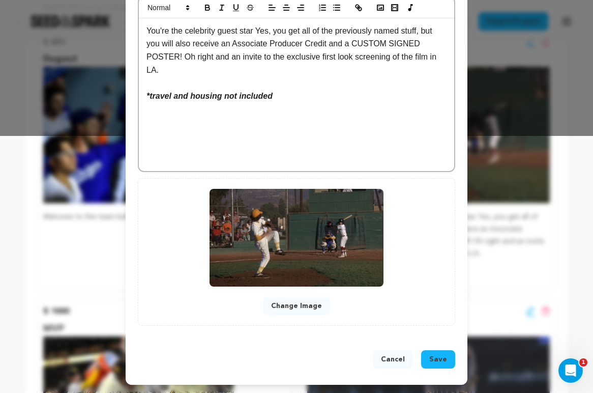
click at [389, 359] on button "Cancel" at bounding box center [393, 359] width 40 height 18
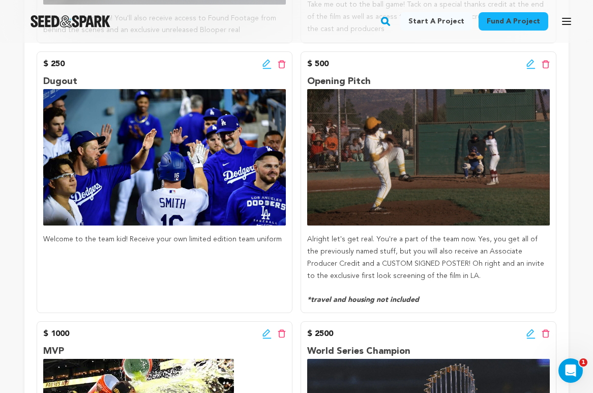
scroll to position [725, 0]
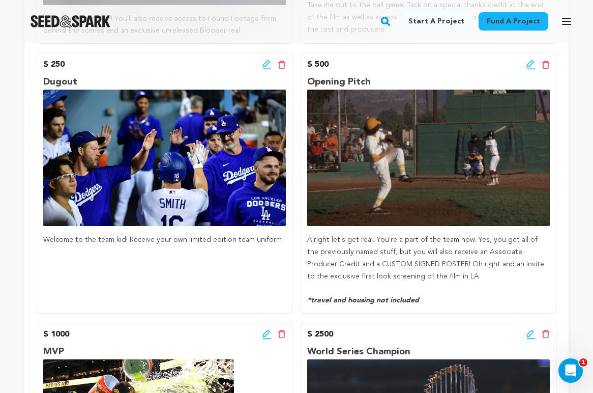
click at [531, 65] on icon at bounding box center [530, 63] width 7 height 7
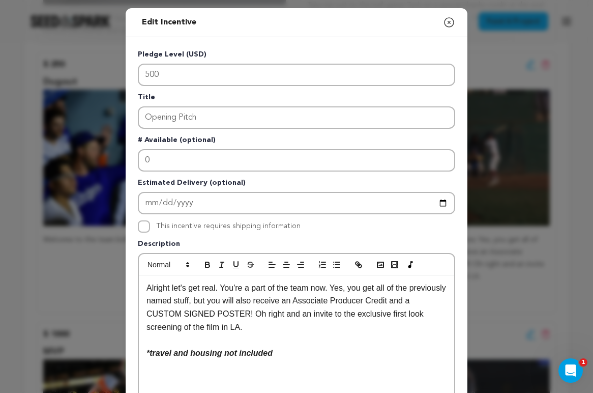
scroll to position [170, 0]
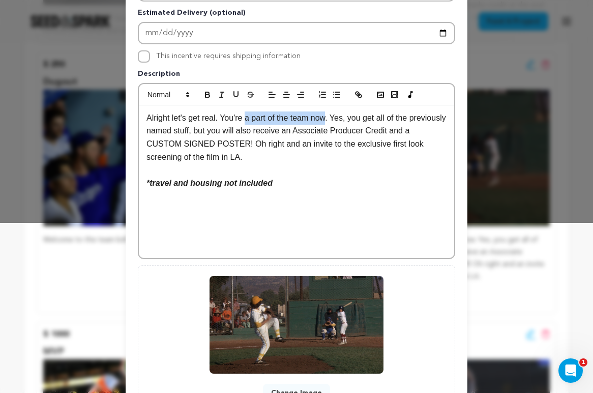
drag, startPoint x: 331, startPoint y: 119, endPoint x: 248, endPoint y: 120, distance: 82.9
click at [248, 120] on p "Alright let's get real. You're a part of the team now. Yes, you get all of the …" at bounding box center [297, 137] width 300 height 52
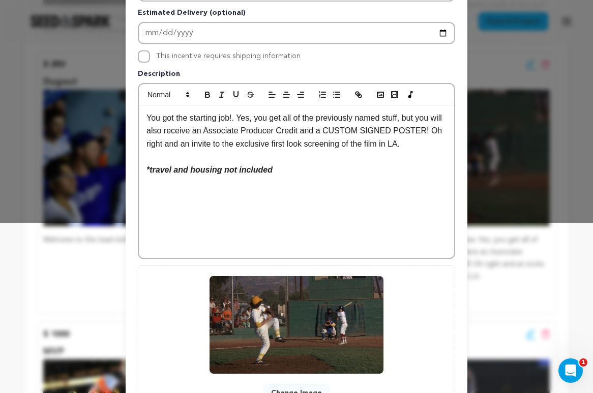
click at [237, 119] on p "You got the starting job!. Yes, you get all of the previously named stuff, but …" at bounding box center [297, 130] width 300 height 39
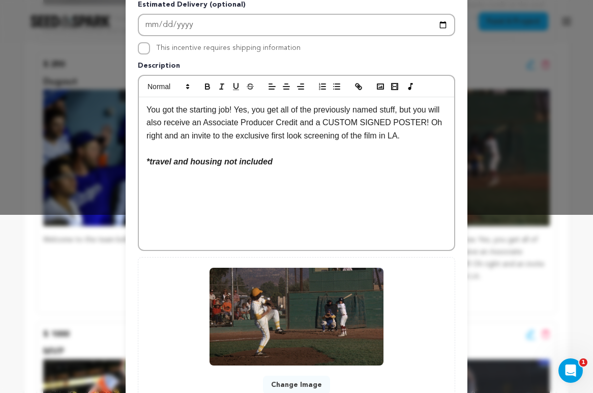
scroll to position [179, 0]
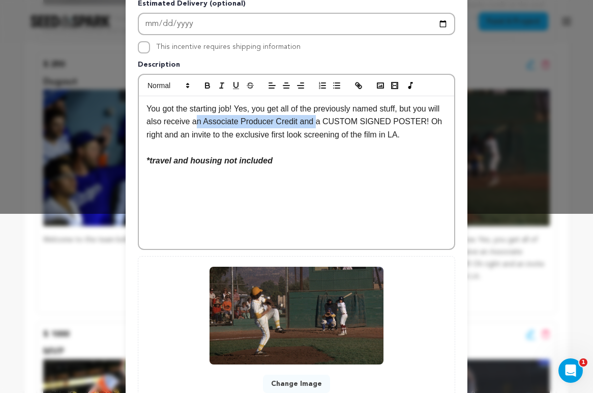
drag, startPoint x: 332, startPoint y: 123, endPoint x: 213, endPoint y: 122, distance: 119.6
click at [213, 122] on p "You got the starting job! Yes, you get all of the previously named stuff, but y…" at bounding box center [297, 121] width 300 height 39
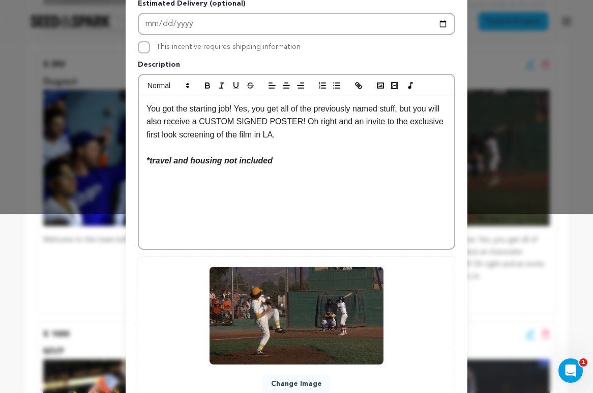
click at [333, 139] on p "You got the starting job! Yes, you get all of the previously named stuff, but y…" at bounding box center [297, 121] width 300 height 39
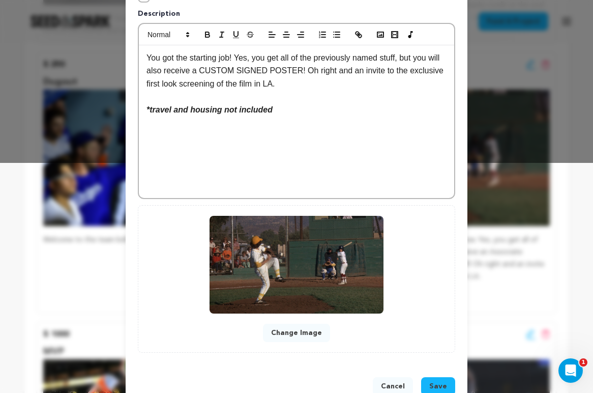
scroll to position [257, 0]
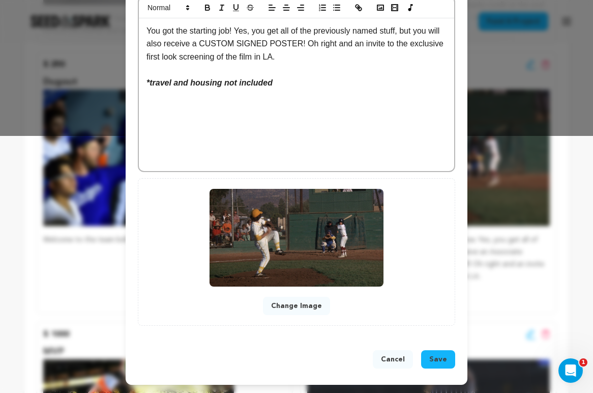
click at [432, 356] on span "Save" at bounding box center [438, 359] width 18 height 10
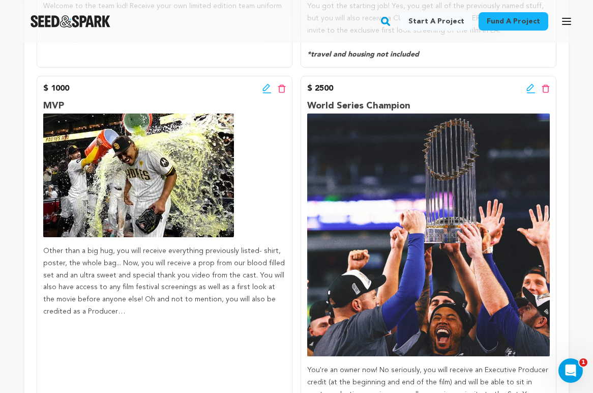
scroll to position [959, 0]
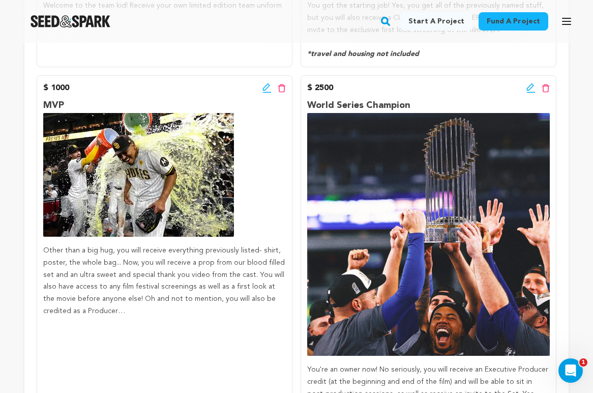
click at [266, 90] on icon at bounding box center [267, 88] width 9 height 10
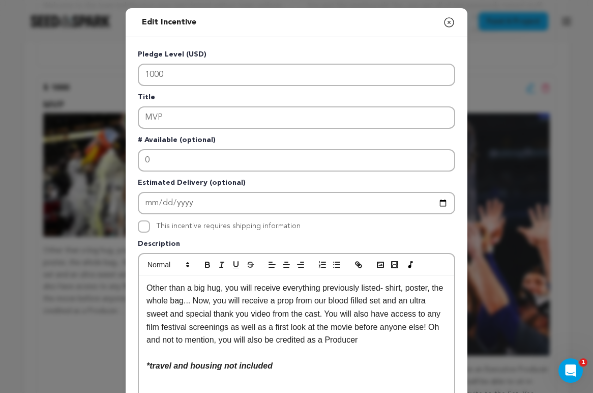
click at [149, 288] on p "Other than a big hug, you will receive everything previously listed- shirt, pos…" at bounding box center [297, 313] width 300 height 65
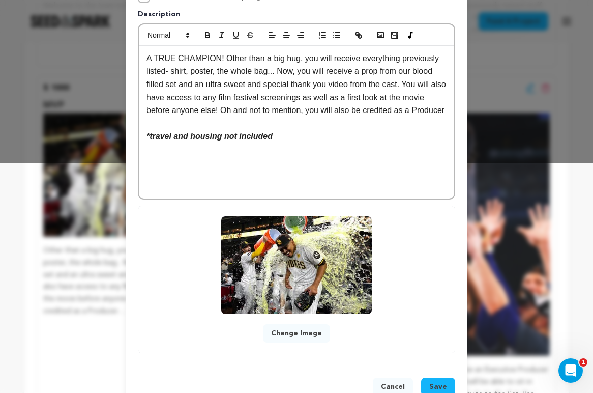
scroll to position [257, 0]
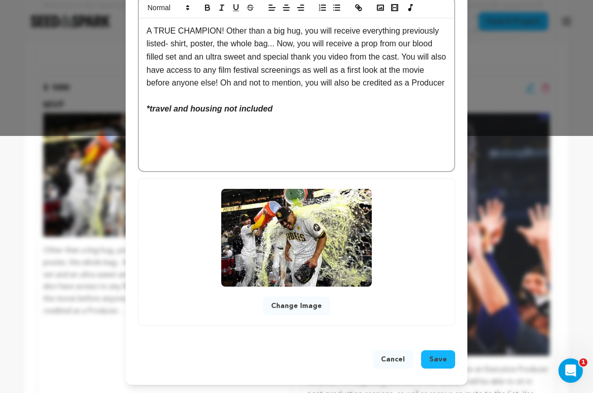
click at [431, 360] on span "Save" at bounding box center [438, 359] width 18 height 10
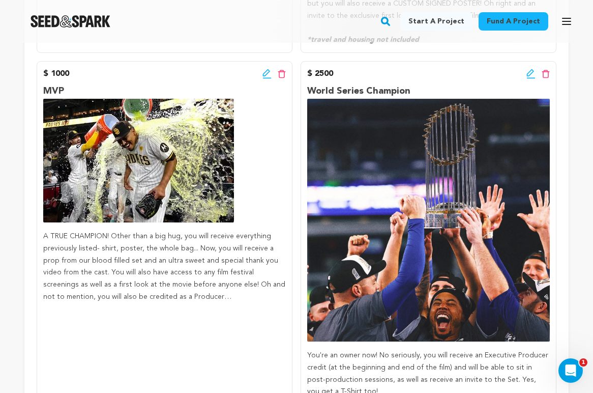
scroll to position [975, 0]
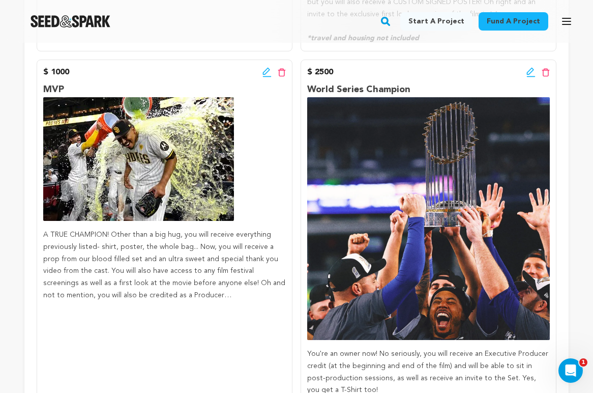
click at [266, 71] on icon at bounding box center [267, 72] width 9 height 10
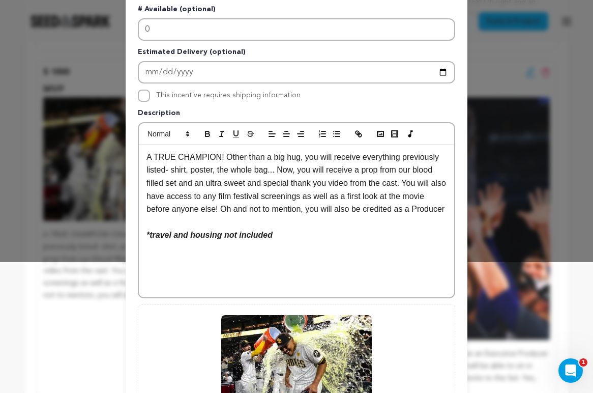
scroll to position [137, 0]
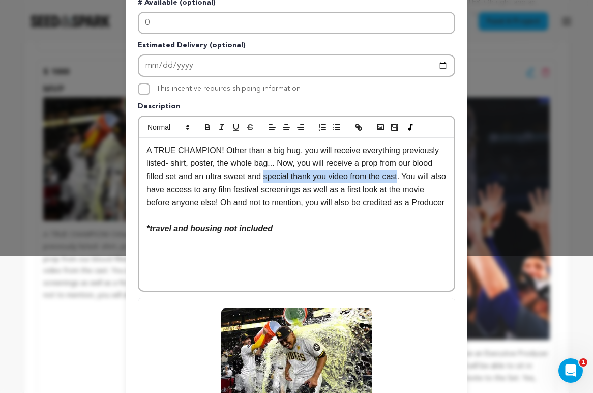
drag, startPoint x: 402, startPoint y: 177, endPoint x: 265, endPoint y: 173, distance: 137.4
click at [265, 173] on p "A TRUE CHAMPION! Other than a big hug, you will receive everything previously l…" at bounding box center [297, 176] width 300 height 65
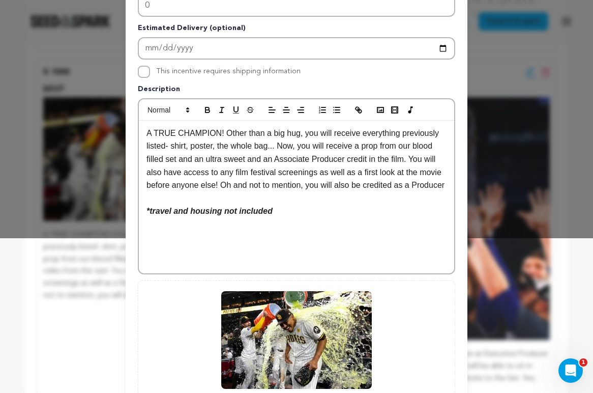
scroll to position [160, 0]
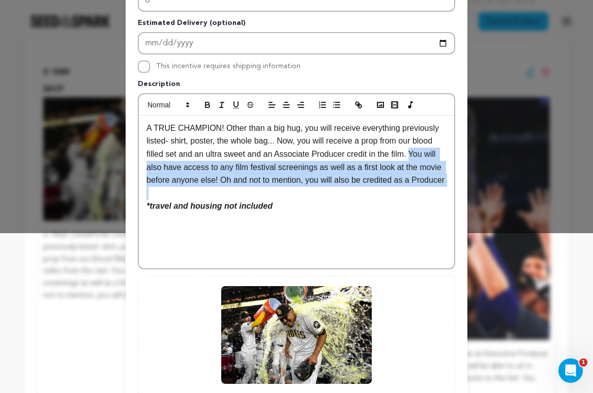
drag, startPoint x: 252, startPoint y: 202, endPoint x: 413, endPoint y: 154, distance: 167.9
click at [413, 154] on div "A TRUE CHAMPION! Other than a big hug, you will receive everything previously l…" at bounding box center [296, 191] width 315 height 153
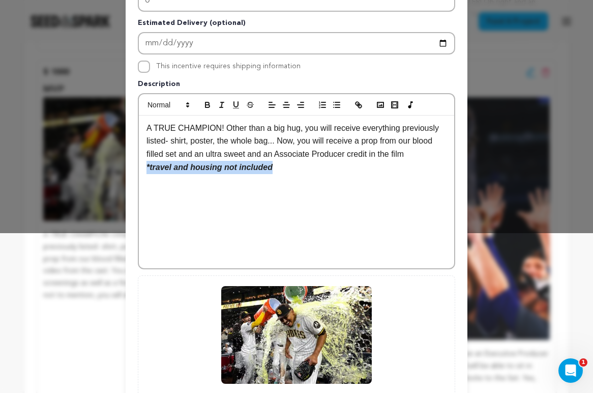
drag, startPoint x: 290, startPoint y: 171, endPoint x: 132, endPoint y: 164, distance: 158.9
click at [132, 164] on div "Pledge Level (USD) 1000 Title MVP # Available (optional) 0 Estimated Delivery (…" at bounding box center [297, 156] width 342 height 558
click at [416, 153] on p "A TRUE CHAMPION! Other than a big hug, you will receive everything previously l…" at bounding box center [297, 141] width 300 height 39
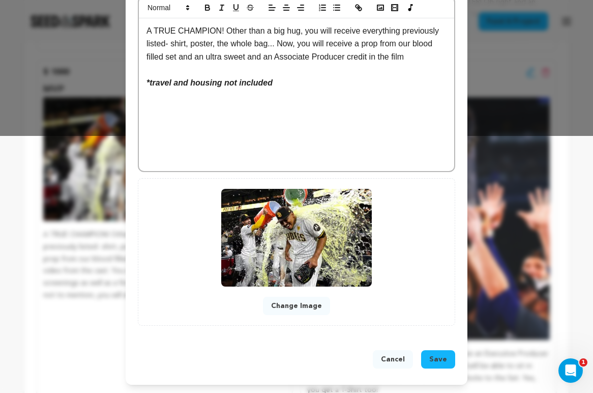
click at [427, 361] on button "Save" at bounding box center [438, 359] width 34 height 18
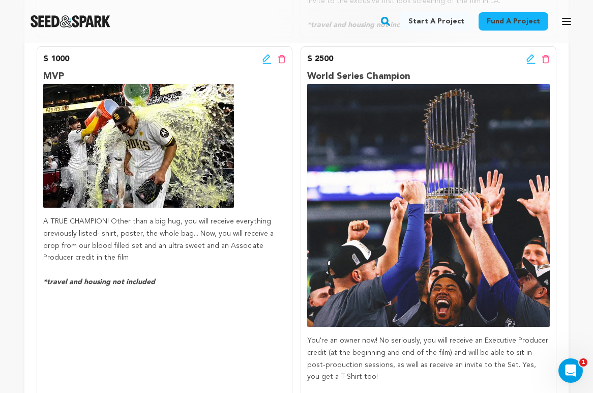
scroll to position [989, 0]
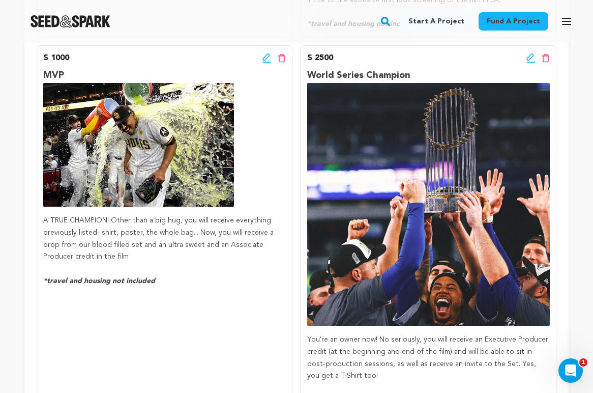
click at [532, 54] on icon at bounding box center [530, 56] width 7 height 7
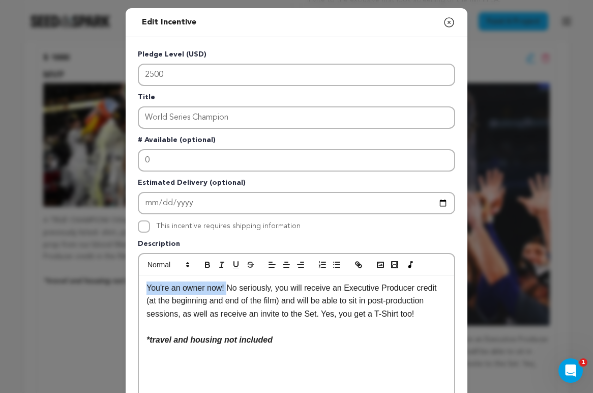
drag, startPoint x: 228, startPoint y: 288, endPoint x: 137, endPoint y: 288, distance: 90.6
click at [137, 288] on div "Pledge Level (USD) 2500 Title World Series Champion # Available (optional) 0 Es…" at bounding box center [297, 316] width 342 height 558
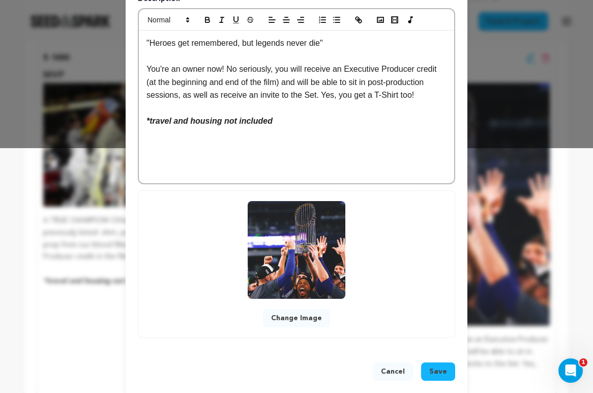
scroll to position [257, 0]
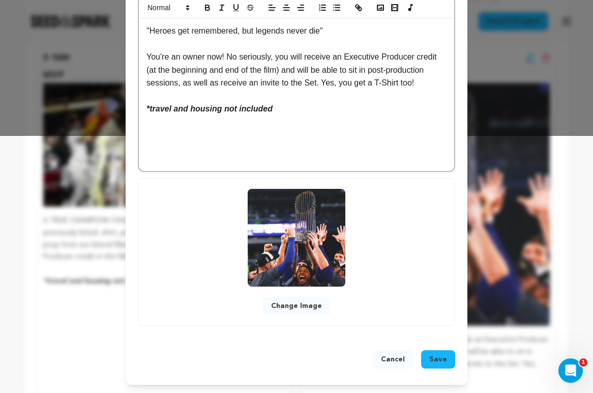
click at [426, 360] on button "Save" at bounding box center [438, 359] width 34 height 18
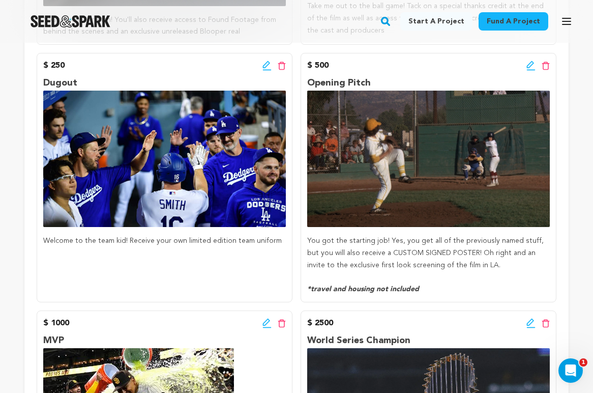
scroll to position [715, 0]
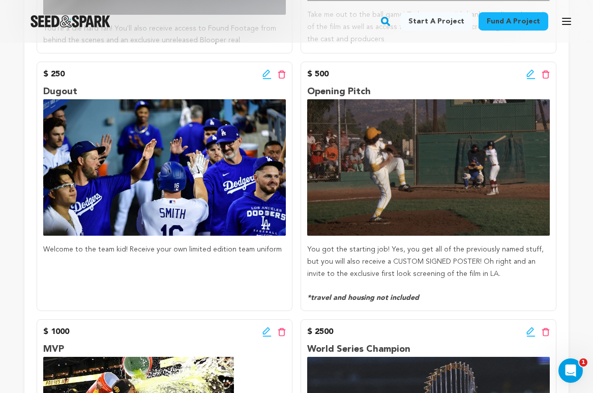
click at [267, 71] on icon at bounding box center [266, 73] width 7 height 7
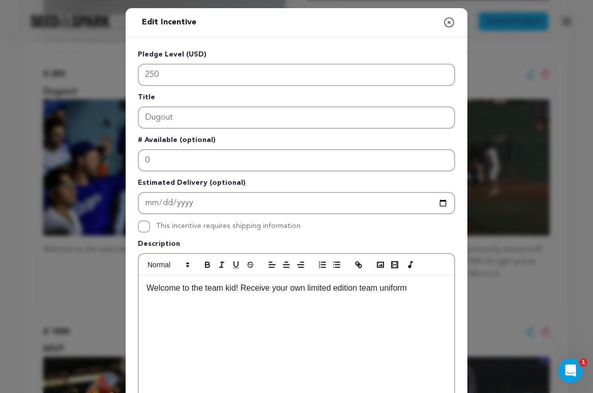
click at [417, 286] on p "Welcome to the team kid! Receive your own limited edition team uniform" at bounding box center [297, 287] width 300 height 13
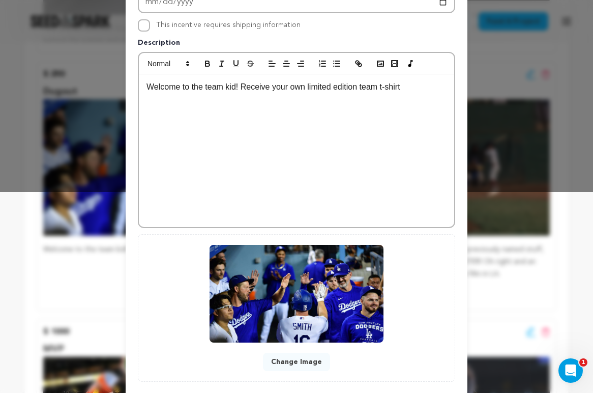
scroll to position [257, 0]
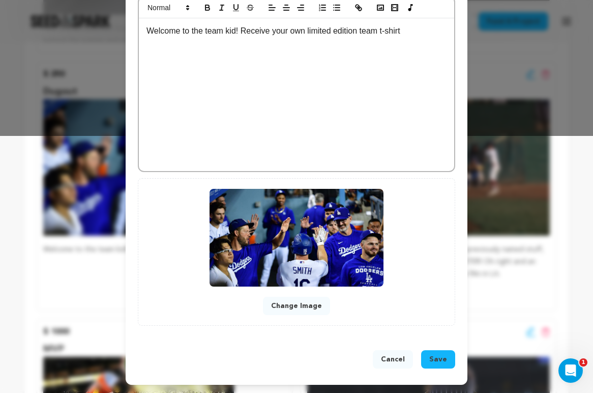
click at [427, 352] on button "Save" at bounding box center [438, 359] width 34 height 18
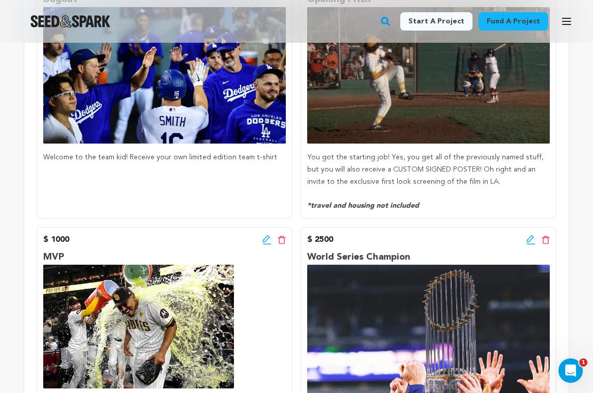
scroll to position [817, 0]
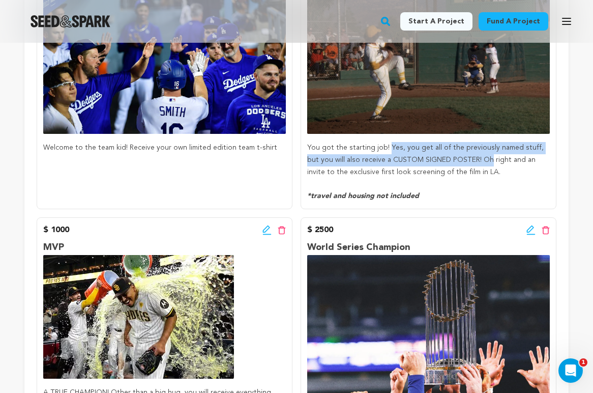
drag, startPoint x: 480, startPoint y: 159, endPoint x: 388, endPoint y: 144, distance: 93.2
click at [388, 144] on p "You got the starting job! Yes, you get all of the previously named stuff, but y…" at bounding box center [428, 160] width 243 height 36
click at [465, 159] on p "You got the starting job! Yes, you get all of the previously named stuff, but y…" at bounding box center [428, 160] width 243 height 36
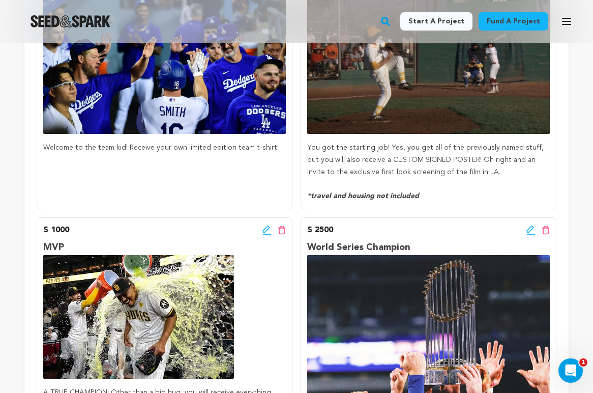
click at [478, 159] on p "You got the starting job! Yes, you get all of the previously named stuff, but y…" at bounding box center [428, 160] width 243 height 36
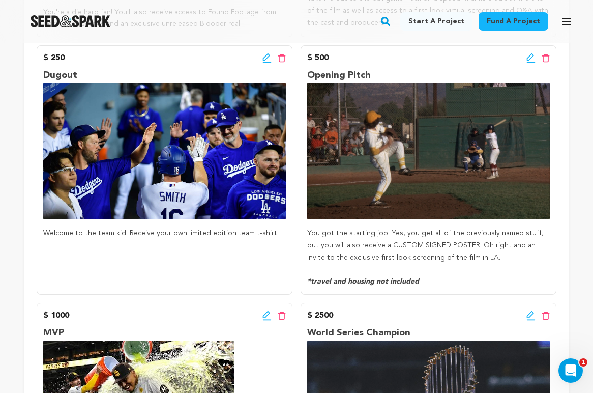
scroll to position [731, 0]
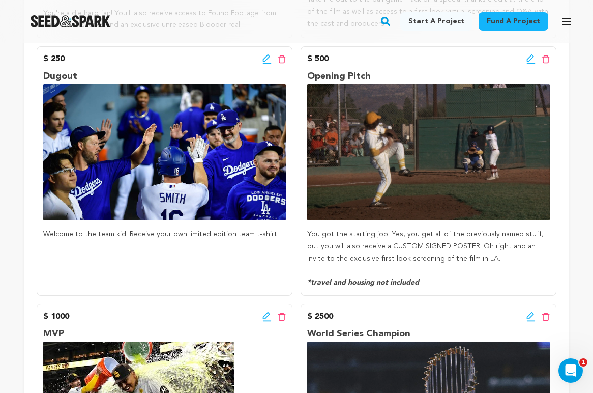
click at [531, 57] on icon at bounding box center [531, 59] width 9 height 10
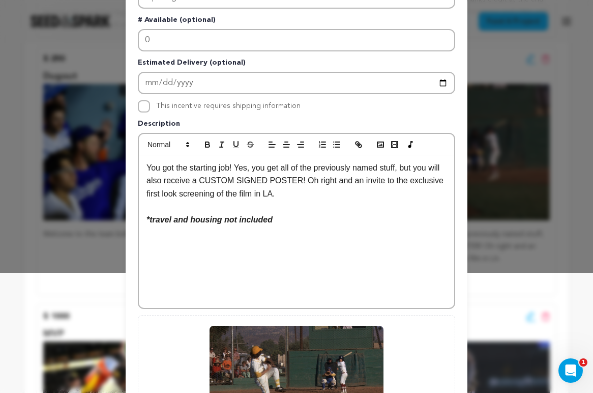
scroll to position [122, 0]
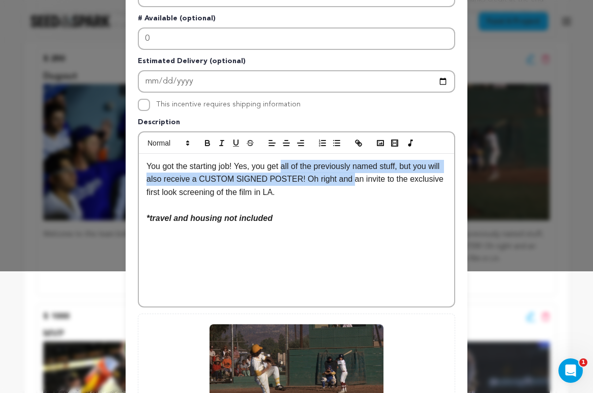
drag, startPoint x: 364, startPoint y: 179, endPoint x: 285, endPoint y: 168, distance: 80.1
click at [285, 168] on p "You got the starting job! Yes, you get all of the previously named stuff, but y…" at bounding box center [297, 179] width 300 height 39
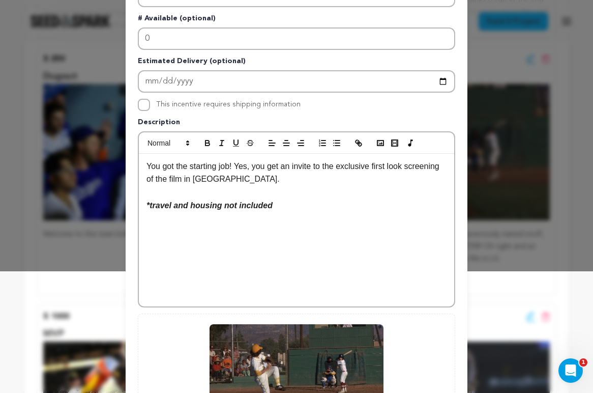
click at [225, 178] on p "You got the starting job! Yes, you get an invite to the exclusive first look sc…" at bounding box center [297, 173] width 300 height 26
drag, startPoint x: 447, startPoint y: 168, endPoint x: 376, endPoint y: 163, distance: 70.9
click at [376, 163] on p "You got the starting job! Yes, you get an invite to the exclusive first look sc…" at bounding box center [297, 173] width 300 height 26
click at [406, 166] on p "You got the starting job! Yes, you get an invite to the exclusive first look sc…" at bounding box center [297, 173] width 300 height 26
drag, startPoint x: 411, startPoint y: 166, endPoint x: 376, endPoint y: 165, distance: 34.1
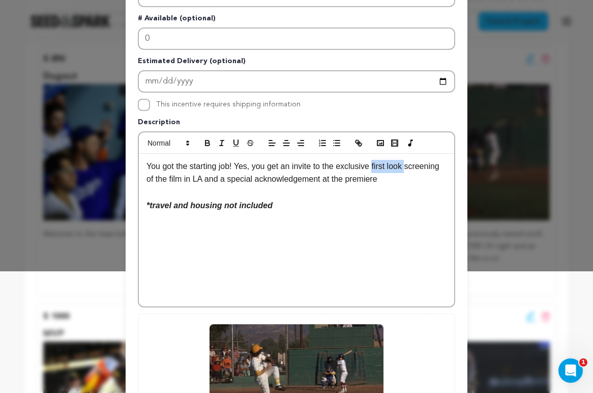
click at [376, 165] on p "You got the starting job! Yes, you get an invite to the exclusive first look sc…" at bounding box center [297, 173] width 300 height 26
drag, startPoint x: 231, startPoint y: 163, endPoint x: 146, endPoint y: 163, distance: 85.0
click at [147, 163] on p "You got the starting job! Yes, you get an invite to the exclusive premiere scre…" at bounding box center [297, 173] width 300 height 26
click at [390, 182] on p "Look at the arm on you! Yes, you get an invite to the exclusive premiere screen…" at bounding box center [297, 173] width 300 height 26
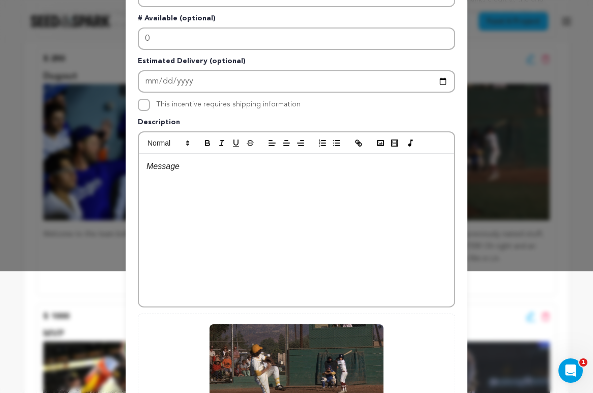
scroll to position [257, 0]
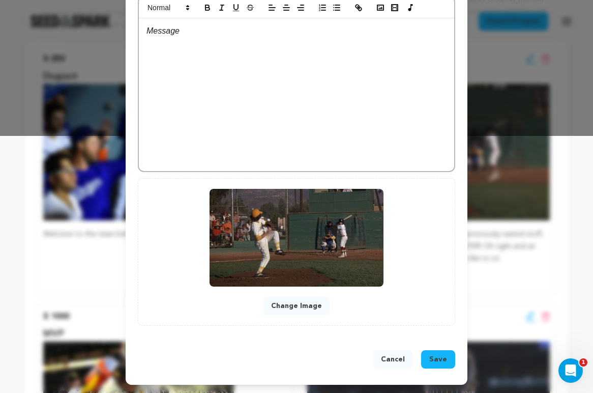
click at [396, 350] on button "Cancel" at bounding box center [393, 359] width 40 height 18
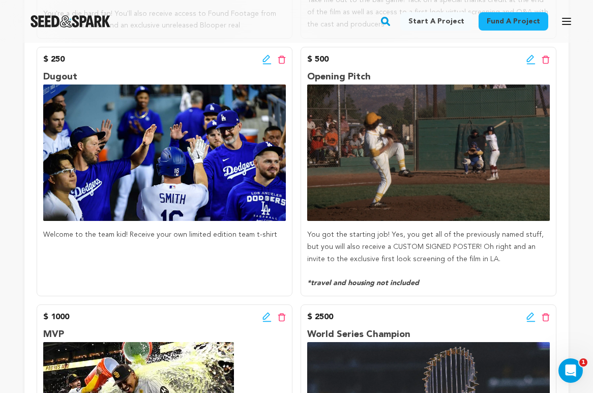
scroll to position [730, 0]
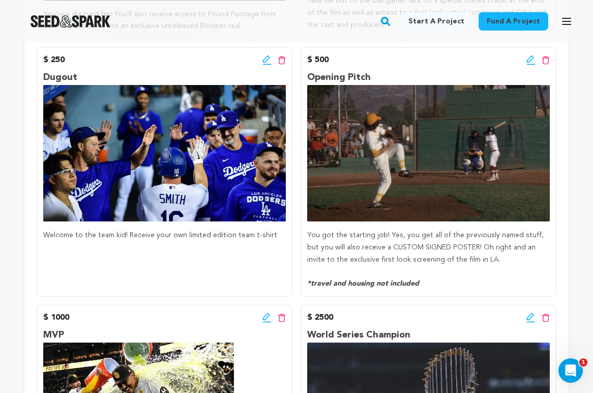
click at [529, 59] on icon at bounding box center [531, 60] width 9 height 10
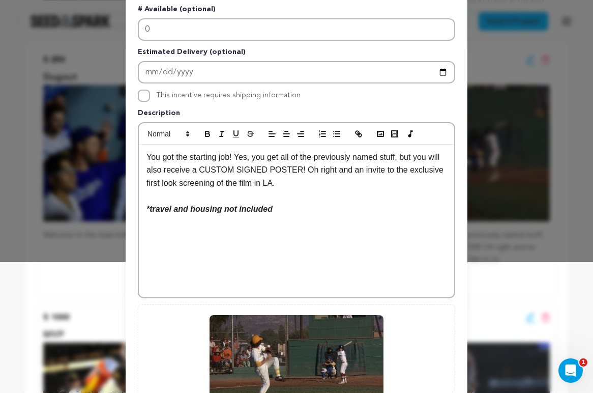
scroll to position [131, 0]
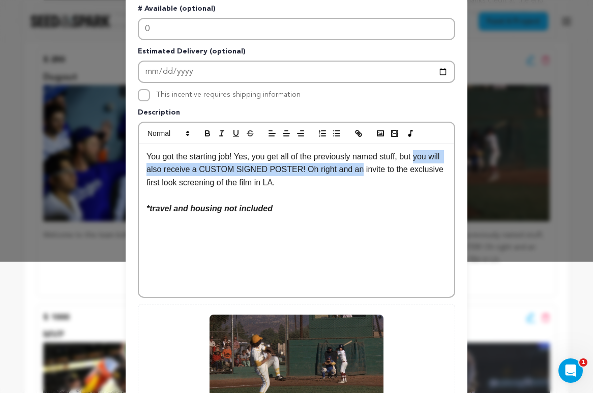
drag, startPoint x: 372, startPoint y: 169, endPoint x: 422, endPoint y: 155, distance: 51.7
click at [422, 155] on p "You got the starting job! Yes, you get all of the previously named stuff, but y…" at bounding box center [297, 169] width 300 height 39
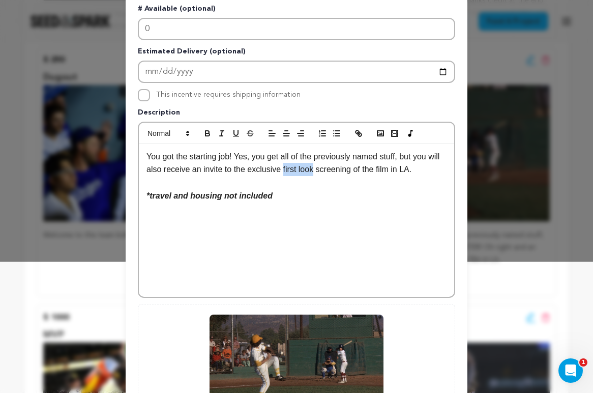
drag, startPoint x: 329, startPoint y: 169, endPoint x: 298, endPoint y: 166, distance: 31.1
click at [298, 166] on p "You got the starting job! Yes, you get all of the previously named stuff, but y…" at bounding box center [297, 163] width 300 height 26
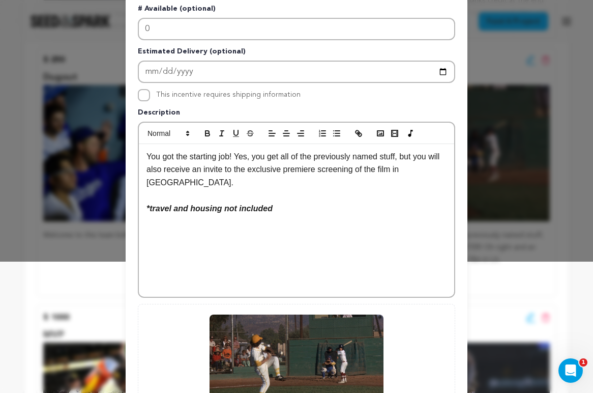
click at [434, 169] on p "You got the starting job! Yes, you get all of the previously named stuff, but y…" at bounding box center [297, 169] width 300 height 39
drag, startPoint x: 233, startPoint y: 158, endPoint x: 135, endPoint y: 158, distance: 98.2
click at [135, 158] on div "Pledge Level (USD) 500 Title Opening Pitch # Available (optional) 0 Estimated D…" at bounding box center [297, 185] width 342 height 558
click at [263, 183] on p "Look at the arm on you! Yes, you get all of the previously named stuff, but you…" at bounding box center [297, 169] width 300 height 39
click at [356, 170] on p "Look at the arm on you! Yes, you get all of the previously named stuff, but you…" at bounding box center [297, 169] width 300 height 39
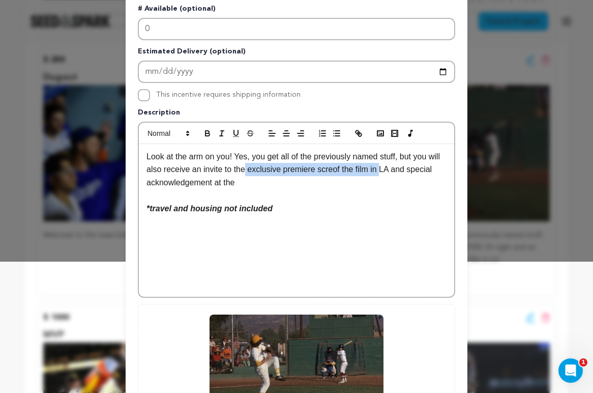
drag, startPoint x: 384, startPoint y: 170, endPoint x: 246, endPoint y: 173, distance: 137.4
click at [246, 173] on p "Look at the arm on you! Yes, you get all of the previously named stuff, but you…" at bounding box center [297, 169] width 300 height 39
click at [246, 171] on p "Look at the arm on you! Yes, you get all of the previously named stuff, but you…" at bounding box center [297, 169] width 300 height 39
click at [295, 181] on p "Look at the arm on you! Yes, you get all of the previously named stuff, but you…" at bounding box center [297, 169] width 300 height 39
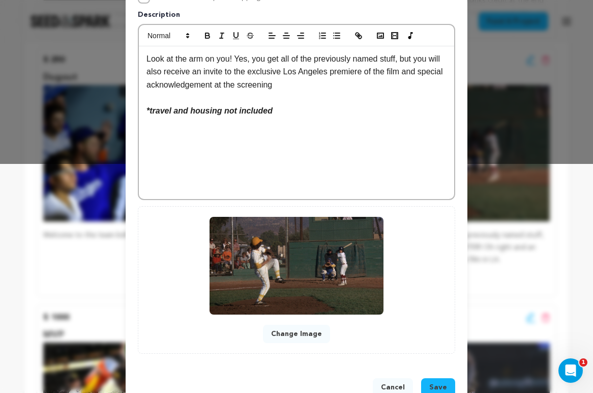
scroll to position [257, 0]
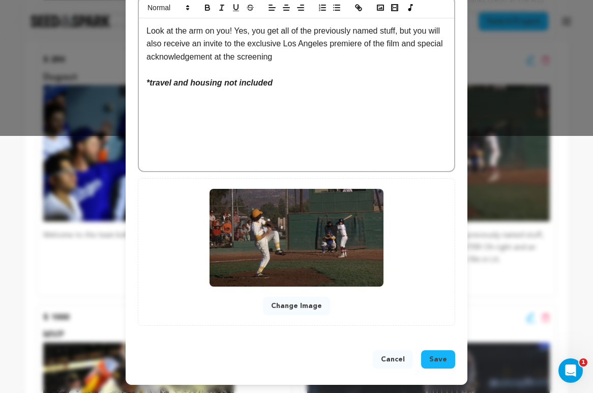
click at [431, 359] on span "Save" at bounding box center [438, 359] width 18 height 10
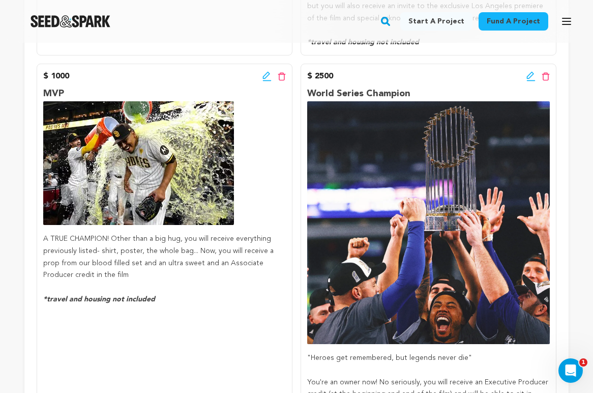
scroll to position [971, 0]
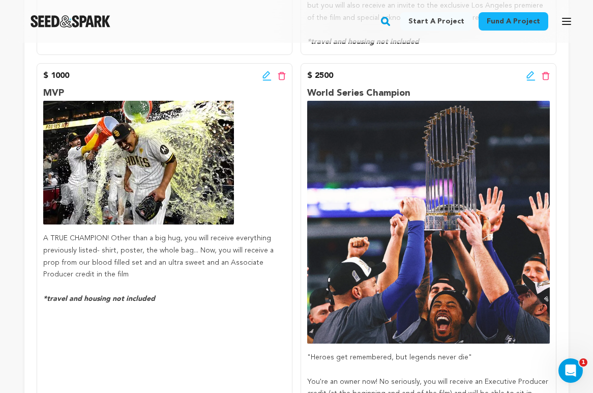
click at [266, 78] on icon at bounding box center [267, 76] width 9 height 10
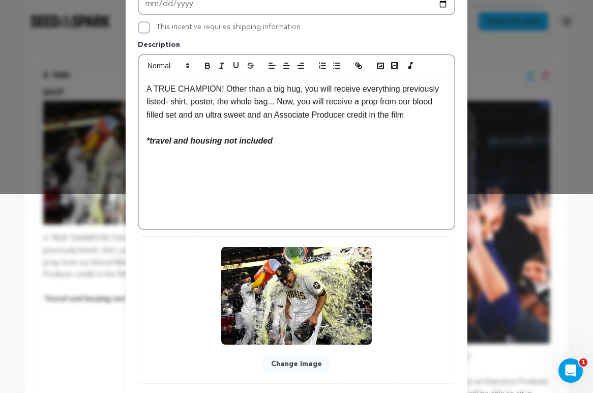
scroll to position [207, 0]
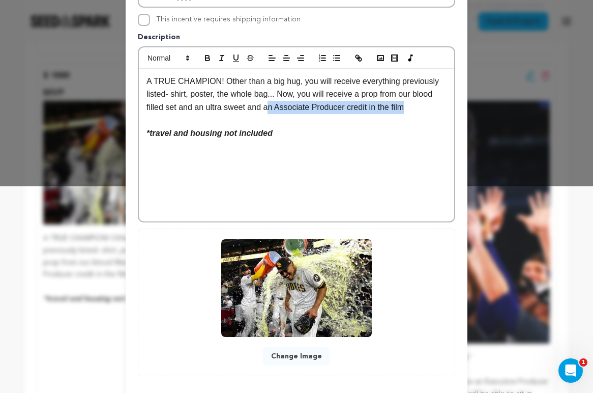
drag, startPoint x: 429, startPoint y: 111, endPoint x: 270, endPoint y: 103, distance: 158.9
click at [270, 103] on p "A TRUE CHAMPION! Other than a big hug, you will receive everything previously l…" at bounding box center [297, 94] width 300 height 39
drag, startPoint x: 300, startPoint y: 108, endPoint x: 278, endPoint y: 108, distance: 21.9
click at [278, 108] on p "A TRUE CHAMPION! Other than a big hug, you will receive everything previously l…" at bounding box center [297, 94] width 300 height 39
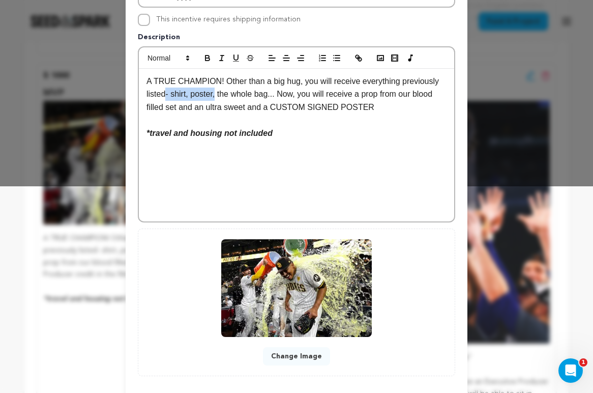
drag, startPoint x: 219, startPoint y: 96, endPoint x: 168, endPoint y: 97, distance: 51.4
click at [168, 97] on p "A TRUE CHAMPION! Other than a big hug, you will receive everything previously l…" at bounding box center [297, 94] width 300 height 39
click at [329, 111] on p "A TRUE CHAMPION! Other than a big hug, you will receive everything previously l…" at bounding box center [297, 94] width 300 height 39
click at [222, 108] on p "A TRUE CHAMPION! Other than a big hug, you will receive everything previously l…" at bounding box center [297, 94] width 300 height 39
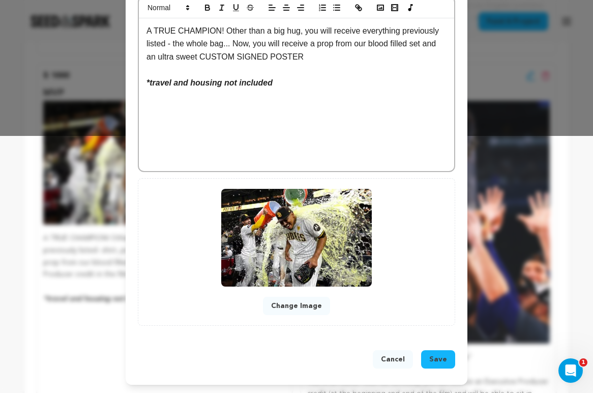
click at [431, 358] on span "Save" at bounding box center [438, 359] width 18 height 10
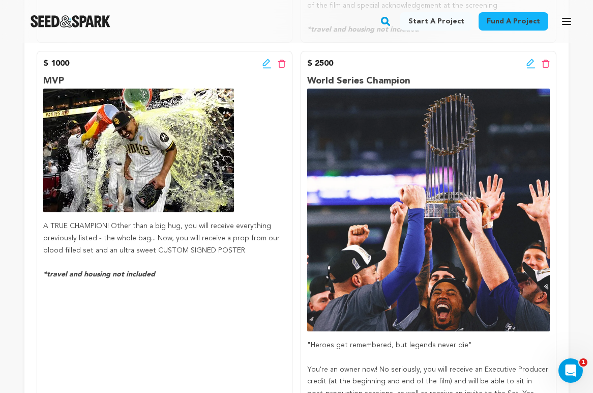
scroll to position [982, 0]
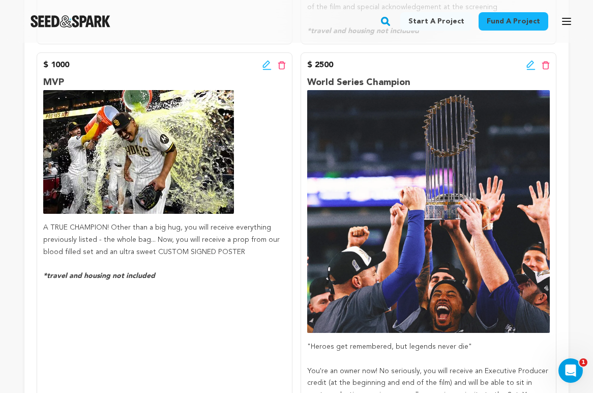
click at [530, 67] on icon at bounding box center [531, 65] width 9 height 10
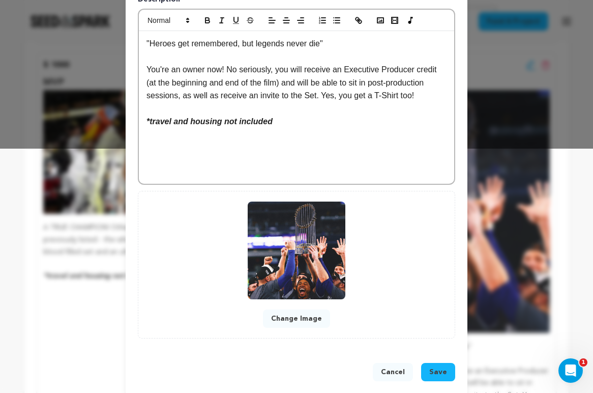
scroll to position [248, 0]
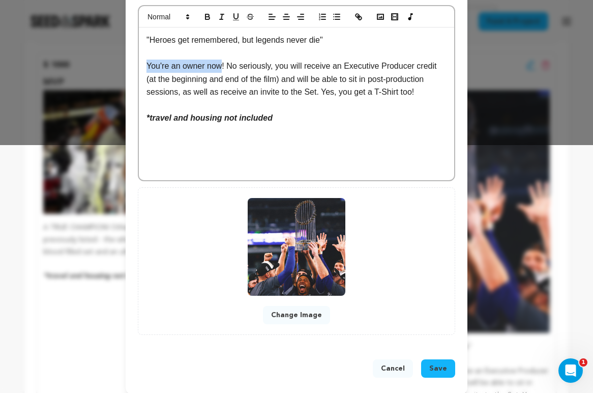
drag, startPoint x: 221, startPoint y: 68, endPoint x: 136, endPoint y: 69, distance: 84.5
click at [136, 69] on div "Pledge Level (USD) 2500 Title World Series Champion # Available (optional) 0 Es…" at bounding box center [297, 68] width 342 height 558
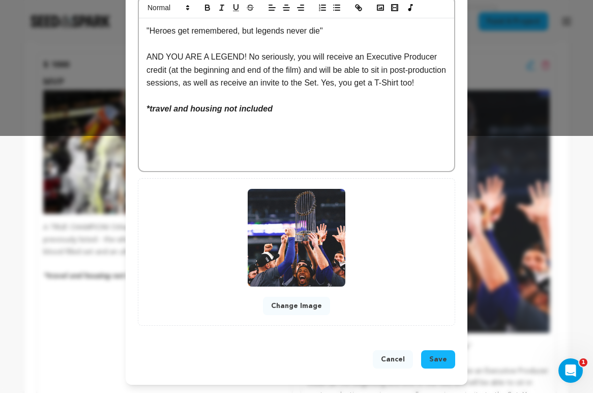
click at [431, 363] on span "Save" at bounding box center [438, 359] width 18 height 10
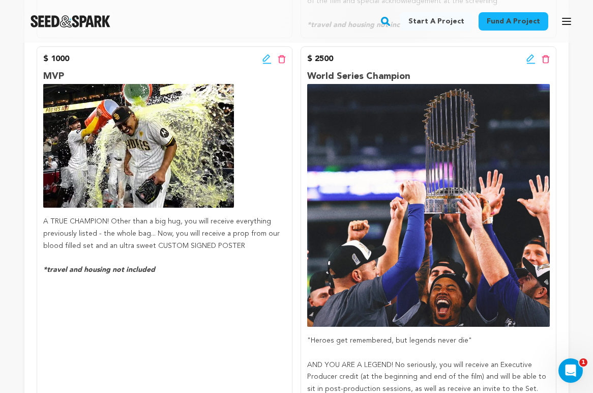
scroll to position [948, 0]
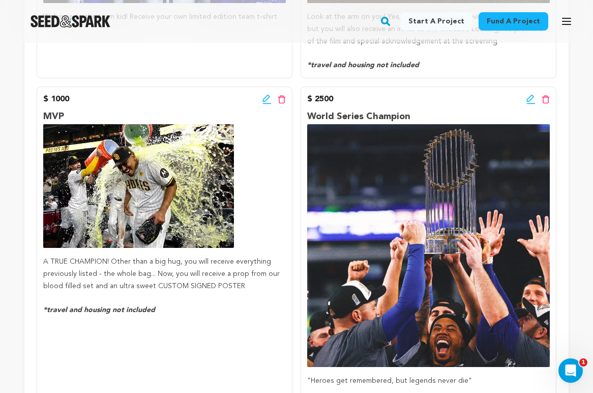
click at [527, 100] on icon at bounding box center [530, 98] width 7 height 7
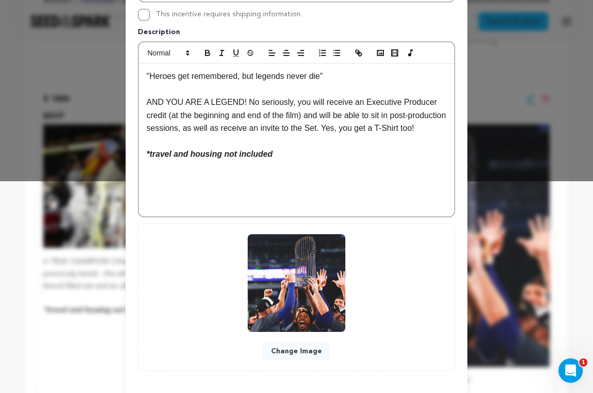
scroll to position [257, 0]
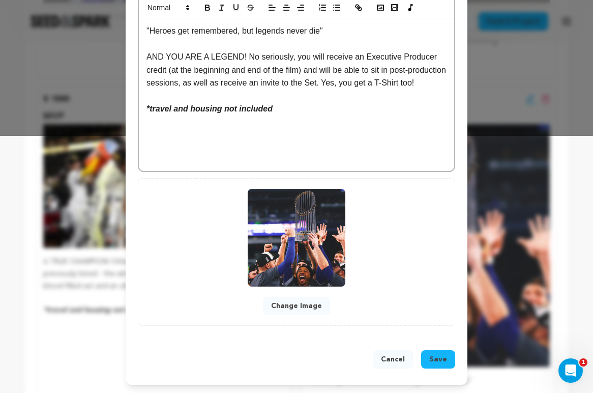
click at [207, 90] on p "AND YOU ARE A LEGEND! No seriously, you will receive an Executive Producer cred…" at bounding box center [297, 69] width 300 height 39
click at [429, 361] on button "Save" at bounding box center [438, 359] width 34 height 18
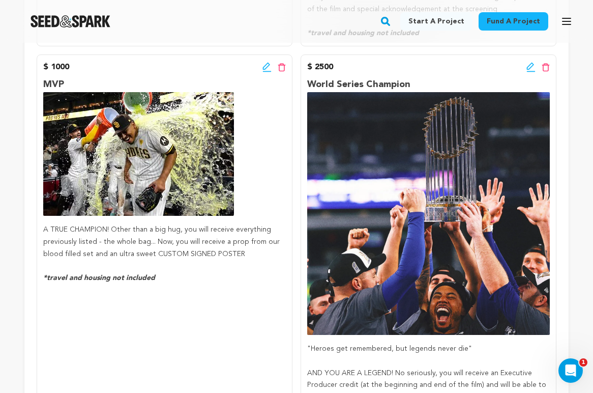
scroll to position [967, 0]
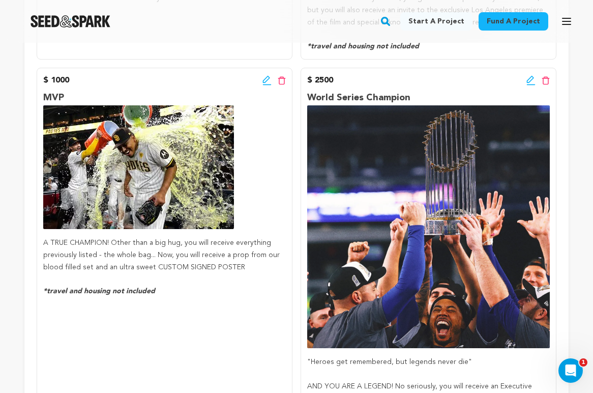
click at [528, 79] on icon at bounding box center [531, 80] width 9 height 10
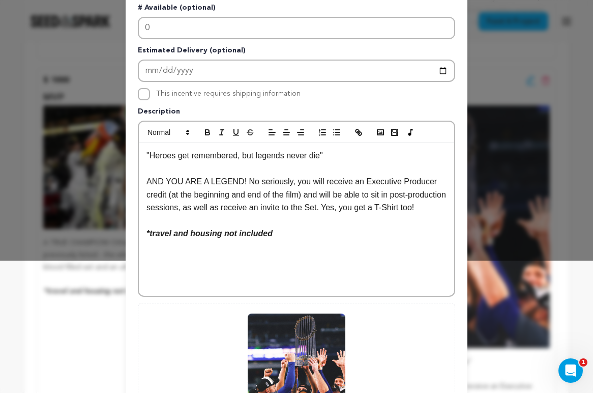
scroll to position [135, 0]
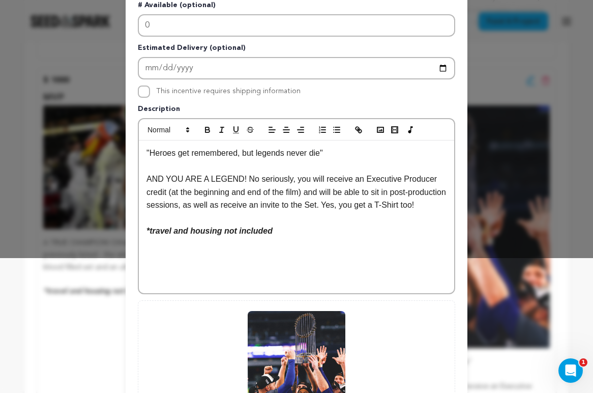
click at [306, 192] on p "AND YOU ARE A LEGEND! No seriously, you will receive an Executive Producer cred…" at bounding box center [297, 191] width 300 height 39
drag, startPoint x: 307, startPoint y: 192, endPoint x: 169, endPoint y: 189, distance: 137.4
click at [169, 189] on p "AND YOU ARE A LEGEND! No seriously, you will receive an Executive Producer cred…" at bounding box center [297, 191] width 300 height 39
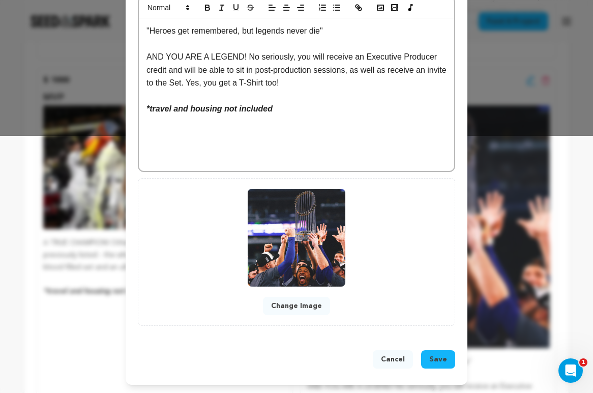
click at [430, 352] on button "Save" at bounding box center [438, 359] width 34 height 18
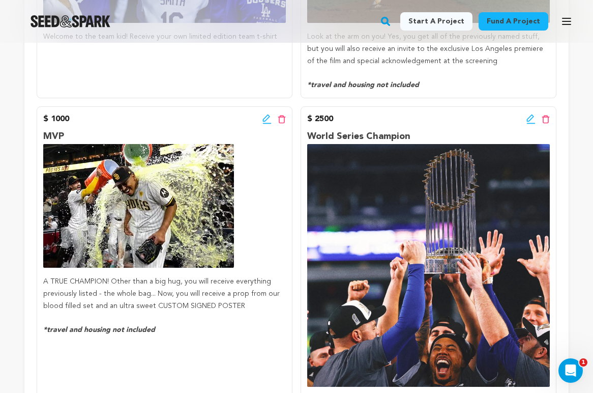
scroll to position [928, 0]
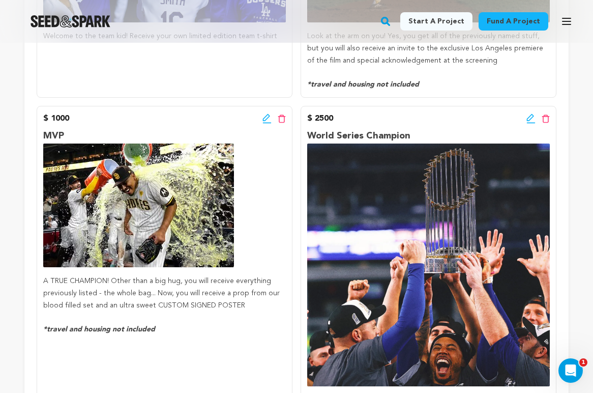
click at [527, 120] on icon at bounding box center [530, 117] width 7 height 7
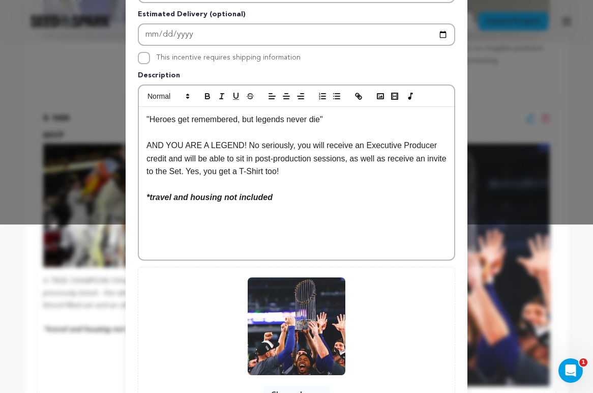
scroll to position [221, 0]
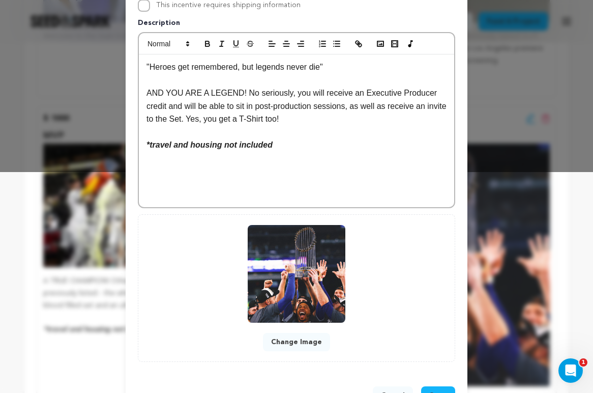
click at [257, 108] on p "AND YOU ARE A LEGEND! No seriously, you will receive an Executive Producer cred…" at bounding box center [297, 105] width 300 height 39
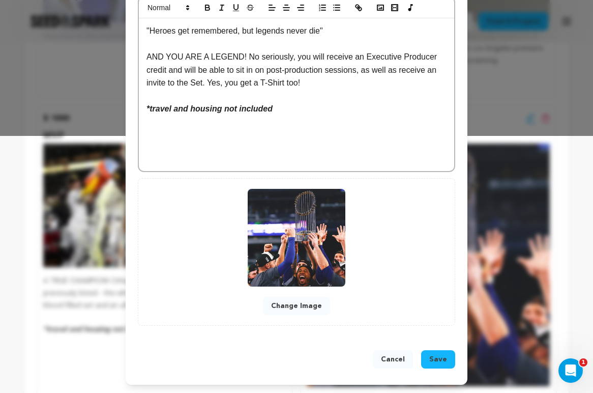
click at [431, 361] on span "Save" at bounding box center [438, 359] width 18 height 10
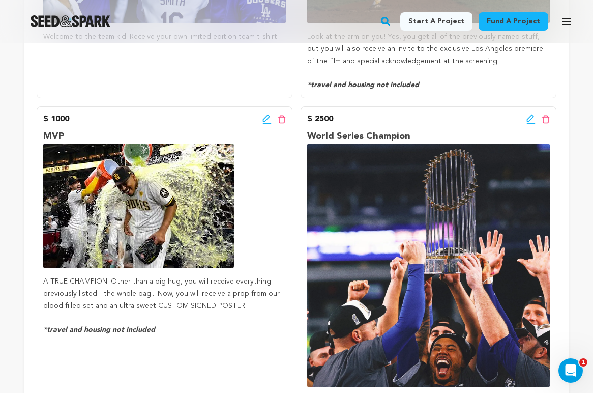
scroll to position [927, 0]
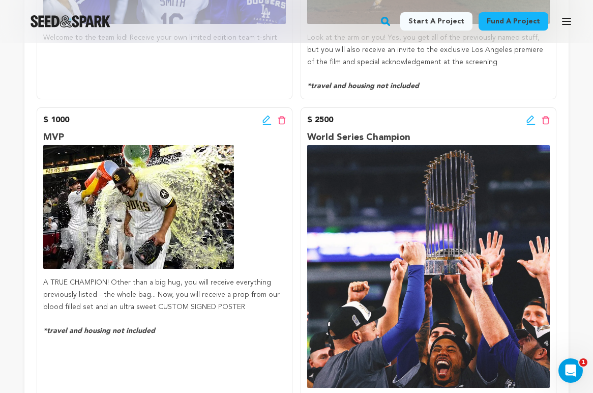
click at [529, 121] on icon at bounding box center [531, 120] width 9 height 10
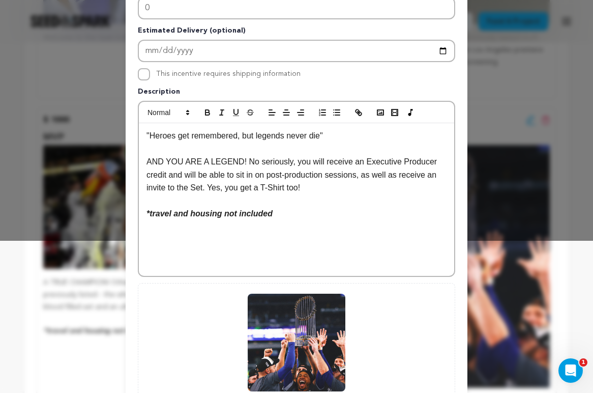
scroll to position [257, 0]
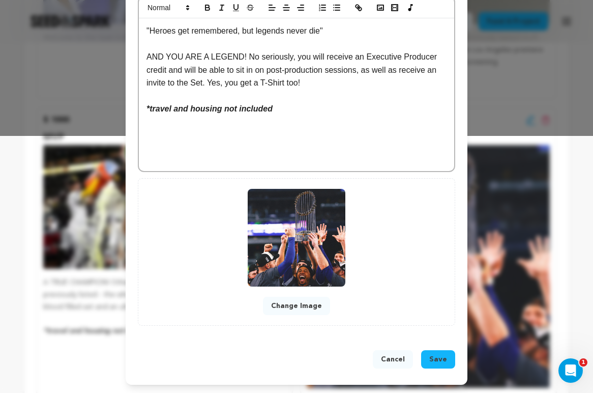
click at [300, 305] on button "Change Image" at bounding box center [296, 306] width 67 height 18
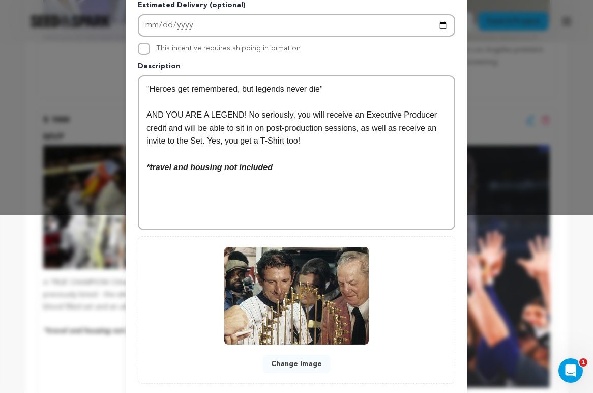
scroll to position [236, 0]
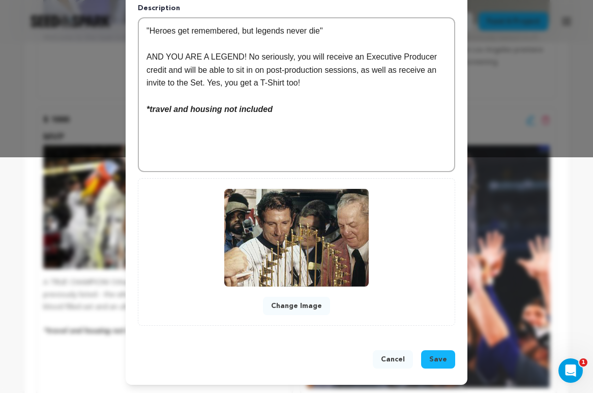
click at [446, 361] on span "Save" at bounding box center [438, 359] width 18 height 10
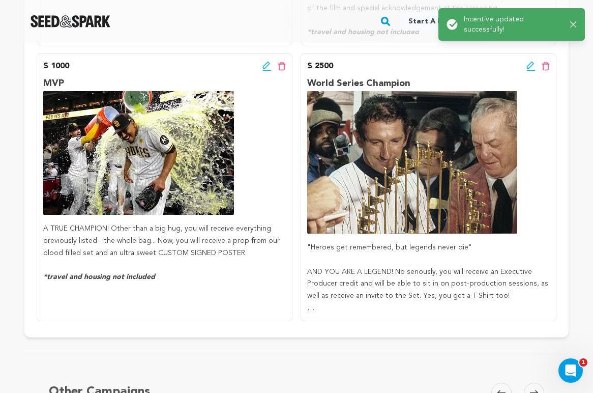
scroll to position [970, 0]
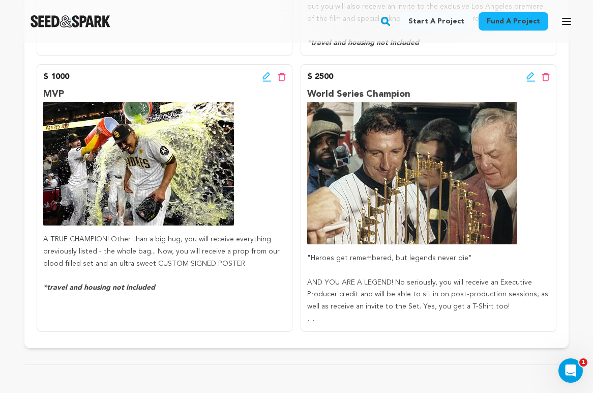
click at [531, 78] on icon at bounding box center [531, 77] width 9 height 10
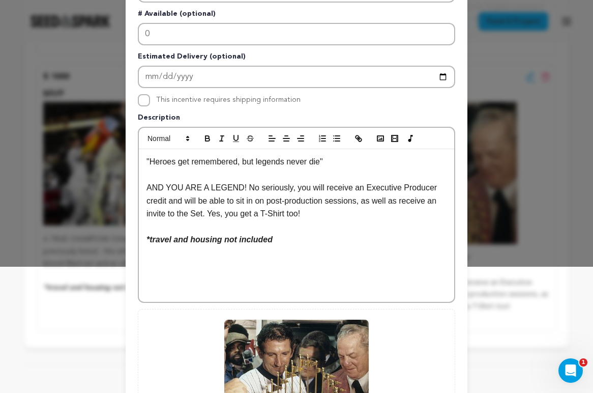
scroll to position [257, 0]
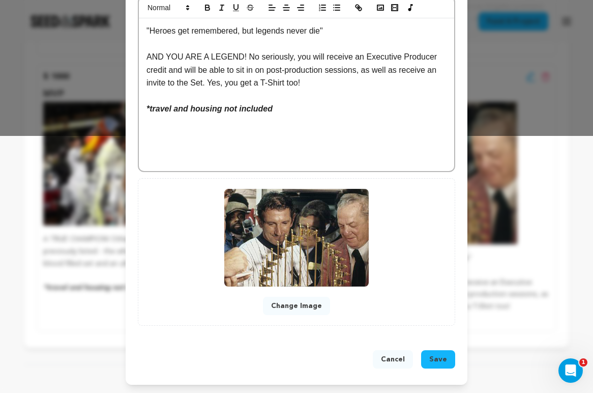
click at [305, 304] on button "Change Image" at bounding box center [296, 306] width 67 height 18
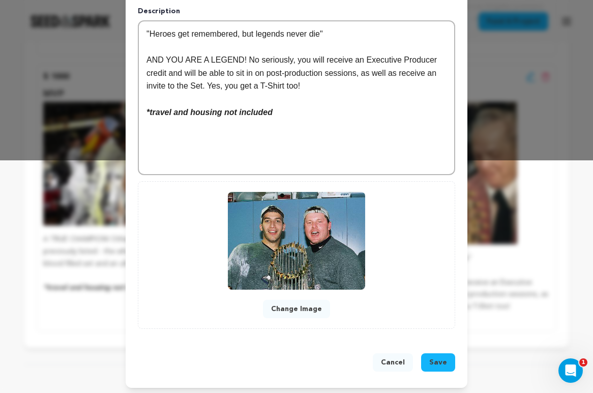
scroll to position [236, 0]
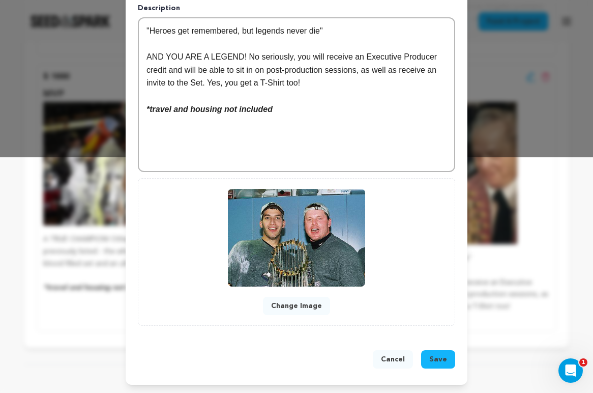
click at [448, 357] on button "Save" at bounding box center [438, 359] width 34 height 18
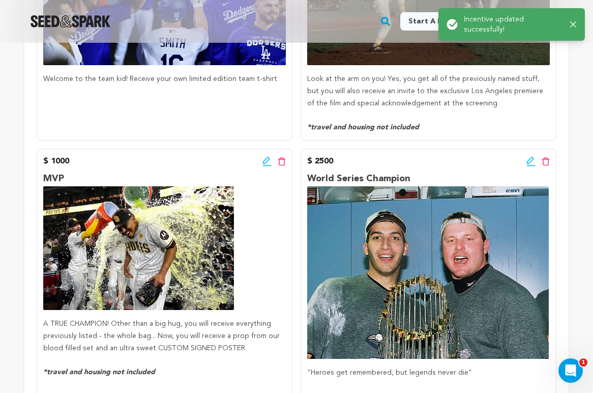
scroll to position [894, 0]
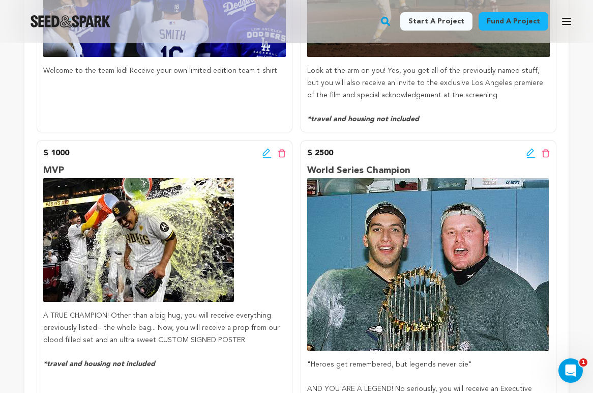
click at [530, 153] on icon at bounding box center [531, 153] width 9 height 10
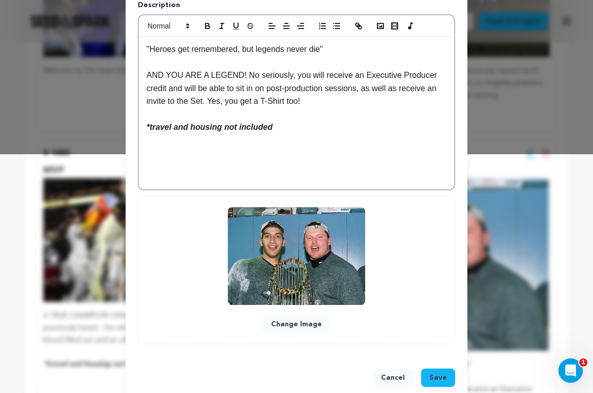
scroll to position [239, 0]
click at [293, 320] on button "Change Image" at bounding box center [296, 323] width 67 height 18
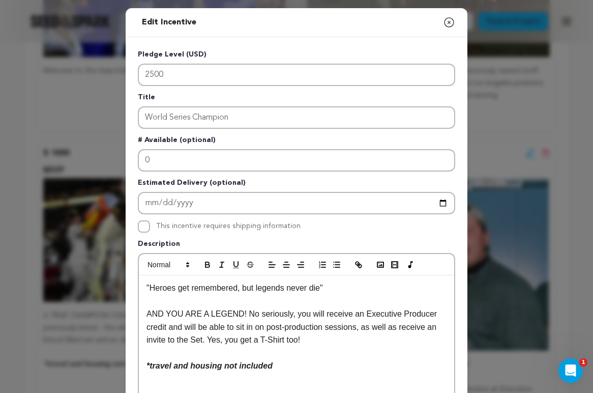
scroll to position [257, 0]
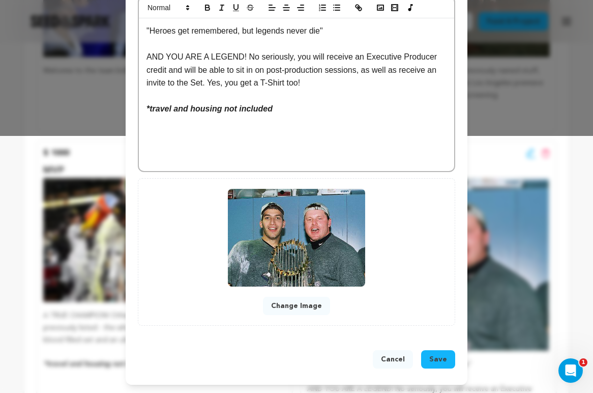
click at [300, 312] on button "Change Image" at bounding box center [296, 306] width 67 height 18
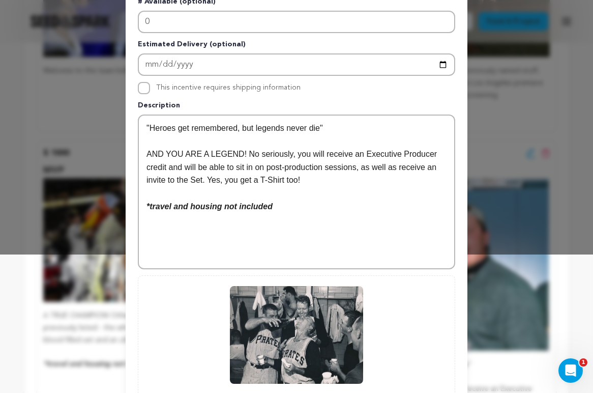
scroll to position [236, 0]
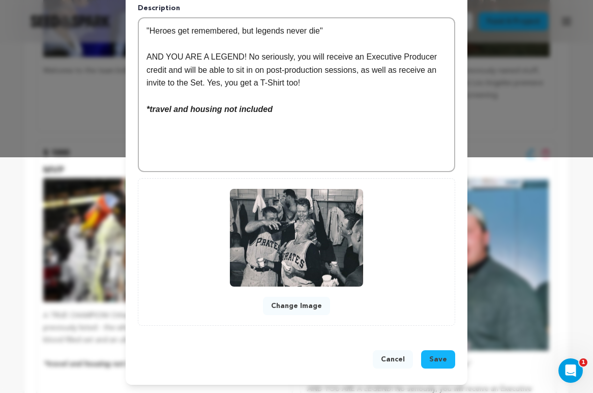
click at [429, 359] on button "Save" at bounding box center [438, 359] width 34 height 18
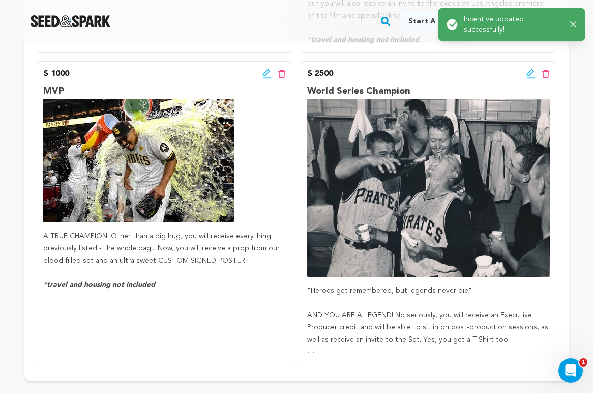
scroll to position [973, 0]
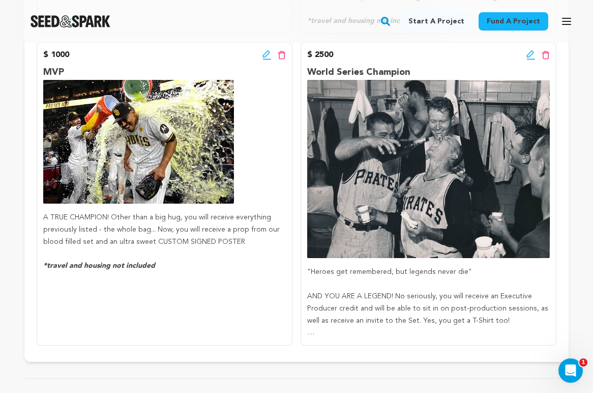
scroll to position [990, 0]
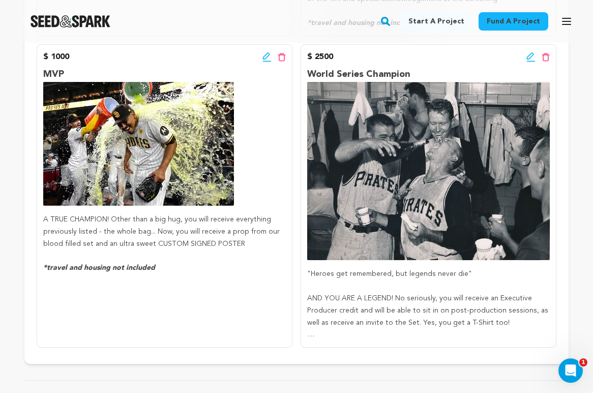
click at [267, 57] on icon at bounding box center [267, 57] width 9 height 10
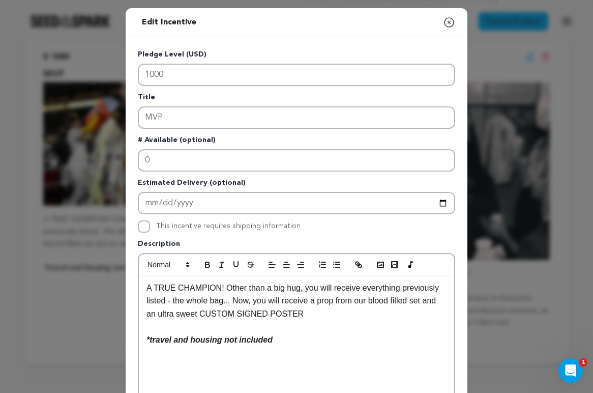
scroll to position [257, 0]
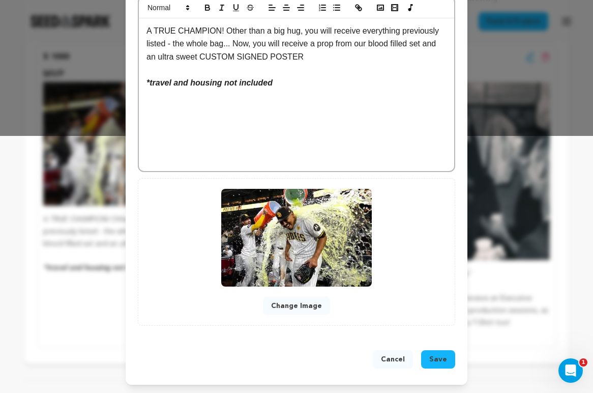
click at [288, 307] on button "Change Image" at bounding box center [296, 306] width 67 height 18
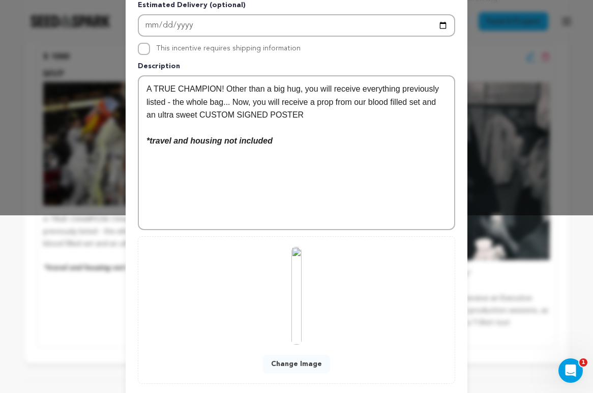
scroll to position [236, 0]
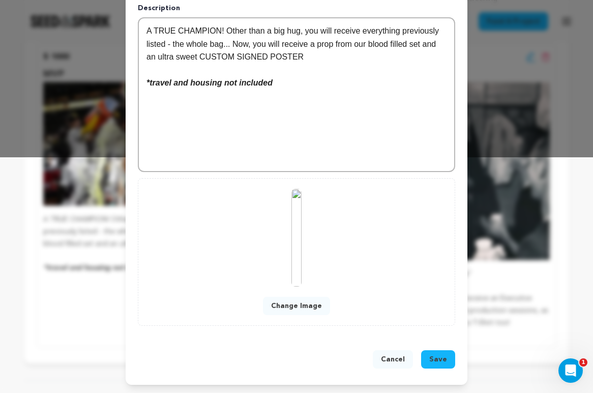
click at [447, 362] on button "Save" at bounding box center [438, 359] width 34 height 18
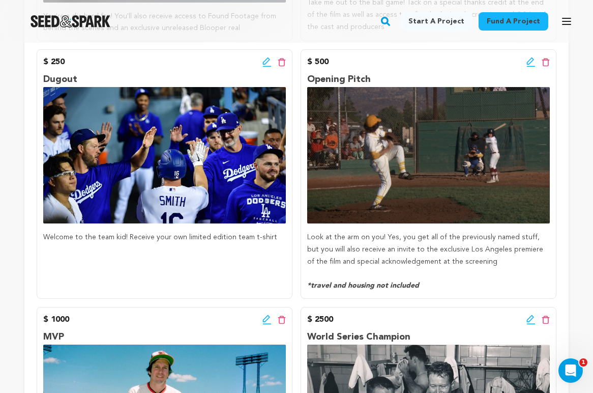
scroll to position [719, 0]
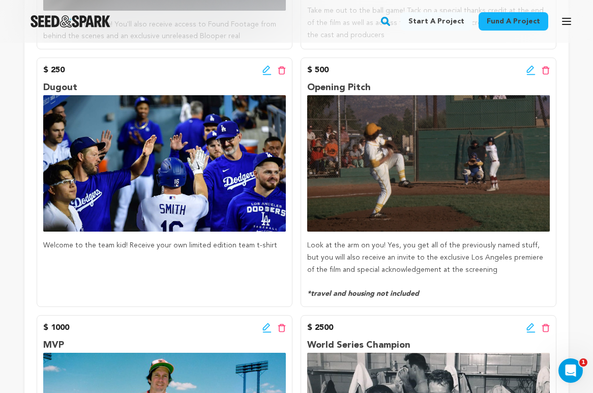
click at [263, 67] on icon at bounding box center [267, 70] width 9 height 10
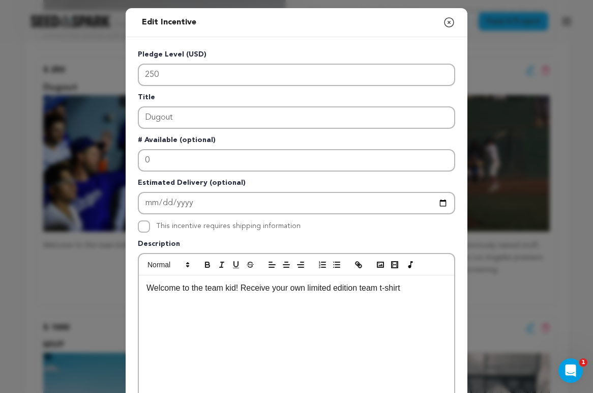
scroll to position [257, 0]
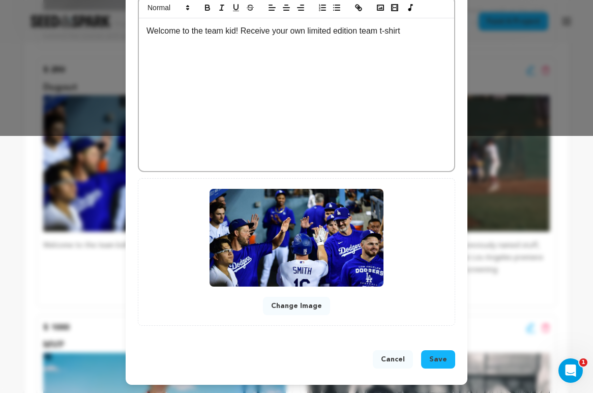
click at [319, 304] on button "Change Image" at bounding box center [296, 306] width 67 height 18
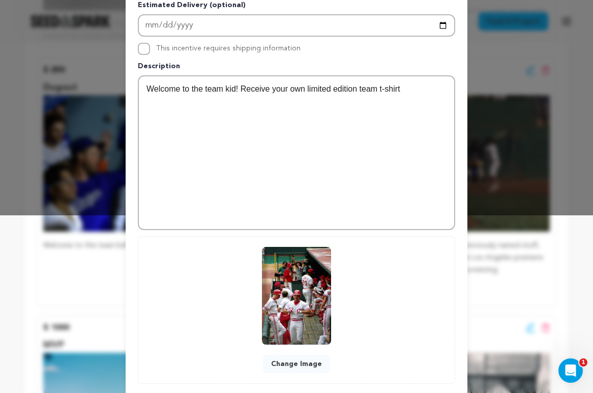
scroll to position [236, 0]
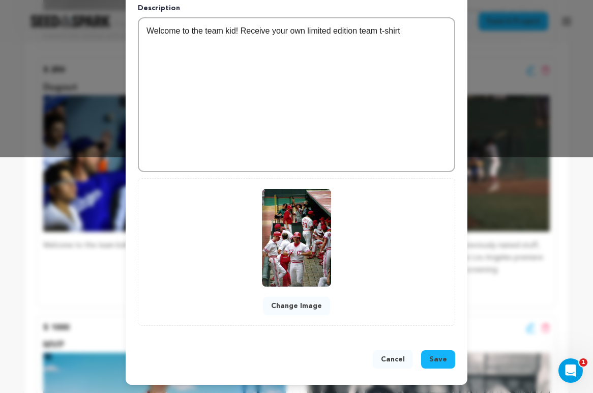
click at [434, 362] on span "Save" at bounding box center [438, 359] width 18 height 10
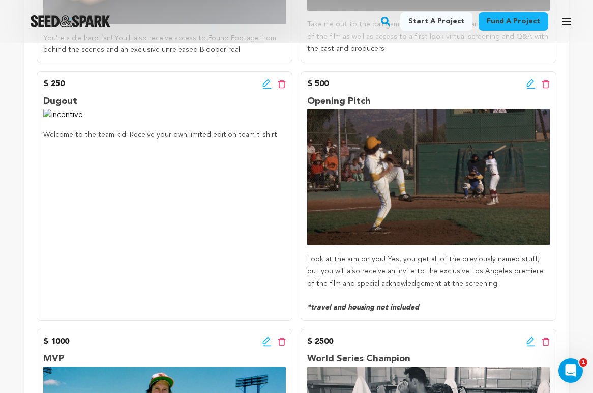
scroll to position [702, 0]
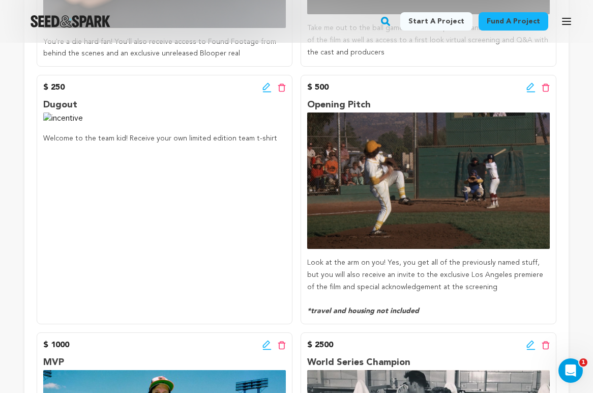
click at [269, 86] on icon at bounding box center [266, 86] width 7 height 7
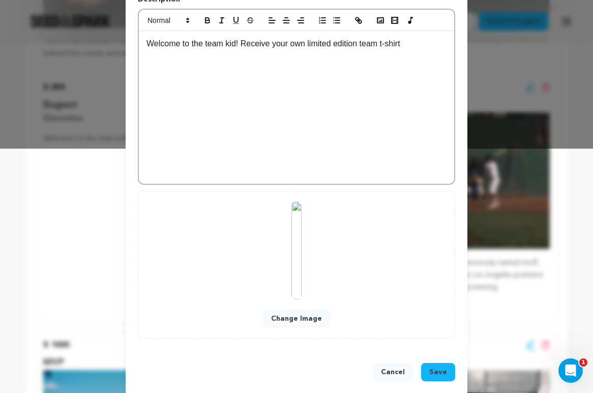
scroll to position [257, 0]
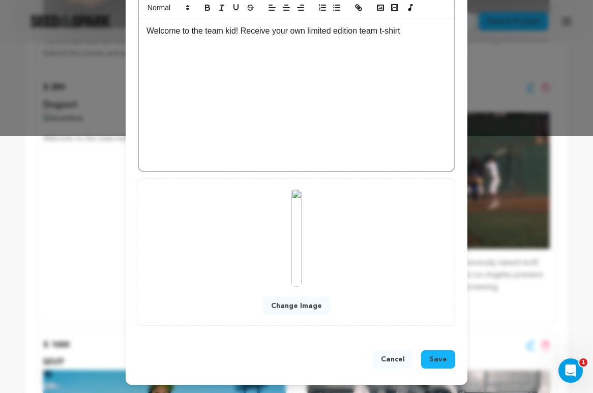
click at [307, 311] on button "Change Image" at bounding box center [296, 306] width 67 height 18
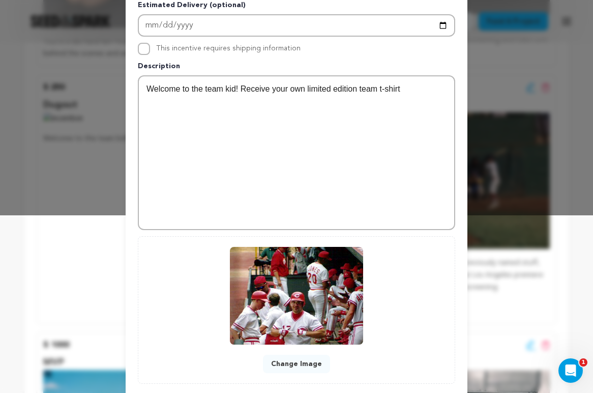
scroll to position [236, 0]
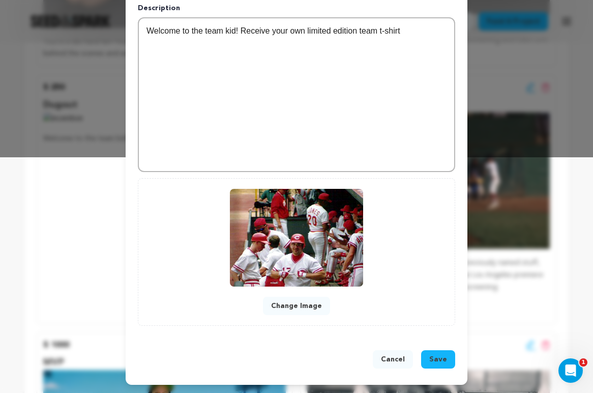
click at [432, 355] on span "Save" at bounding box center [438, 359] width 18 height 10
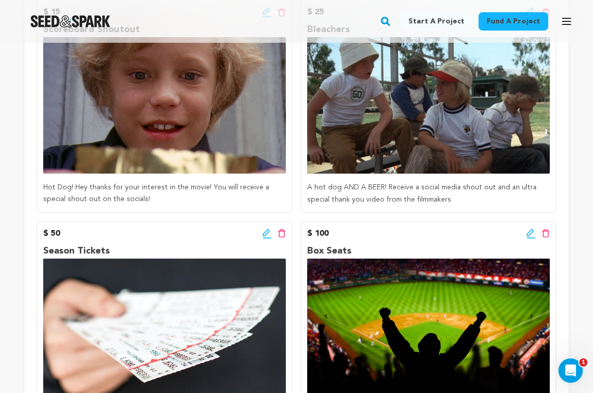
scroll to position [0, 0]
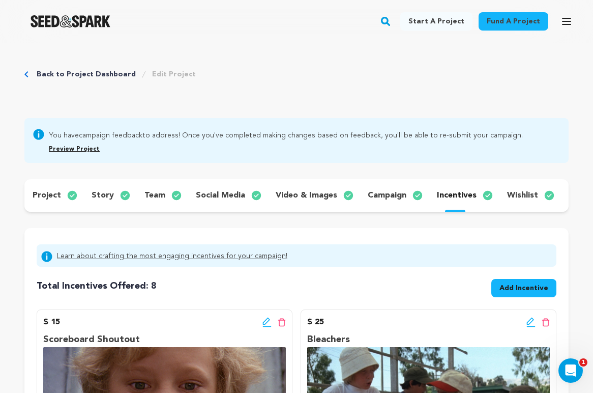
click at [53, 192] on p "project" at bounding box center [47, 195] width 28 height 12
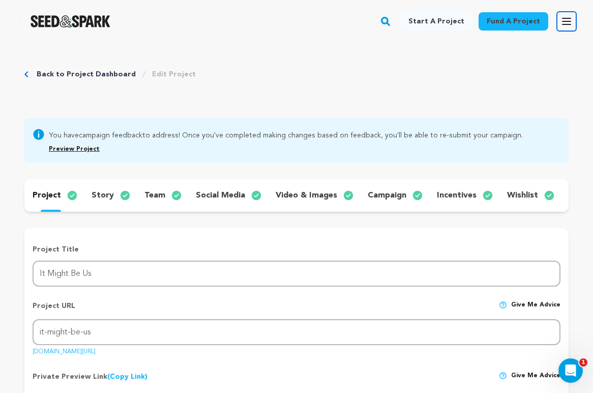
click at [572, 22] on icon "button" at bounding box center [567, 21] width 12 height 12
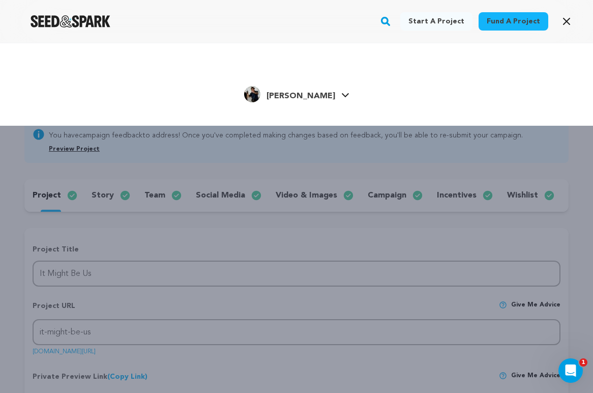
click at [300, 86] on div "[PERSON_NAME]" at bounding box center [289, 94] width 91 height 16
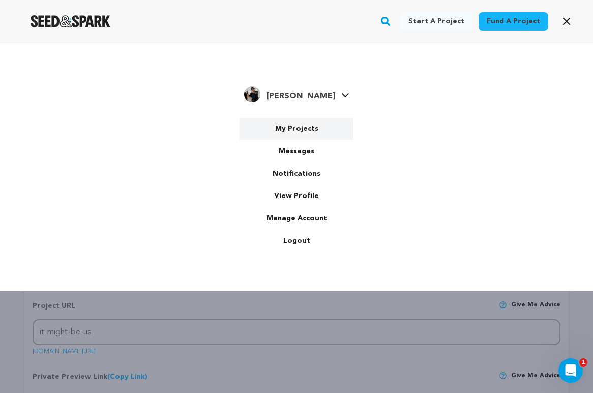
click at [303, 131] on link "My Projects" at bounding box center [297, 129] width 114 height 22
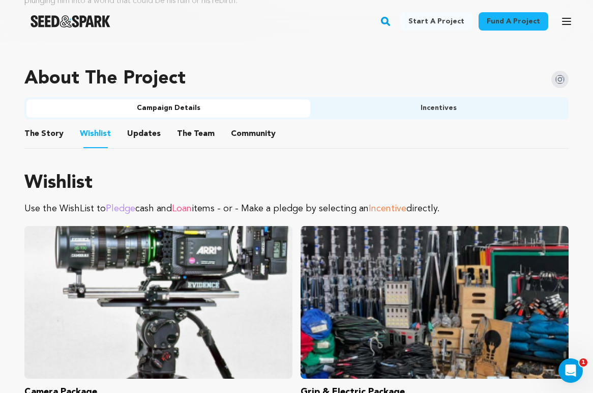
scroll to position [621, 0]
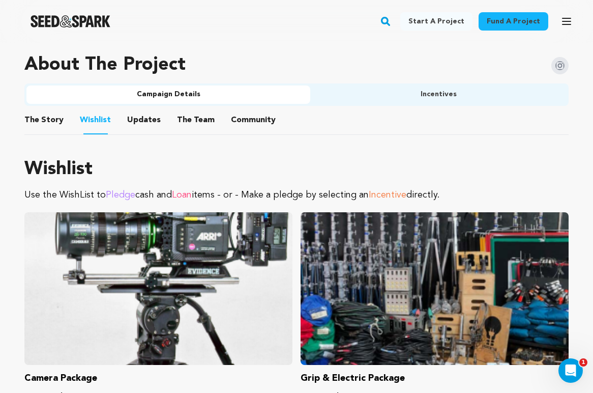
click at [390, 97] on button "Incentives" at bounding box center [438, 94] width 256 height 18
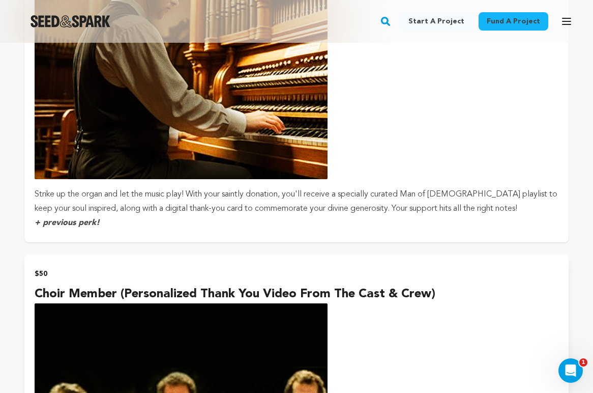
scroll to position [1488, 0]
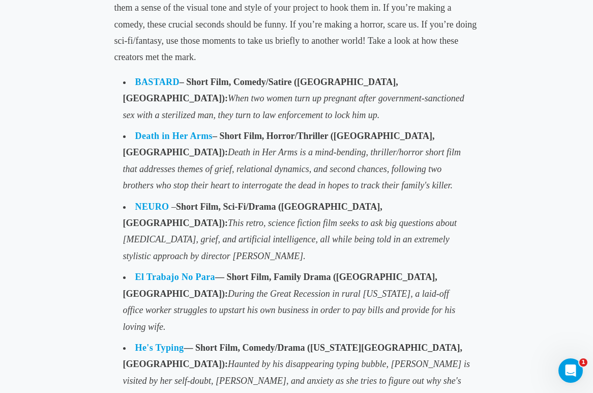
scroll to position [595, 0]
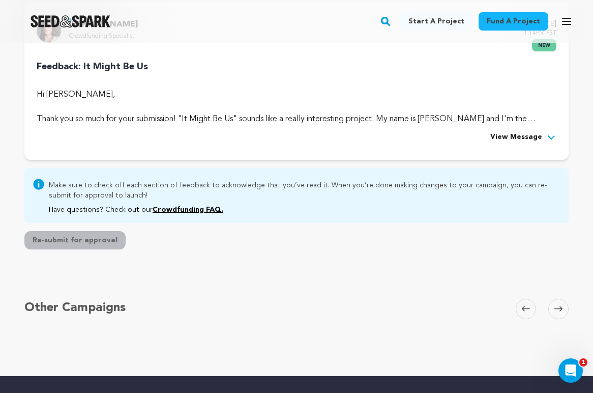
scroll to position [315, 0]
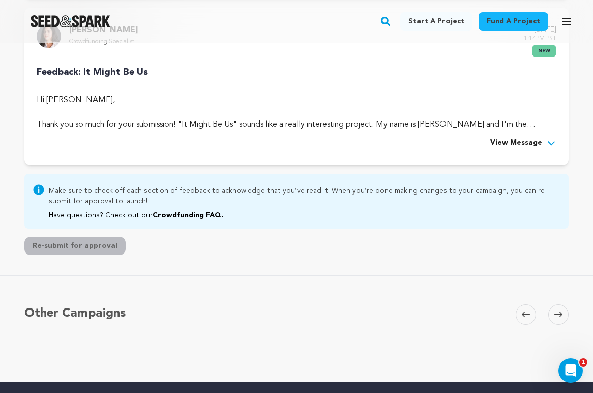
click at [499, 138] on span "View Message" at bounding box center [516, 143] width 52 height 12
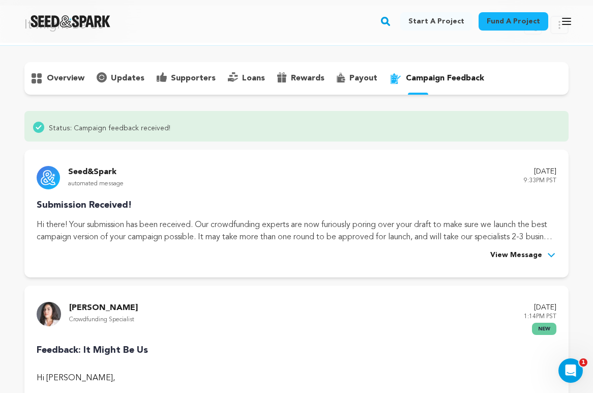
scroll to position [0, 0]
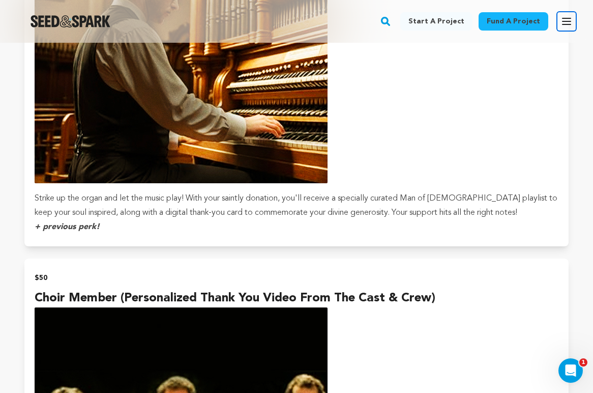
click at [566, 26] on icon "button" at bounding box center [567, 21] width 12 height 12
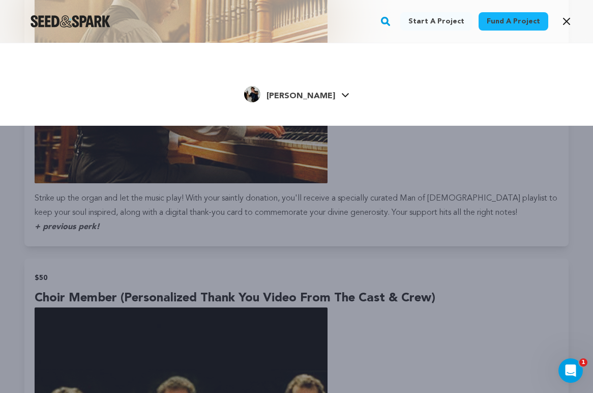
click at [300, 96] on span "[PERSON_NAME]" at bounding box center [301, 96] width 69 height 8
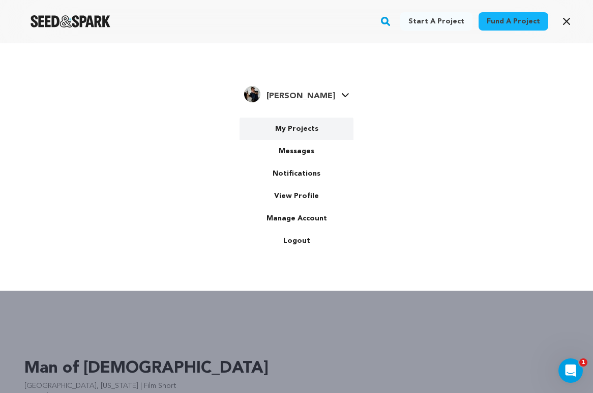
click at [301, 128] on link "My Projects" at bounding box center [297, 129] width 114 height 22
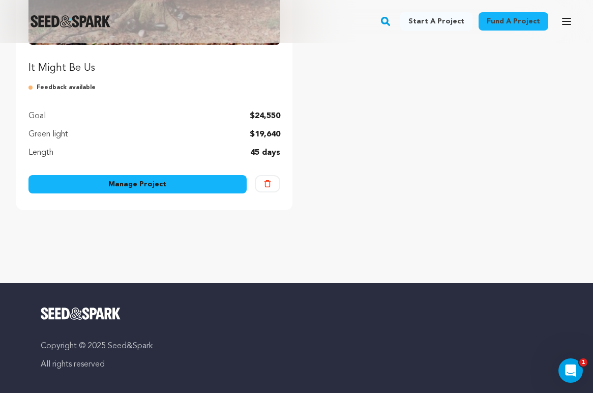
scroll to position [260, 0]
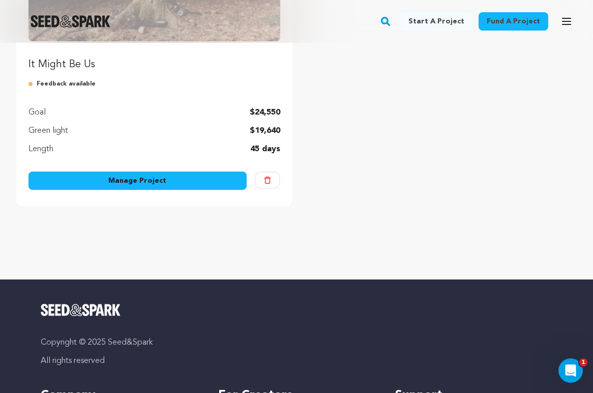
click at [211, 191] on div "Manage Project" at bounding box center [137, 182] width 218 height 22
click at [208, 182] on link "Manage Project" at bounding box center [137, 180] width 218 height 18
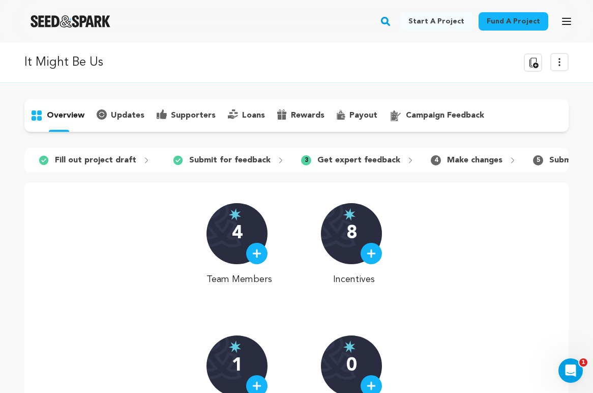
click at [561, 60] on icon at bounding box center [559, 62] width 12 height 12
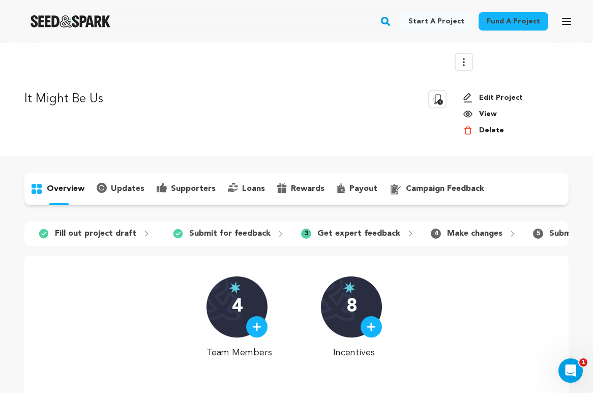
click at [485, 111] on link "View" at bounding box center [512, 114] width 98 height 10
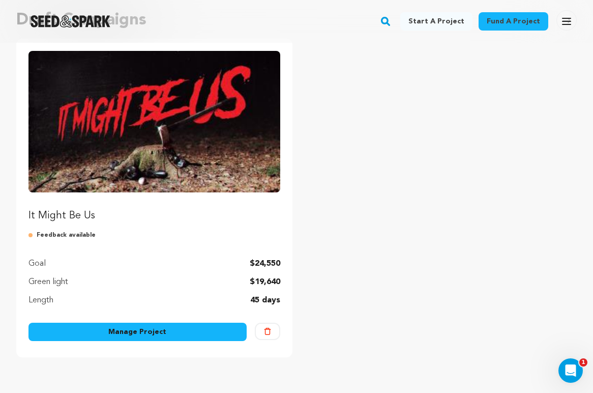
scroll to position [162, 0]
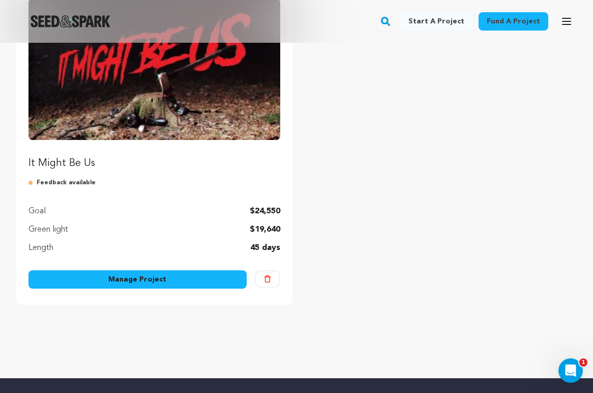
click at [168, 279] on link "Manage Project" at bounding box center [137, 279] width 218 height 18
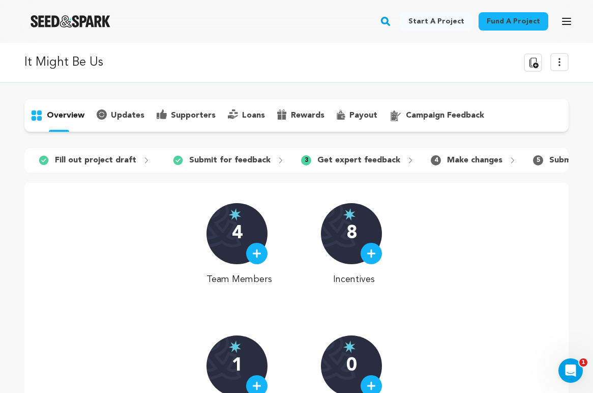
click at [562, 69] on button "View more option" at bounding box center [559, 62] width 18 height 18
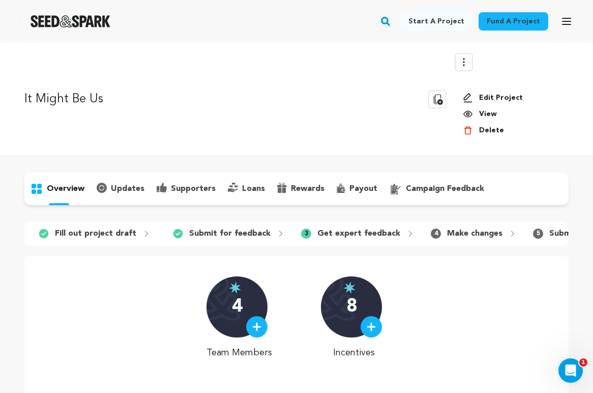
click at [492, 115] on link "View" at bounding box center [512, 114] width 98 height 10
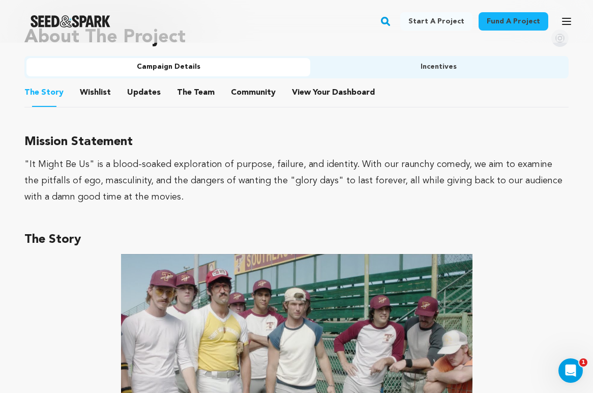
scroll to position [571, 0]
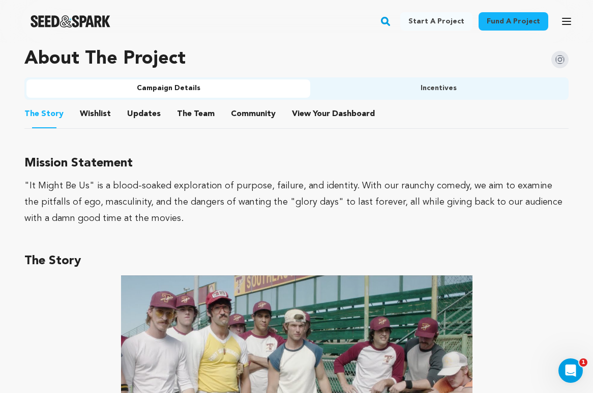
click at [95, 112] on button "Wishlist" at bounding box center [95, 116] width 24 height 24
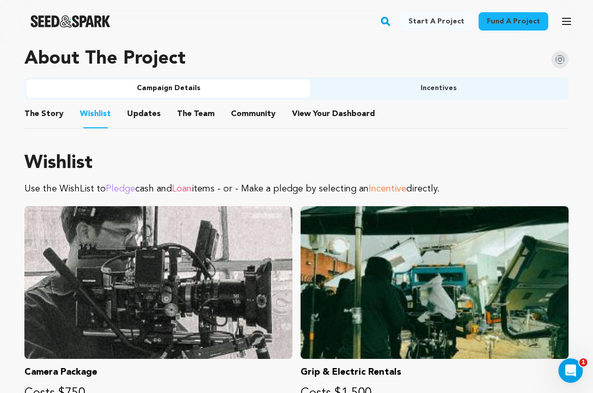
click at [132, 117] on button "Updates" at bounding box center [144, 116] width 24 height 24
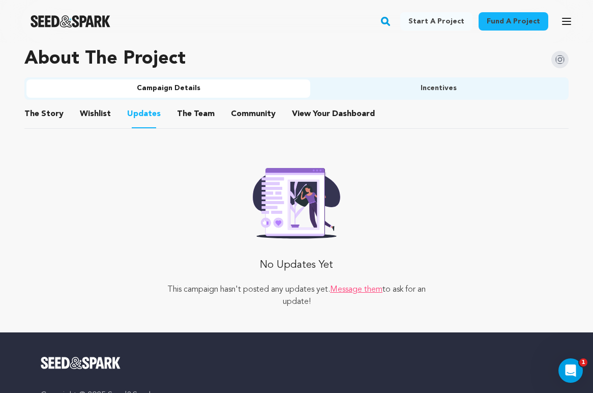
click at [88, 115] on button "Wishlist" at bounding box center [95, 116] width 24 height 24
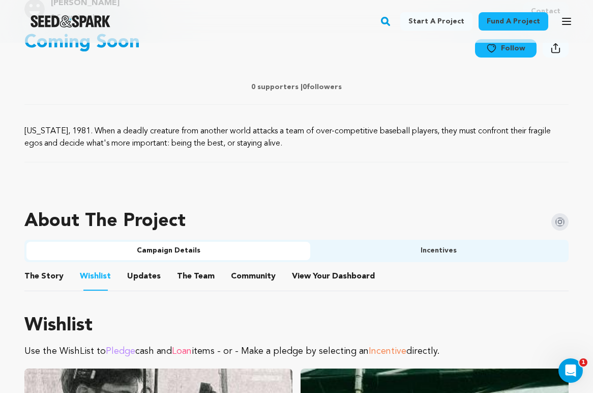
scroll to position [410, 0]
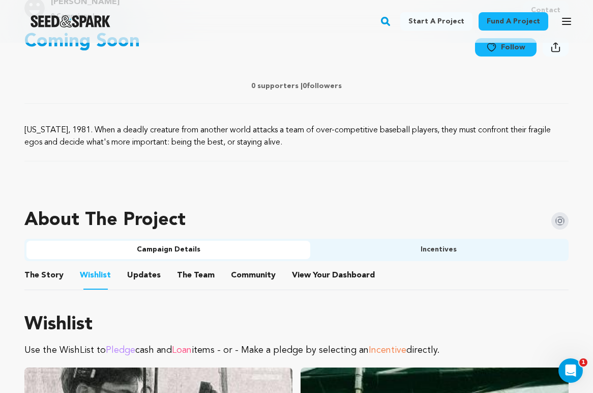
click at [344, 251] on button "Incentives" at bounding box center [438, 250] width 256 height 18
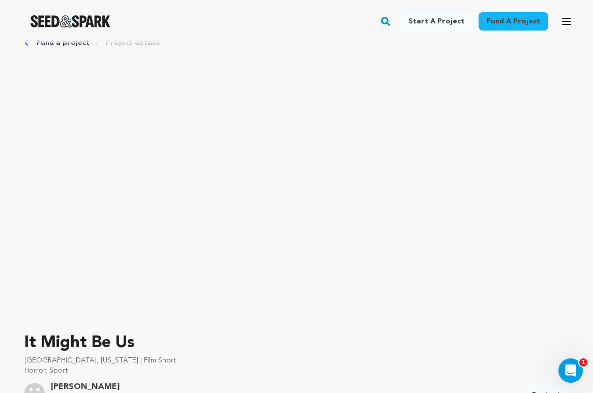
scroll to position [0, 0]
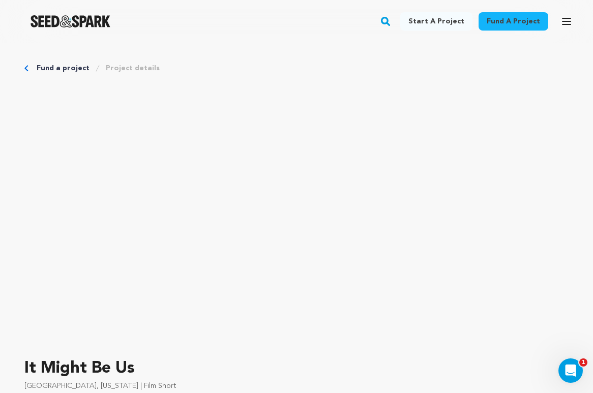
click at [75, 67] on link "Fund a project" at bounding box center [63, 68] width 53 height 10
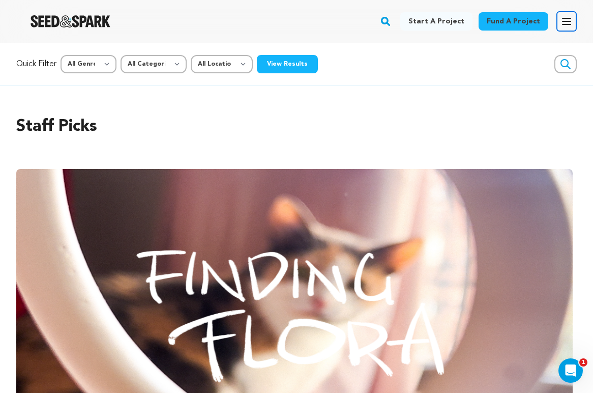
click at [566, 21] on icon "button" at bounding box center [567, 21] width 8 height 6
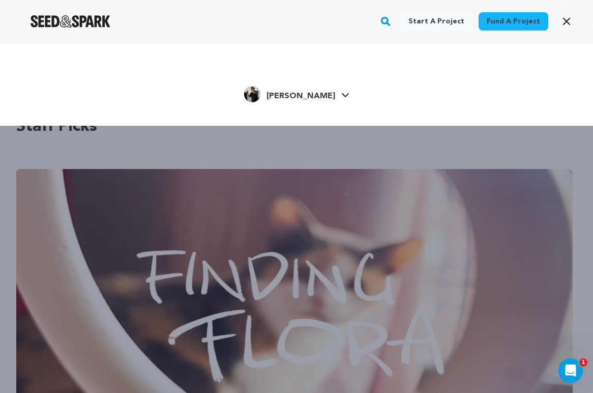
click at [310, 99] on span "[PERSON_NAME]" at bounding box center [301, 96] width 69 height 8
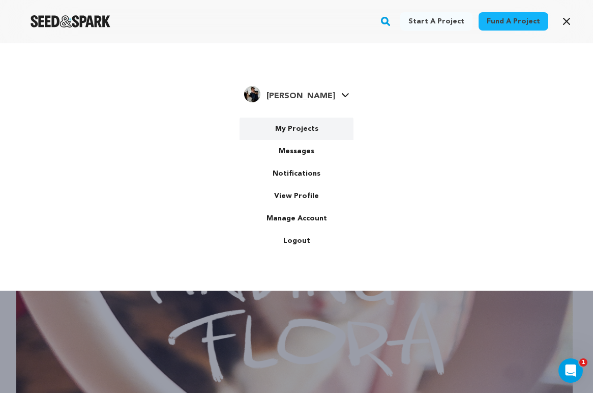
click at [303, 129] on link "My Projects" at bounding box center [297, 129] width 114 height 22
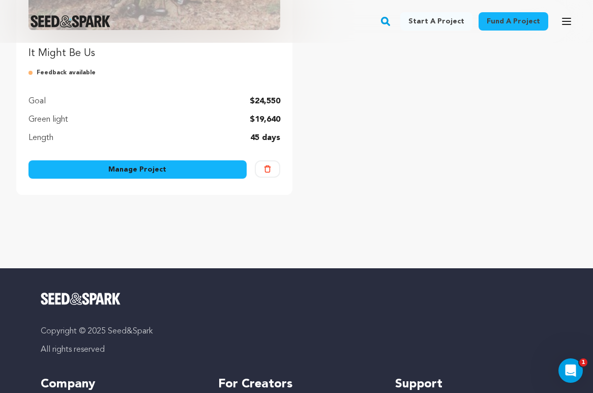
scroll to position [272, 0]
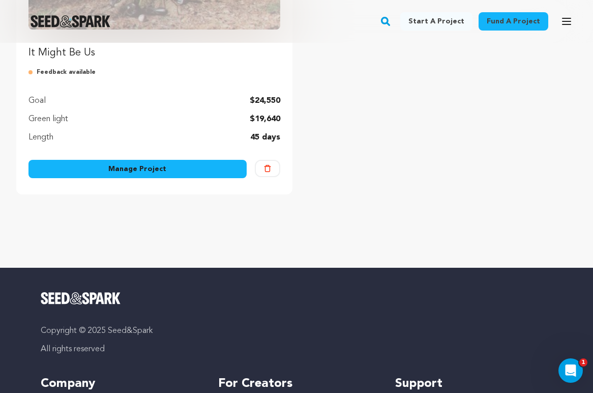
click at [165, 166] on link "Manage Project" at bounding box center [137, 169] width 218 height 18
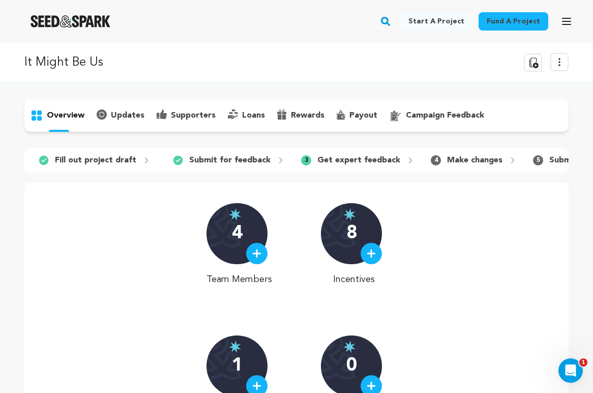
click at [558, 61] on icon at bounding box center [559, 62] width 12 height 12
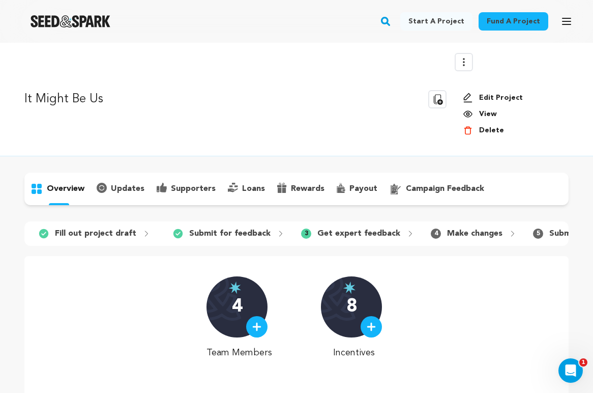
click at [494, 98] on link "Edit Project" at bounding box center [512, 98] width 98 height 10
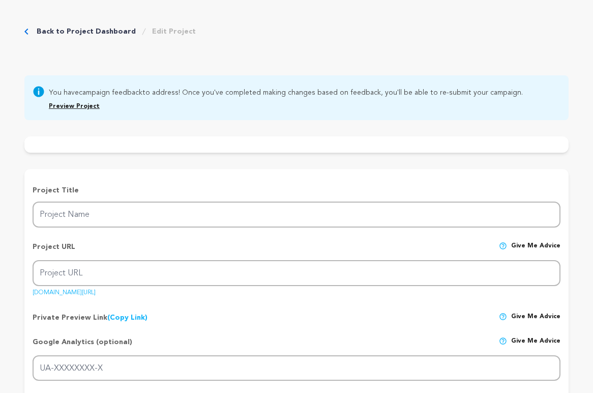
type input "It Might Be Us"
type input "it-might-be-us"
type input "A team of over-competitive baseball players is hunted by an alien parasite for …"
type textarea "North Carolina, 1981. When a deadly creature from another world attacks a team …"
type textarea ""It Might Be Us" is a blood-soaked exploration of purpose, failure, and identit…"
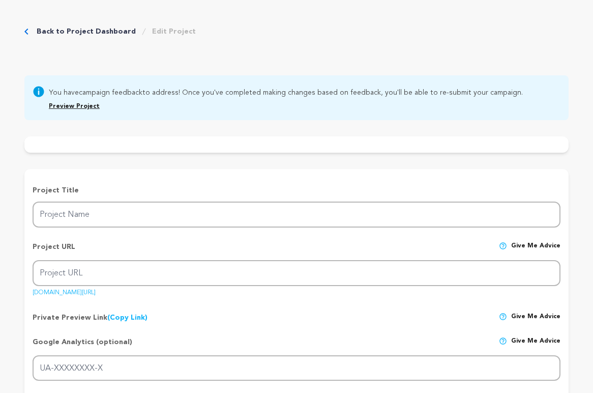
radio input "true"
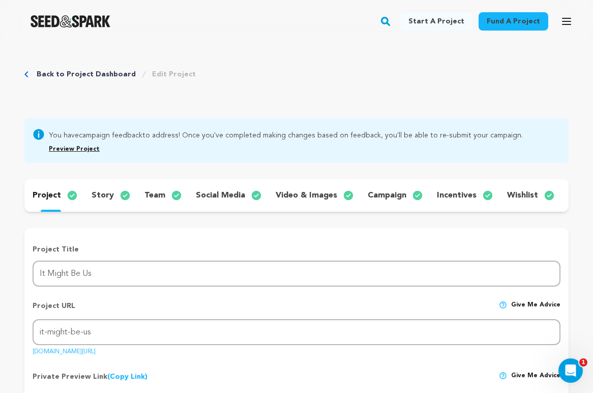
click at [445, 188] on div "incentives" at bounding box center [464, 195] width 70 height 16
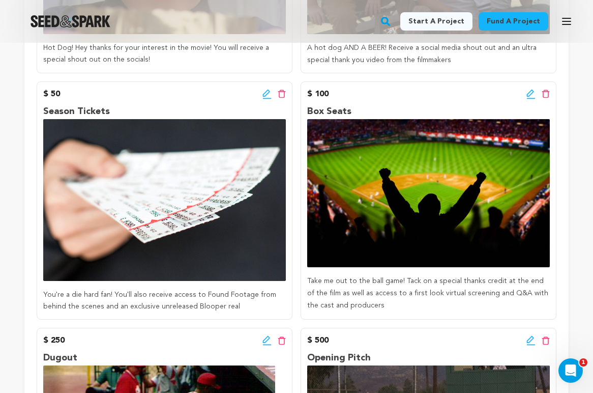
scroll to position [436, 0]
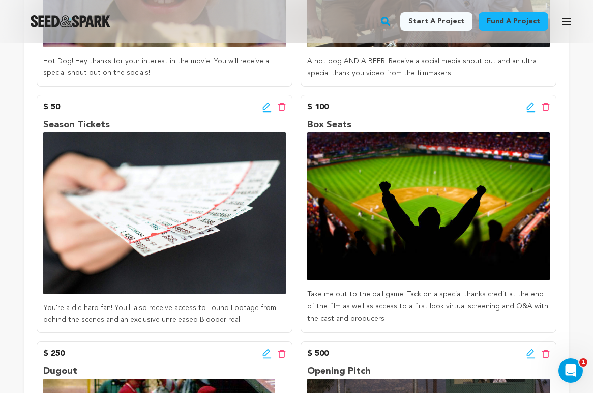
click at [527, 108] on icon at bounding box center [530, 106] width 7 height 7
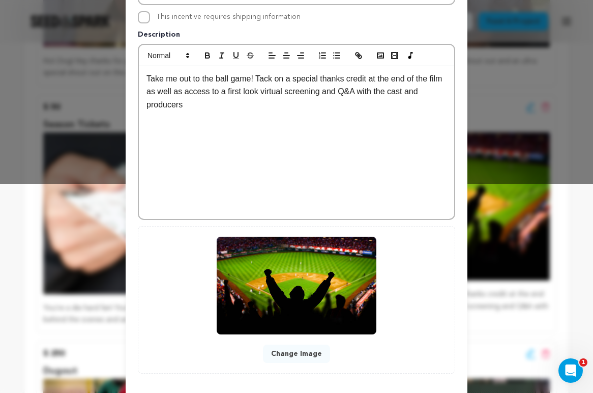
scroll to position [257, 0]
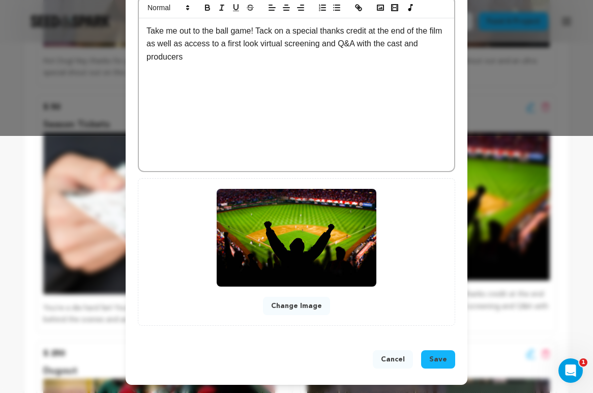
click at [306, 308] on button "Change Image" at bounding box center [296, 306] width 67 height 18
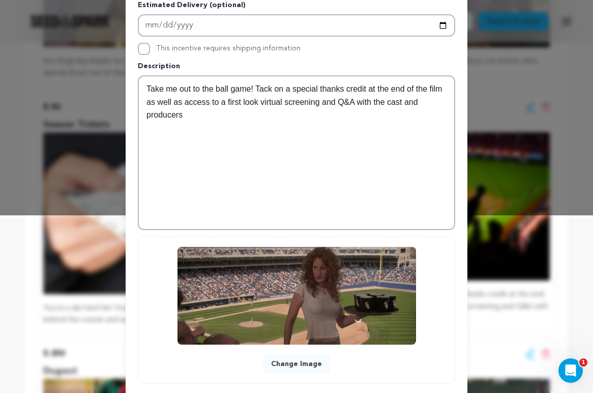
scroll to position [236, 0]
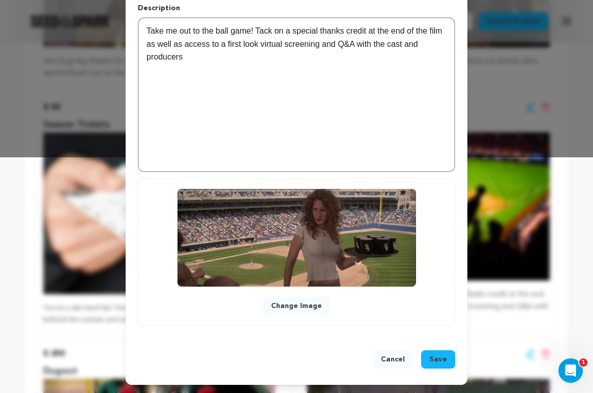
click at [443, 360] on span "Save" at bounding box center [438, 359] width 18 height 10
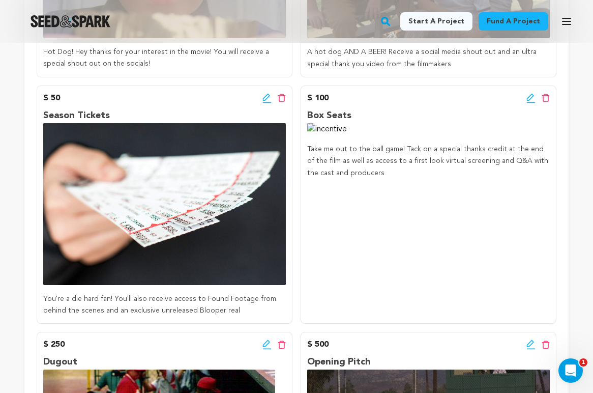
scroll to position [445, 0]
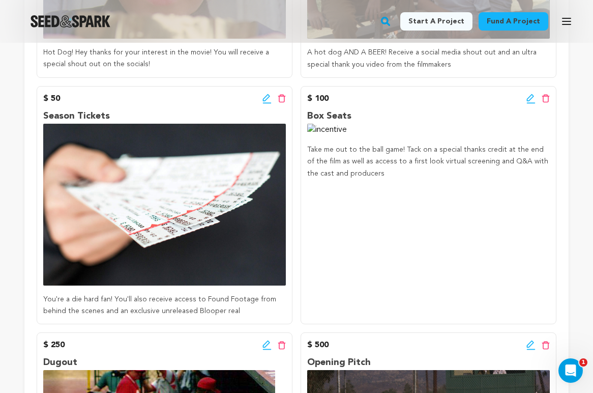
click at [528, 96] on icon at bounding box center [531, 99] width 9 height 10
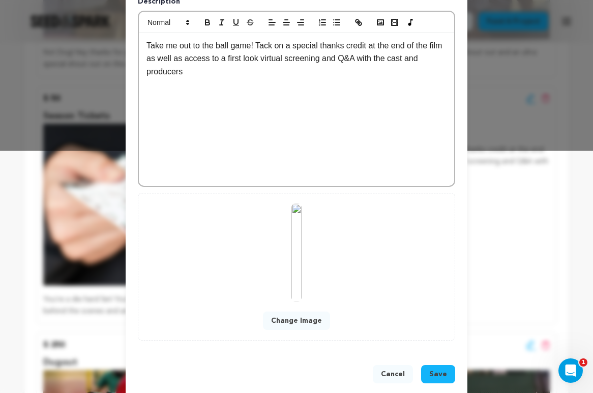
scroll to position [257, 0]
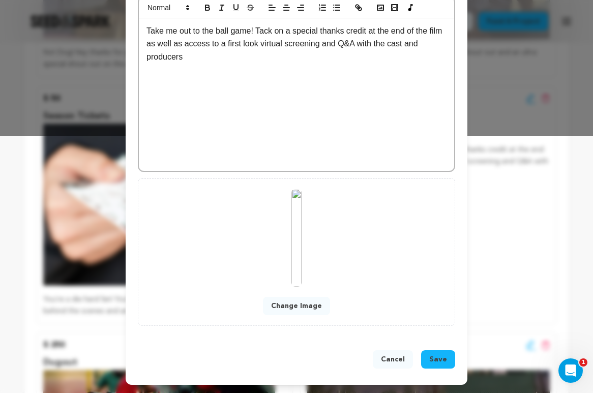
click at [312, 308] on button "Change Image" at bounding box center [296, 306] width 67 height 18
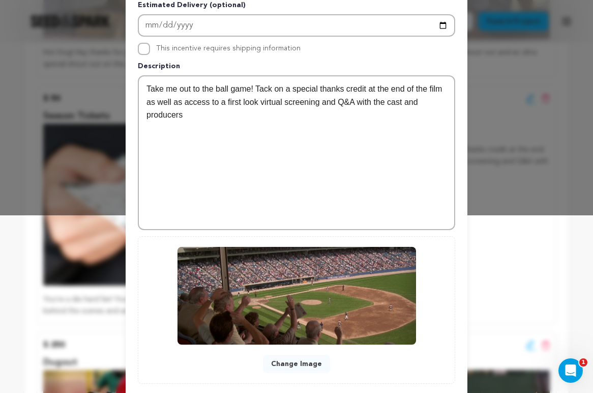
scroll to position [236, 0]
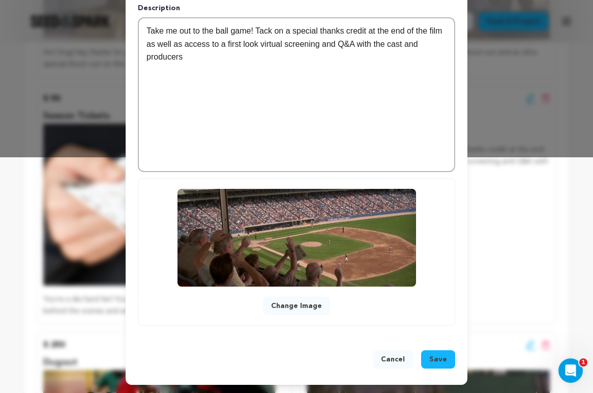
click at [433, 361] on span "Save" at bounding box center [438, 359] width 18 height 10
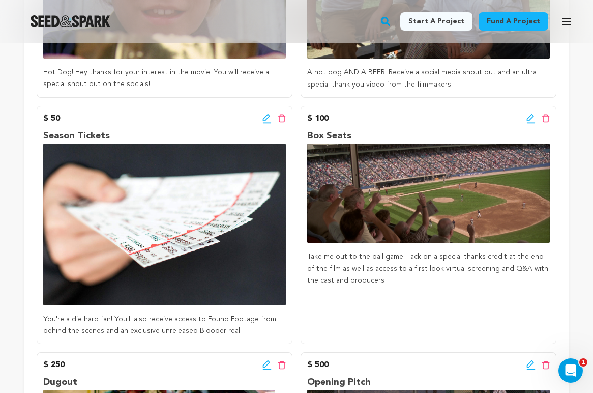
scroll to position [423, 0]
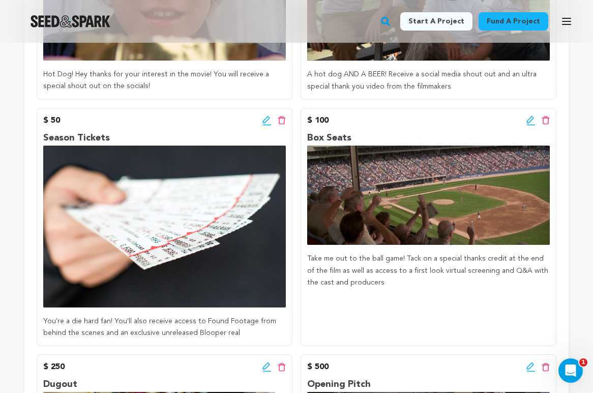
click at [263, 111] on div "$ 50 Edit incentive button Delete incentive button Season Tickets You're a die …" at bounding box center [165, 227] width 256 height 238
click at [264, 119] on icon at bounding box center [267, 120] width 9 height 10
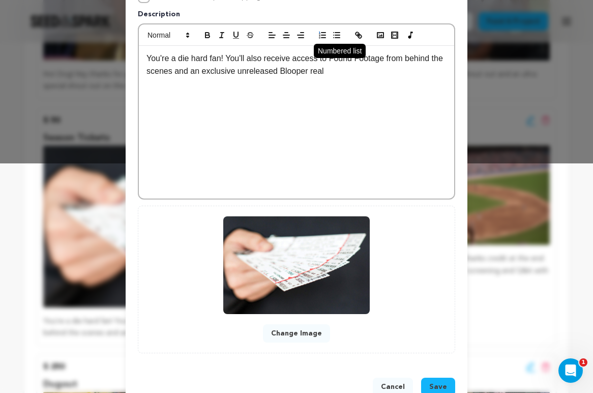
scroll to position [257, 0]
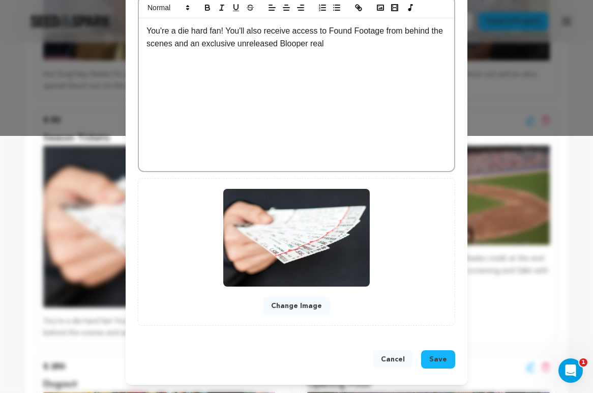
click at [307, 299] on button "Change Image" at bounding box center [296, 306] width 67 height 18
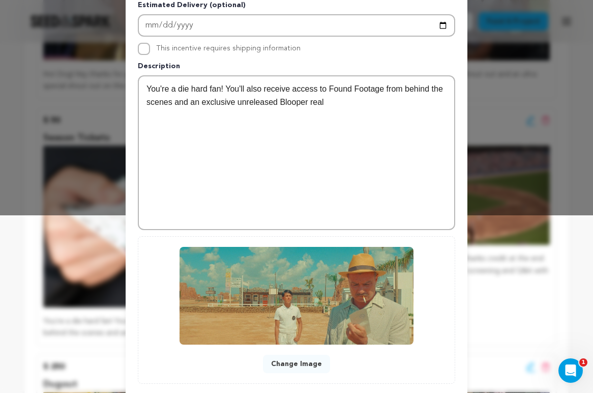
scroll to position [236, 0]
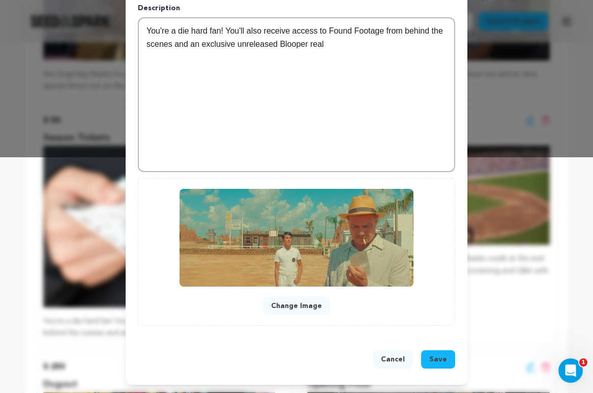
click at [439, 358] on span "Save" at bounding box center [438, 359] width 18 height 10
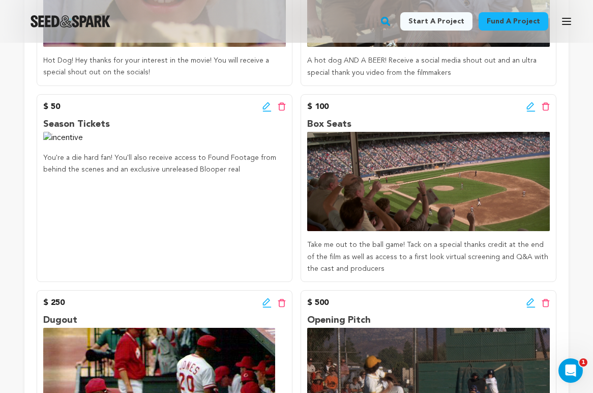
scroll to position [415, 0]
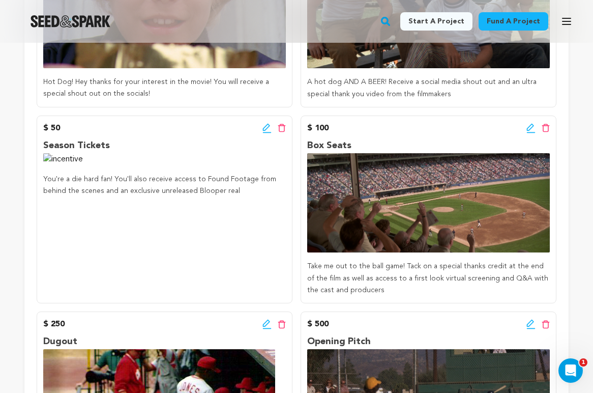
click at [265, 128] on icon at bounding box center [267, 128] width 9 height 10
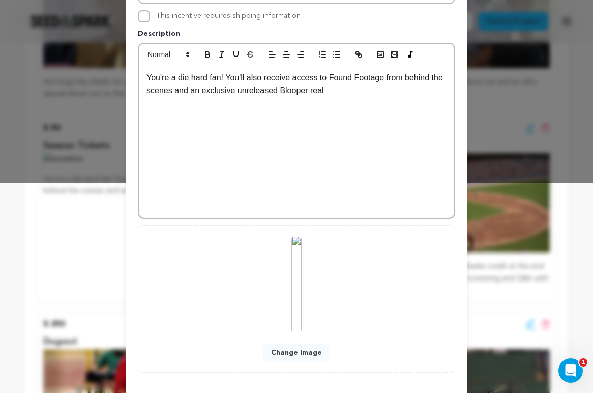
scroll to position [211, 0]
click at [312, 348] on button "Change Image" at bounding box center [296, 352] width 67 height 18
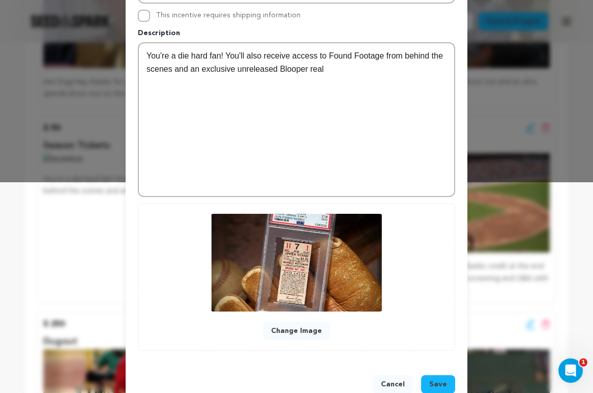
click at [438, 378] on button "Save" at bounding box center [438, 384] width 34 height 18
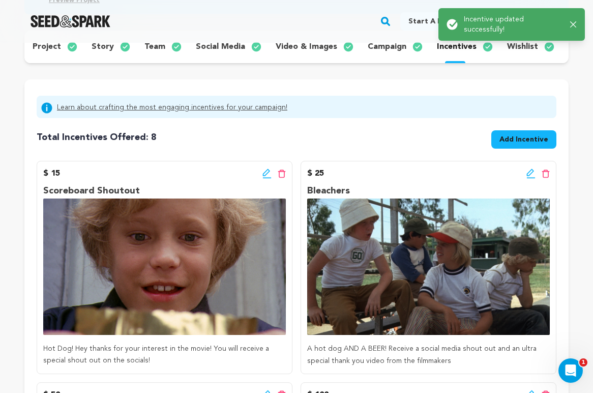
scroll to position [0, 0]
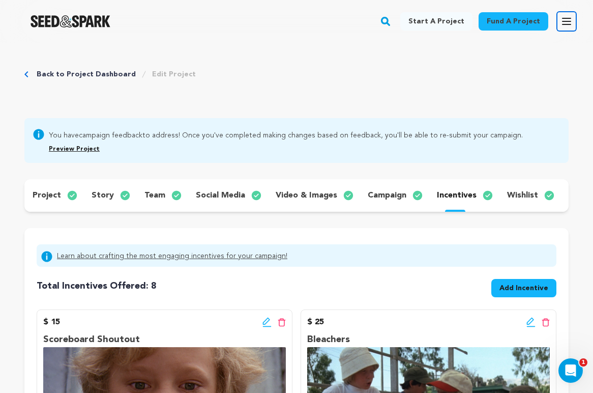
click at [567, 21] on icon "button" at bounding box center [567, 21] width 8 height 6
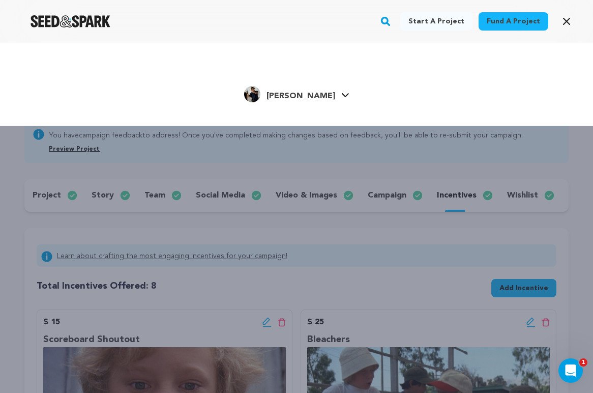
click at [341, 93] on icon at bounding box center [345, 95] width 8 height 5
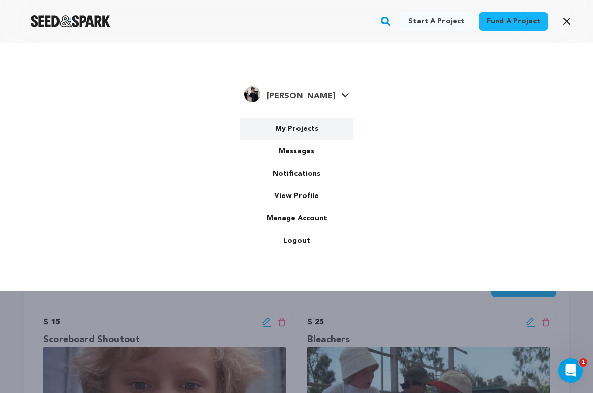
click at [298, 127] on link "My Projects" at bounding box center [297, 129] width 114 height 22
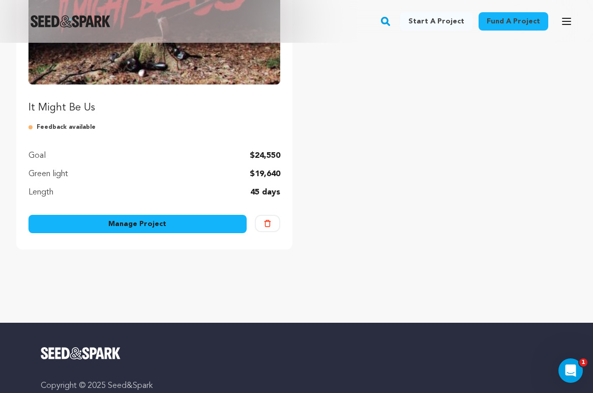
scroll to position [219, 0]
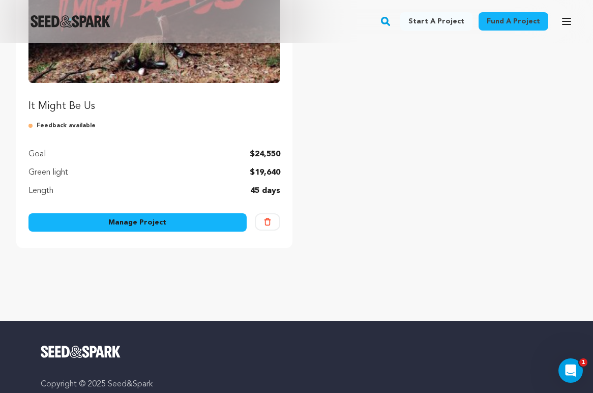
click at [173, 163] on div "It Might Be Us Feedback available Goal $24,550 Green light $19,640 Length 45 da…" at bounding box center [154, 68] width 252 height 255
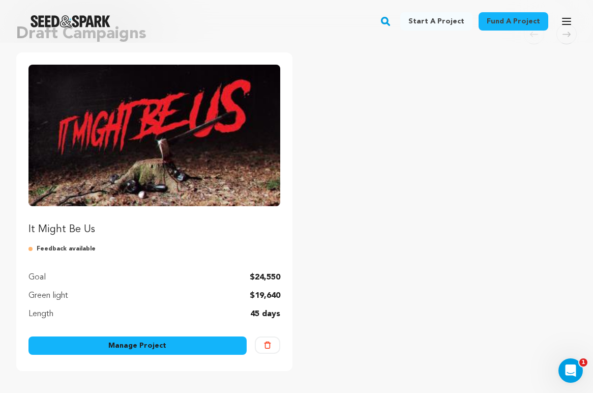
scroll to position [86, 0]
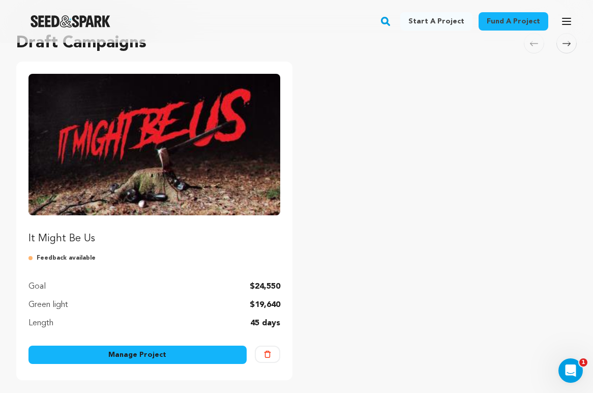
click at [114, 84] on img "Fund It Might Be Us" at bounding box center [154, 144] width 252 height 141
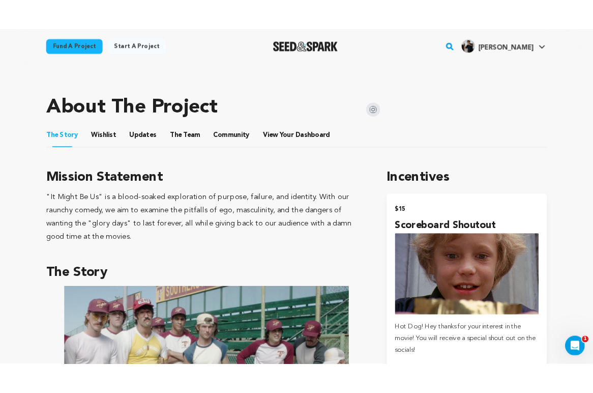
scroll to position [247, 0]
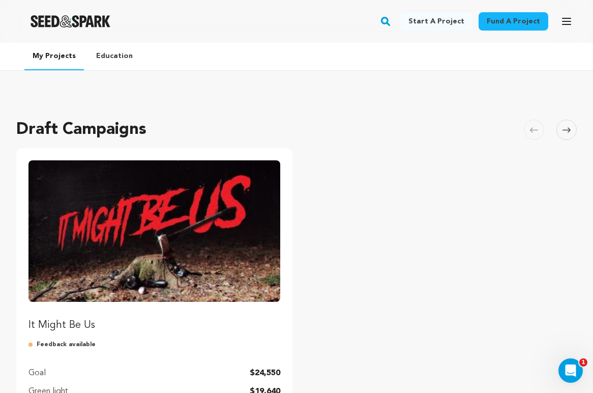
click at [188, 226] on img "Fund It Might Be Us" at bounding box center [154, 230] width 252 height 141
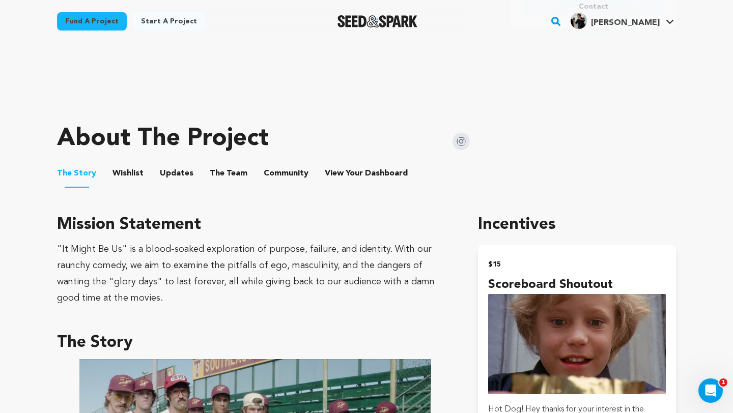
scroll to position [360, 0]
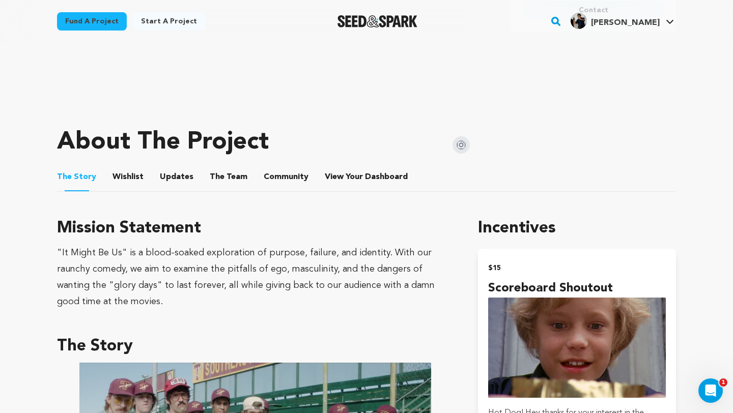
click at [200, 173] on ul "The Story The Story Wishlist Wishlist Updates Updates The Team The Team Communi…" at bounding box center [366, 177] width 619 height 29
click at [210, 179] on span "The" at bounding box center [217, 177] width 15 height 12
click at [217, 178] on button "The Team" at bounding box center [228, 179] width 24 height 24
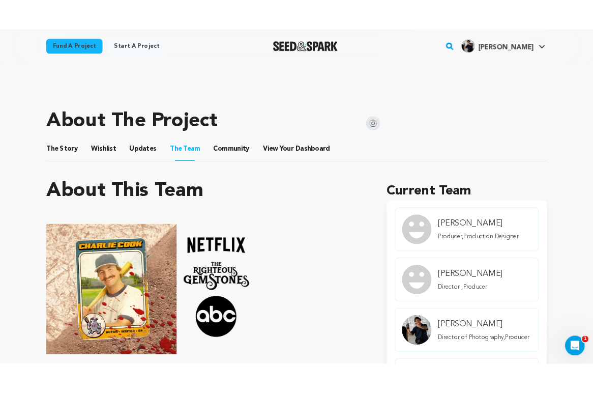
scroll to position [380, 0]
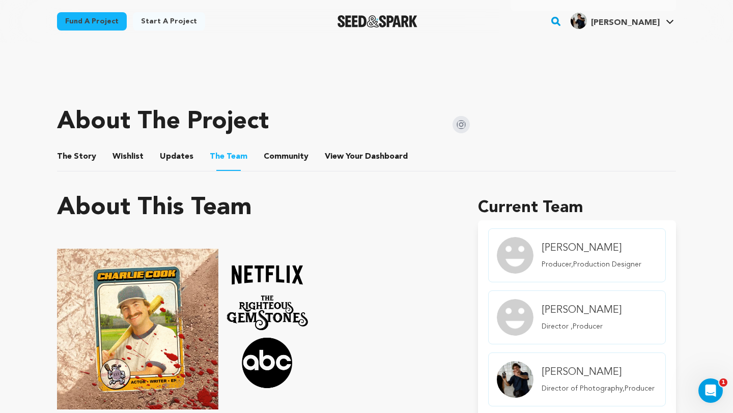
click at [173, 162] on button "Updates" at bounding box center [176, 159] width 24 height 24
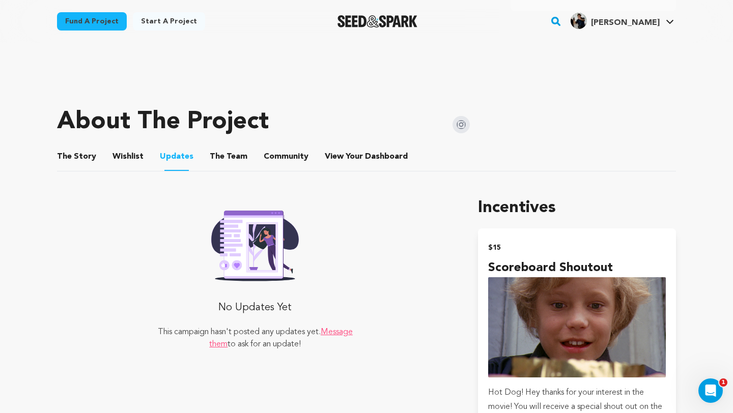
click at [129, 149] on button "Wishlist" at bounding box center [128, 159] width 24 height 24
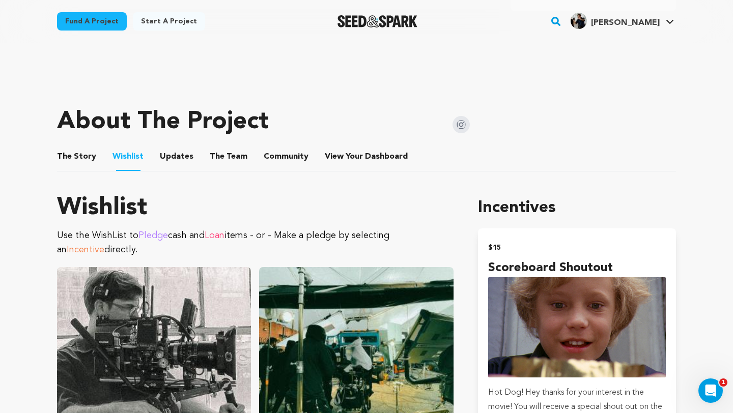
click at [83, 156] on button "The Story" at bounding box center [77, 159] width 24 height 24
